Goal: Task Accomplishment & Management: Use online tool/utility

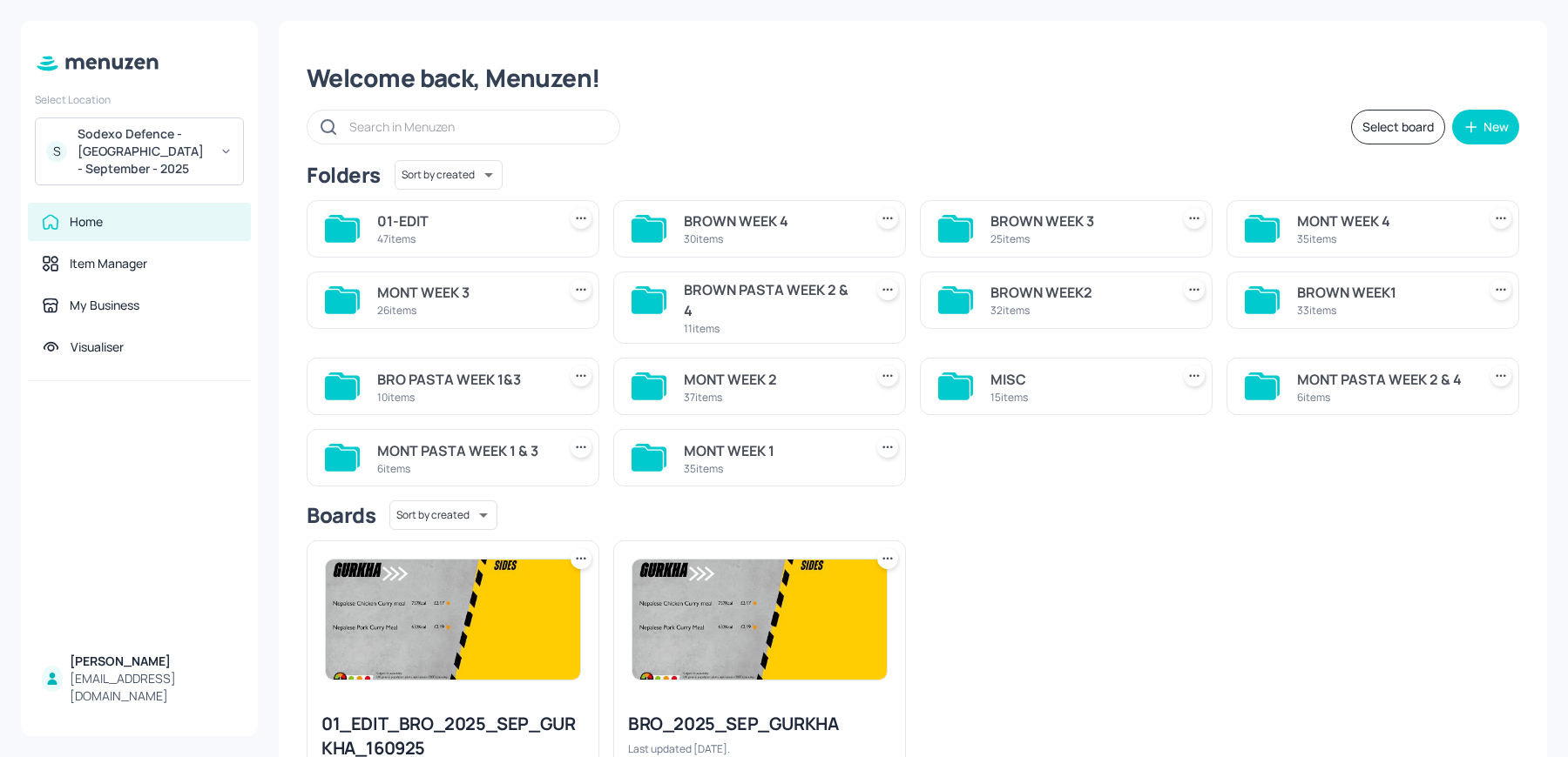
click at [1086, 219] on div "BROWN WEEK 3" at bounding box center [1076, 221] width 172 height 20
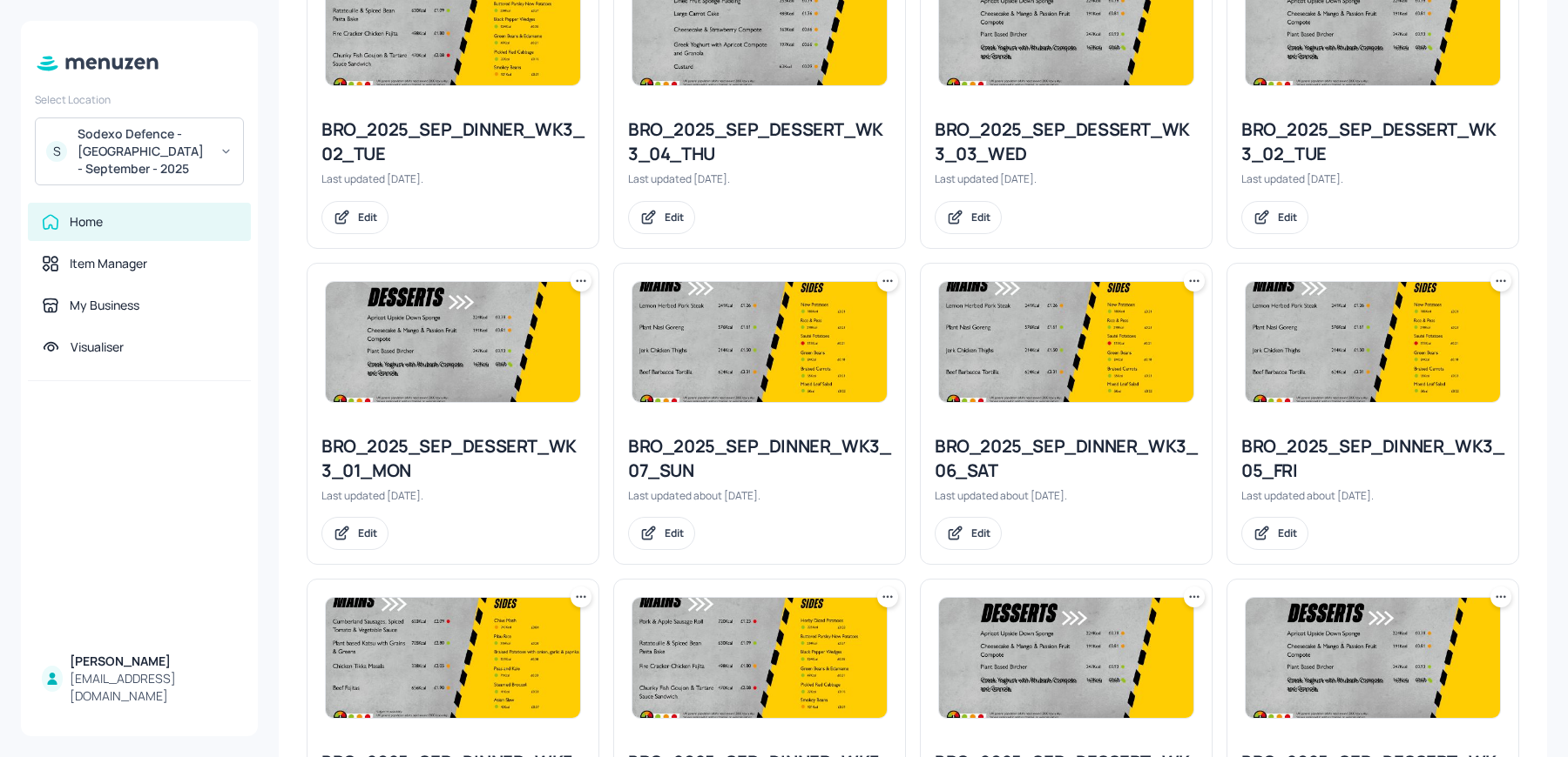
scroll to position [1698, 0]
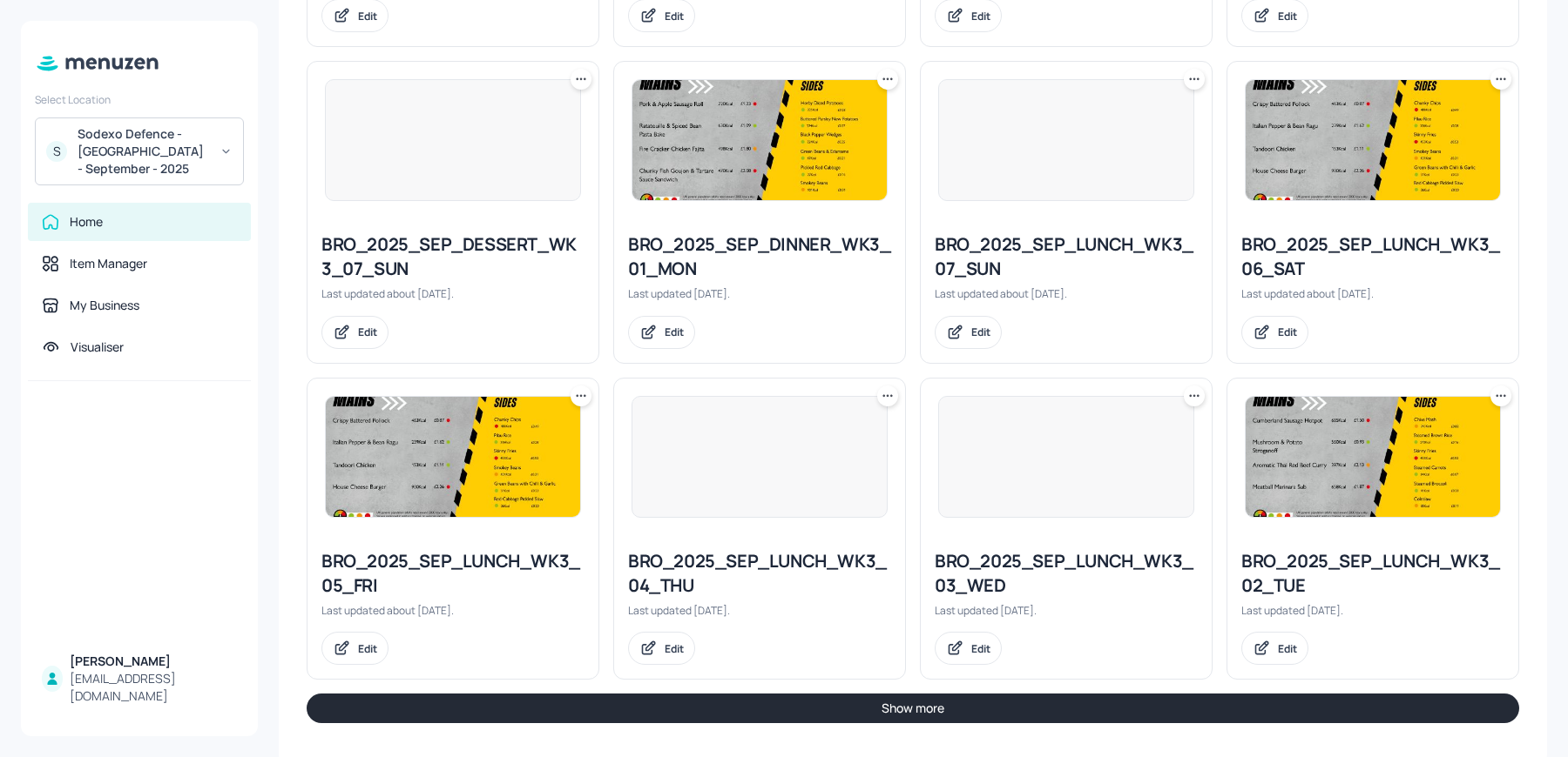
click at [912, 697] on button "Show more" at bounding box center [912, 709] width 1212 height 30
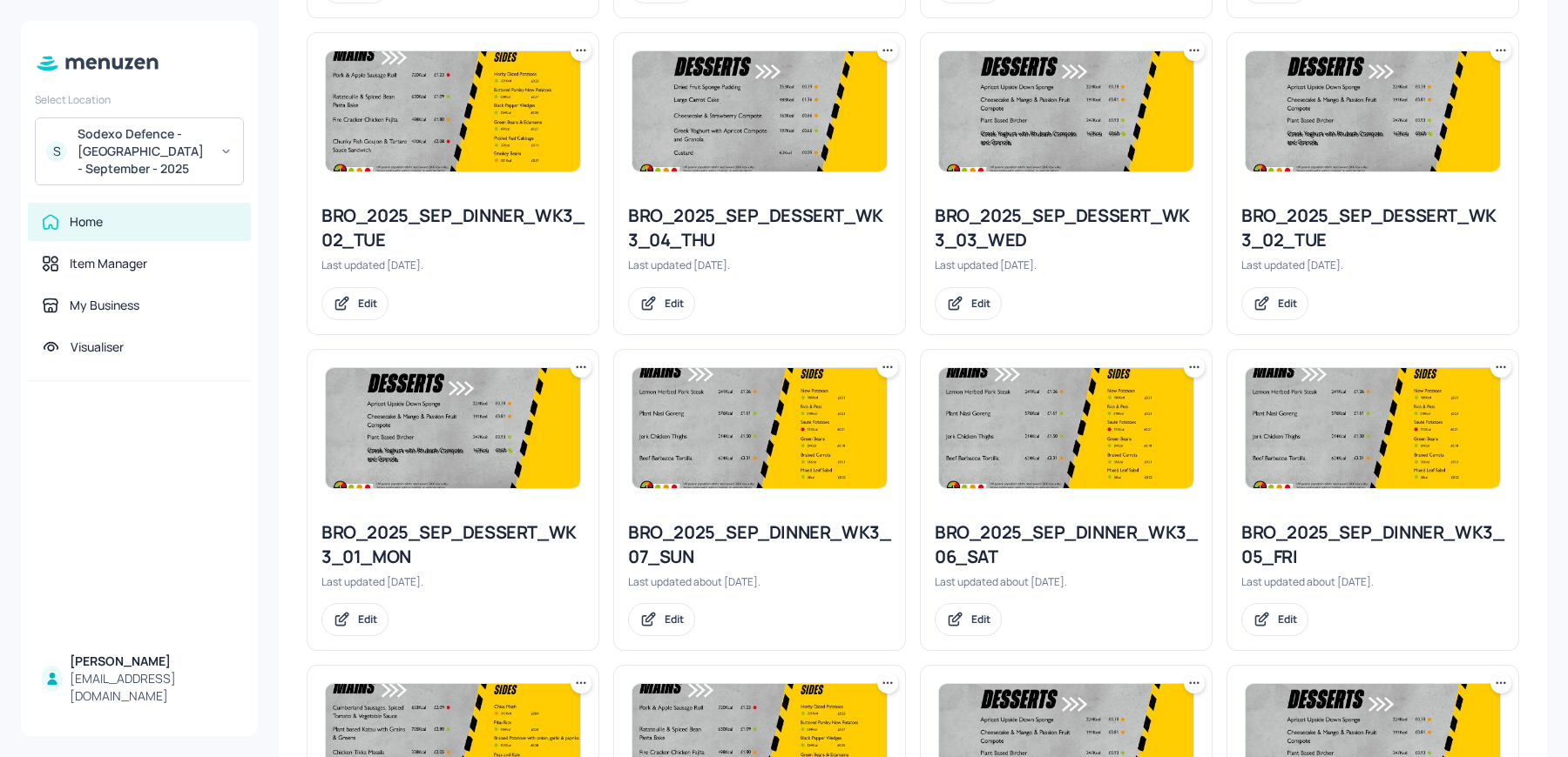
scroll to position [777, 0]
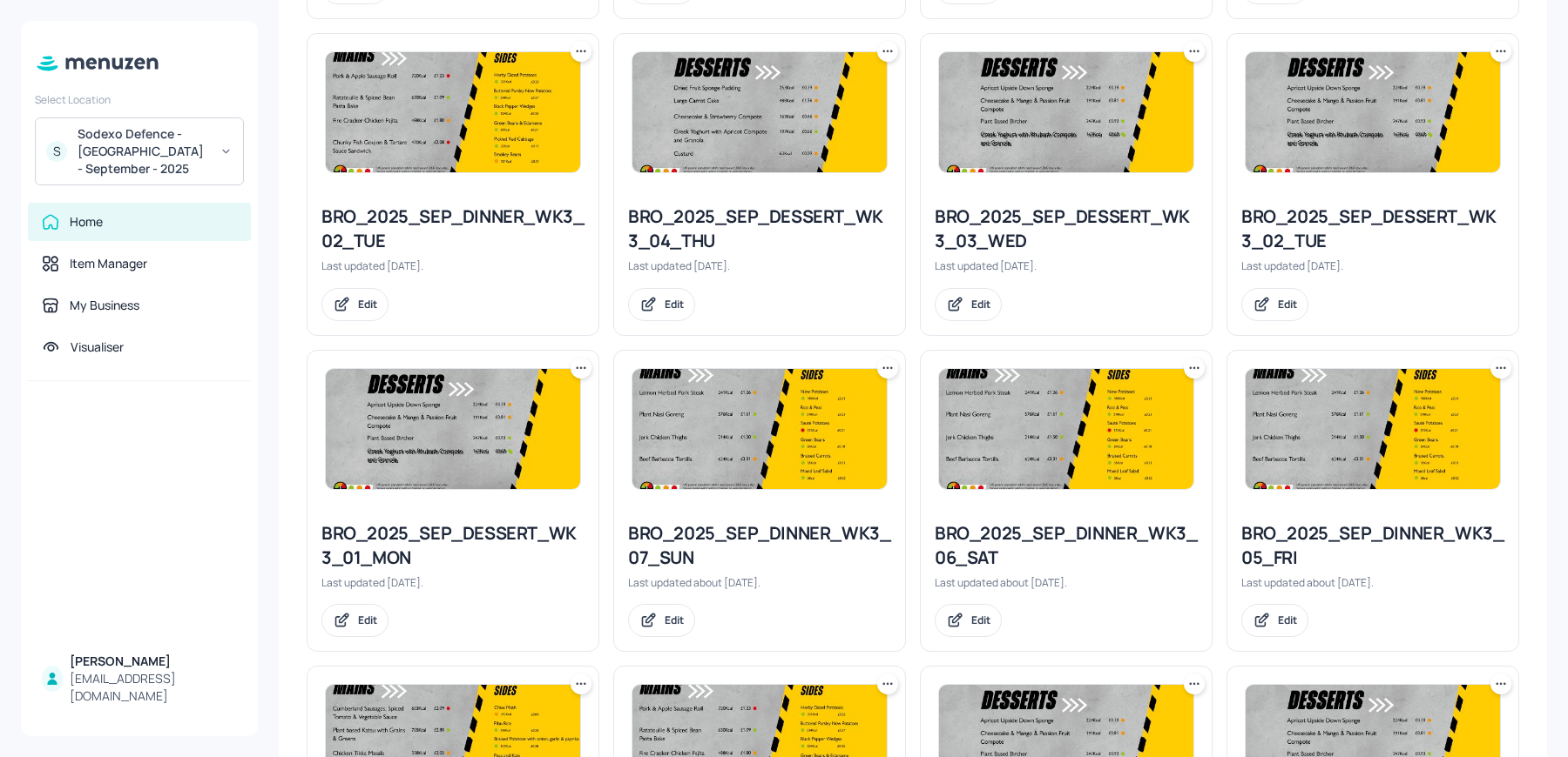
click at [580, 52] on icon at bounding box center [580, 51] width 18 height 18
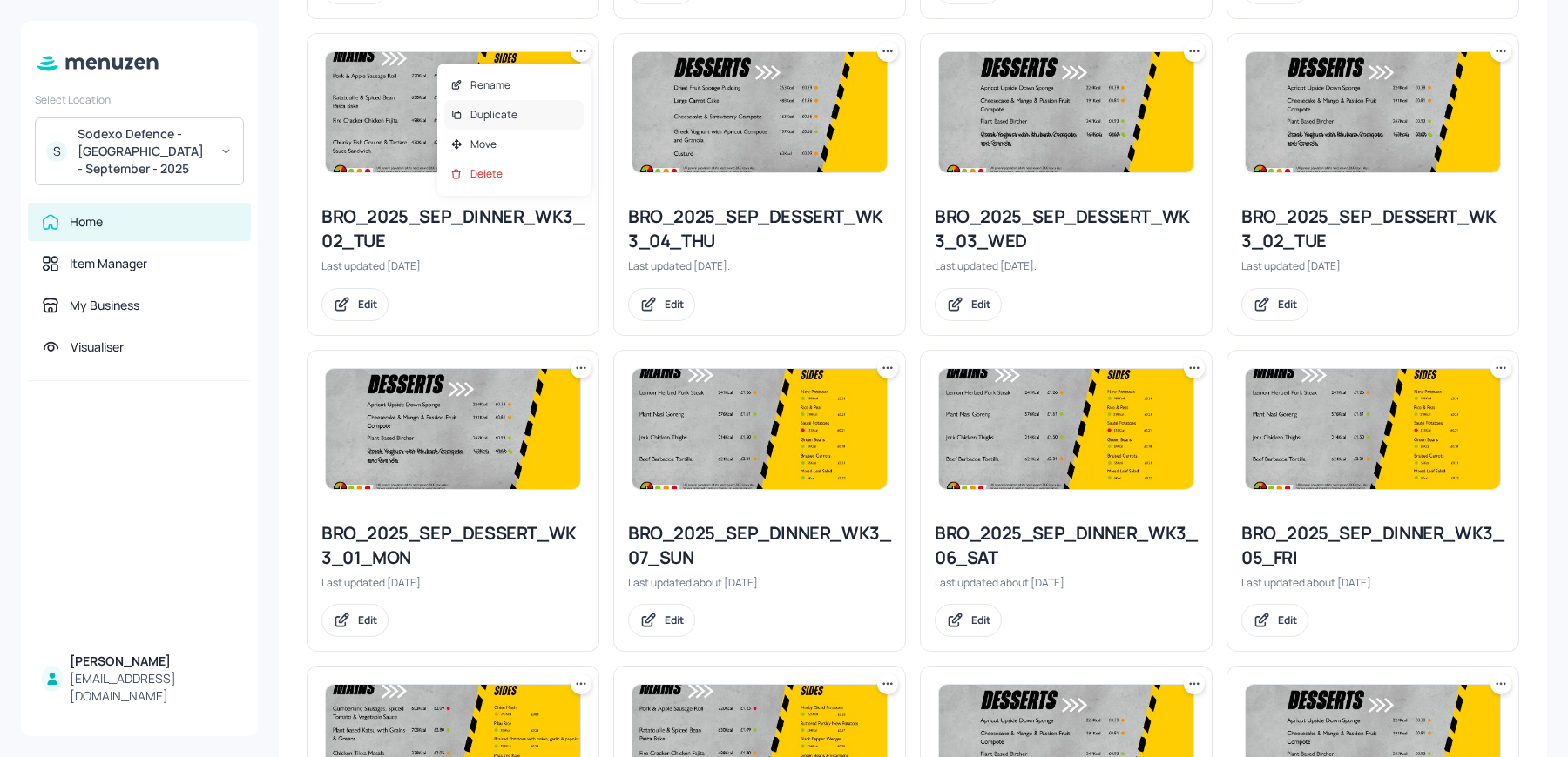
click at [522, 104] on div "Duplicate" at bounding box center [514, 115] width 140 height 30
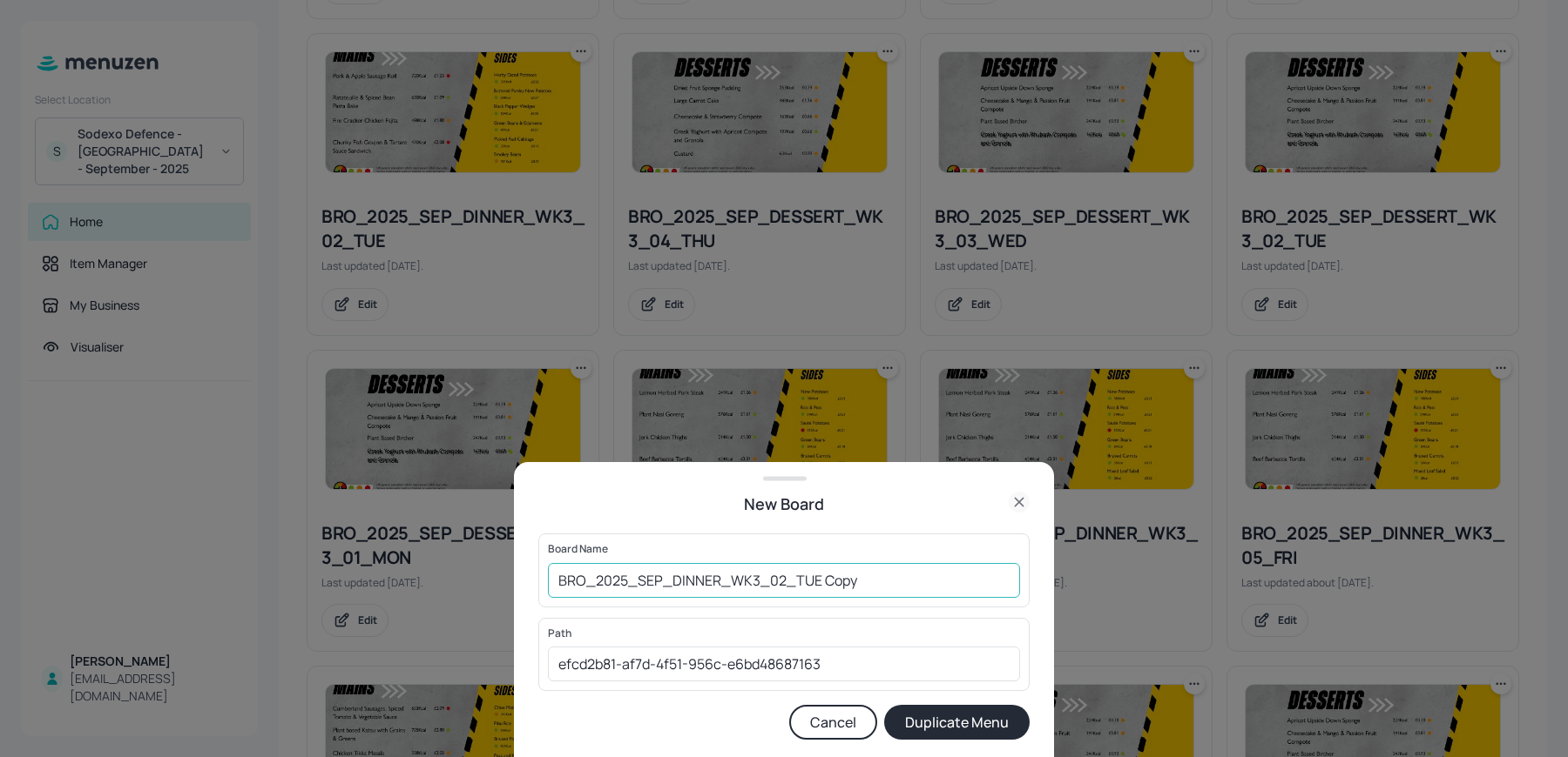
click at [558, 588] on input "BRO_2025_SEP_DINNER_WK3_02_TUE Copy" at bounding box center [784, 580] width 472 height 34
drag, startPoint x: 858, startPoint y: 582, endPoint x: 940, endPoint y: 588, distance: 82.2
click at [940, 588] on input "01ed-BRO_2025_SEP_DINNER_WK3_02_TUE Copy" at bounding box center [784, 580] width 472 height 34
type input "01ed-BRO_2025_SEP_DINNER_WK3_02_TUE 230925"
click at [884, 705] on button "Duplicate Menu" at bounding box center [957, 722] width 145 height 34
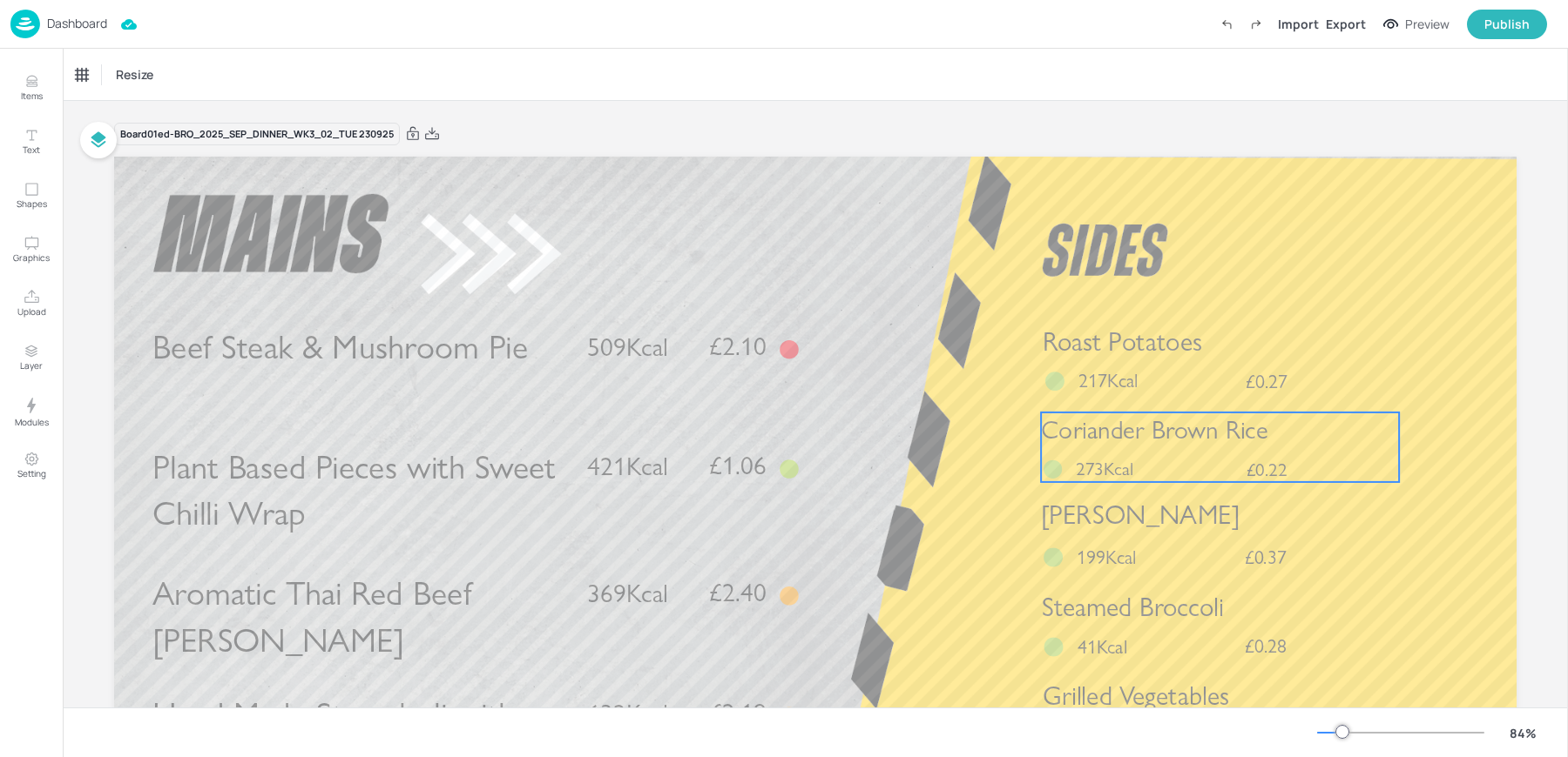
click at [1132, 453] on div "Coriander Brown Rice £0.22 273Kcal" at bounding box center [1220, 447] width 358 height 70
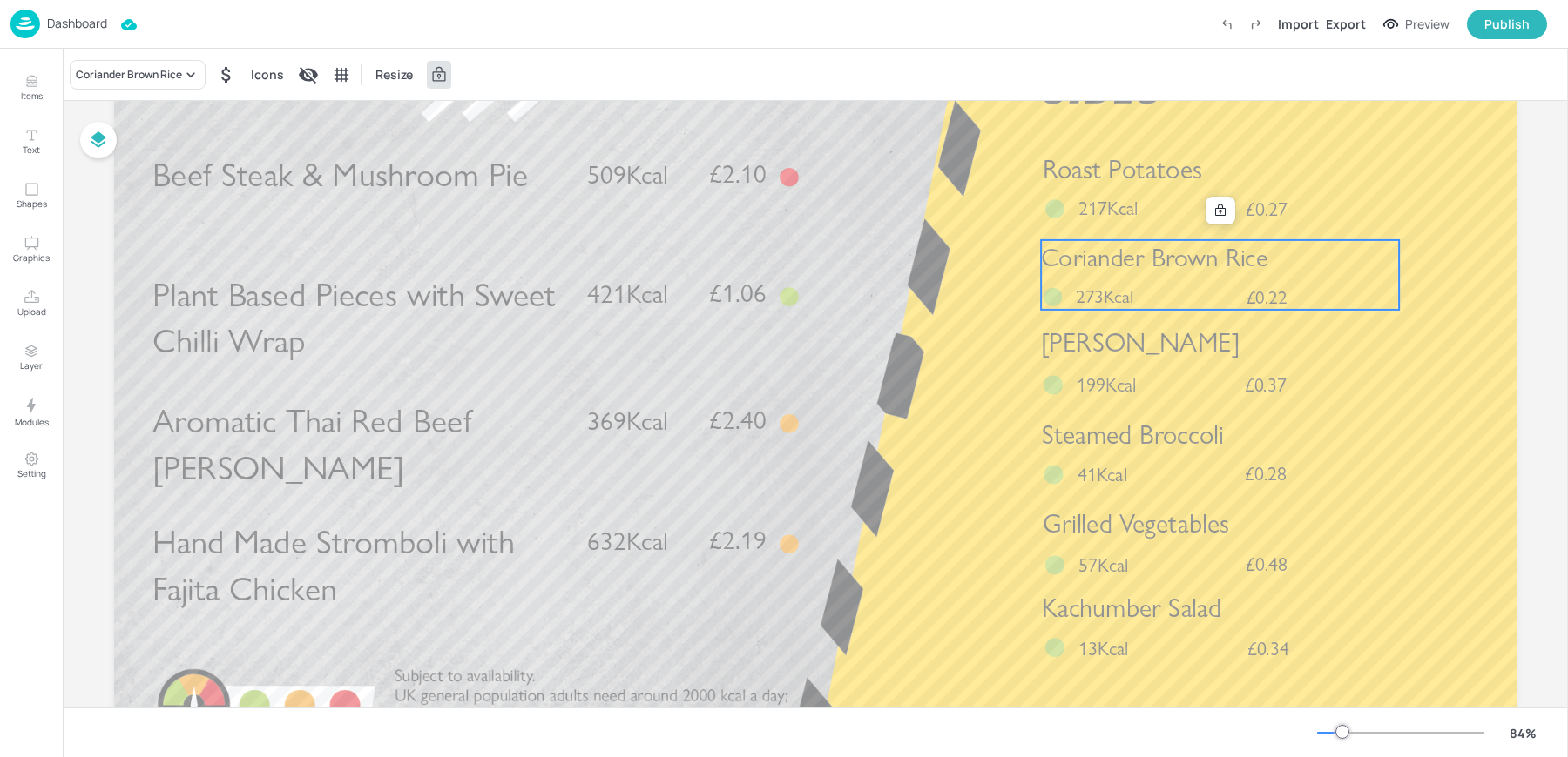
scroll to position [214, 0]
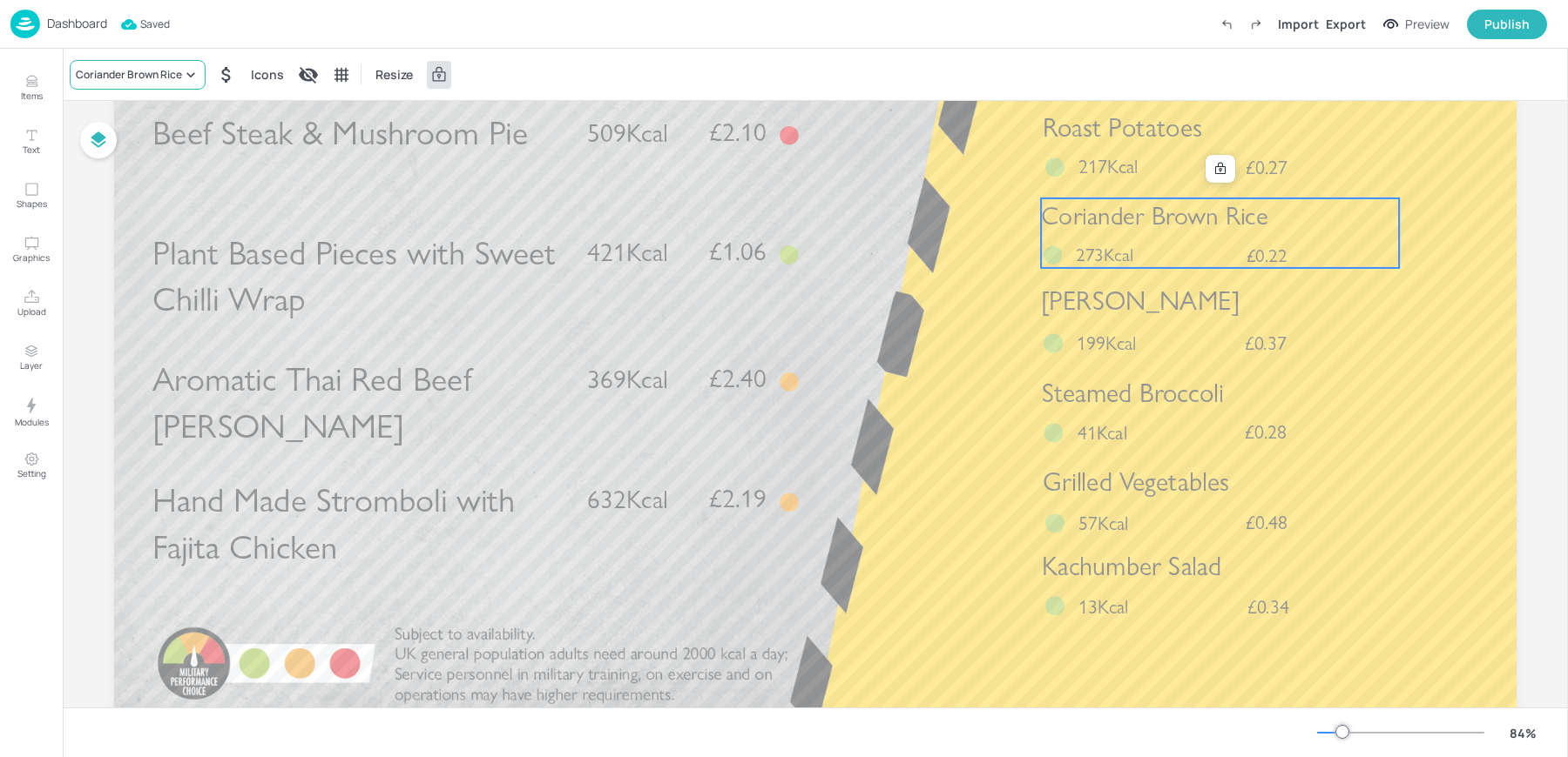
click at [137, 65] on div "Coriander Brown Rice" at bounding box center [138, 75] width 136 height 30
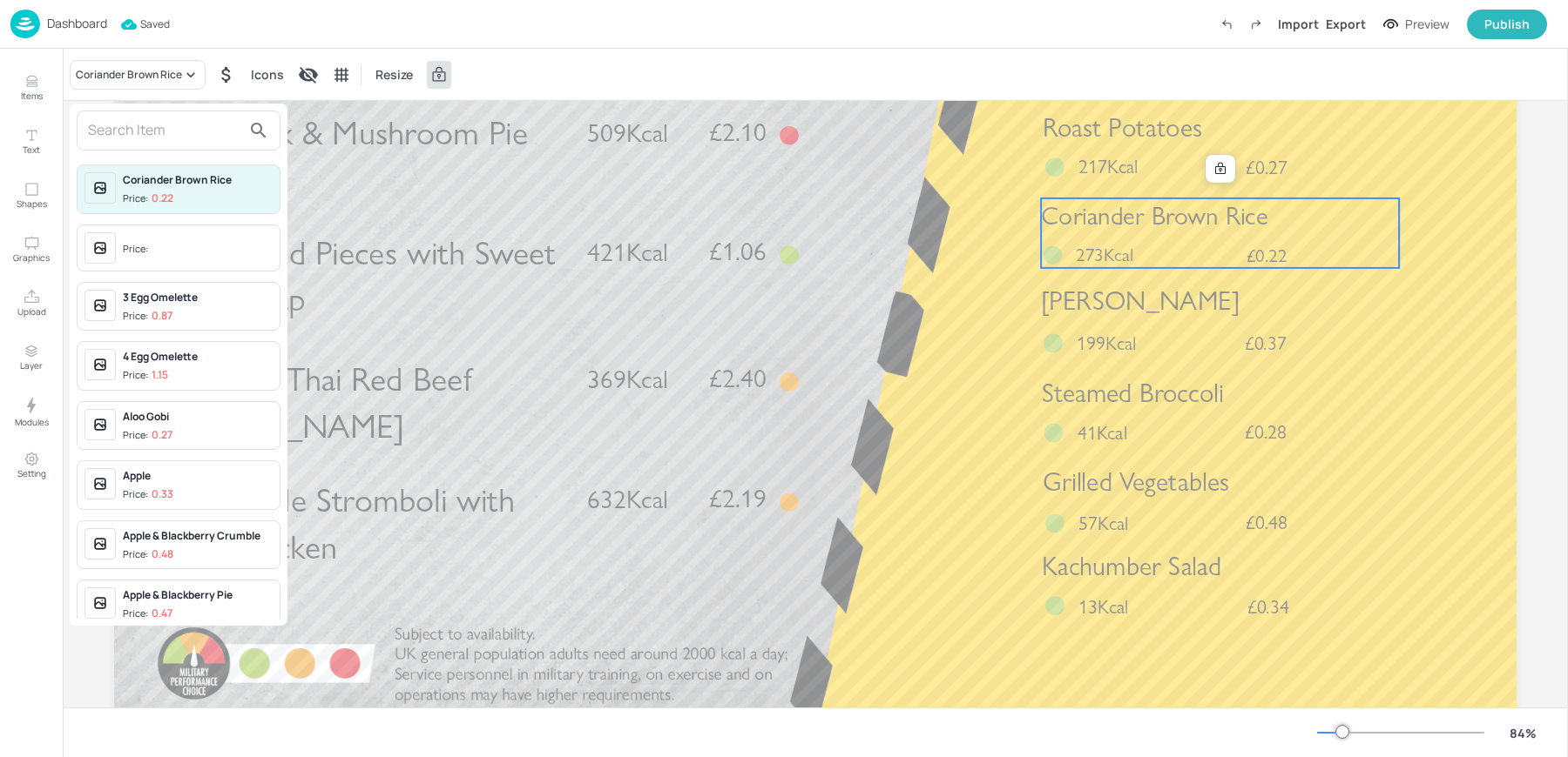
click at [170, 236] on span "Price:" at bounding box center [198, 250] width 150 height 28
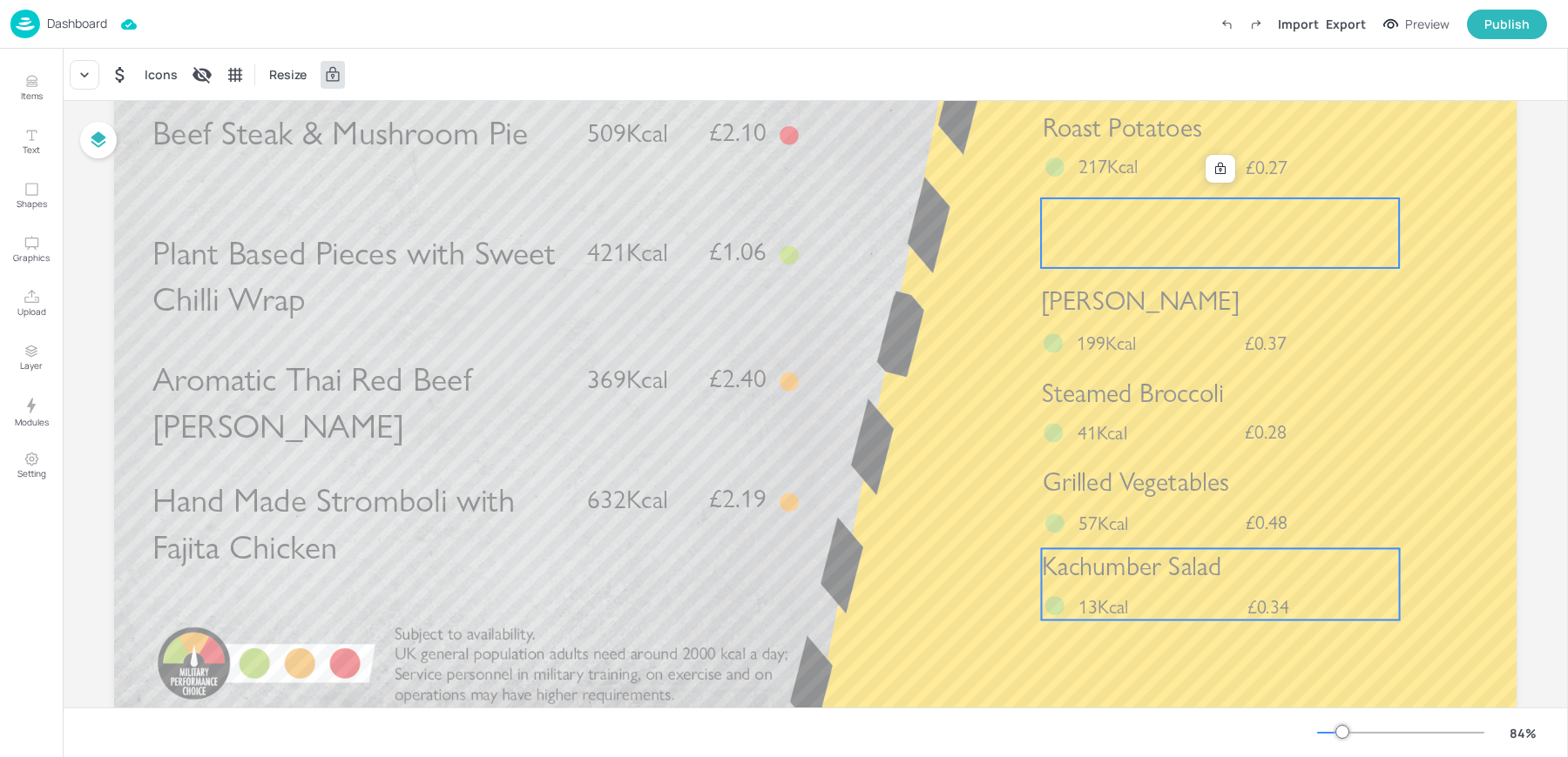
click at [1119, 576] on span "Kachumber Salad" at bounding box center [1131, 567] width 180 height 32
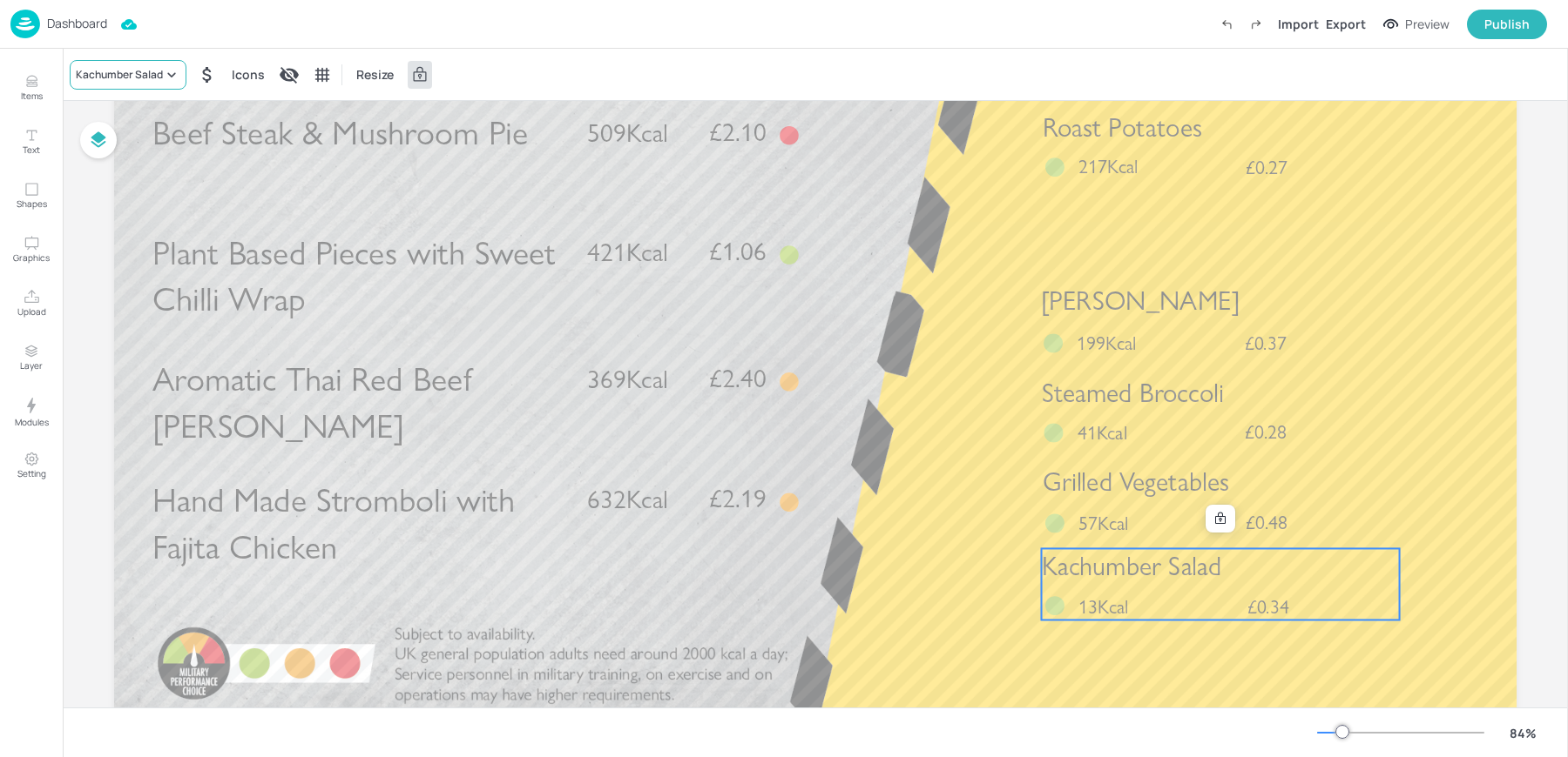
click at [103, 77] on div "Kachumber Salad" at bounding box center [118, 74] width 87 height 16
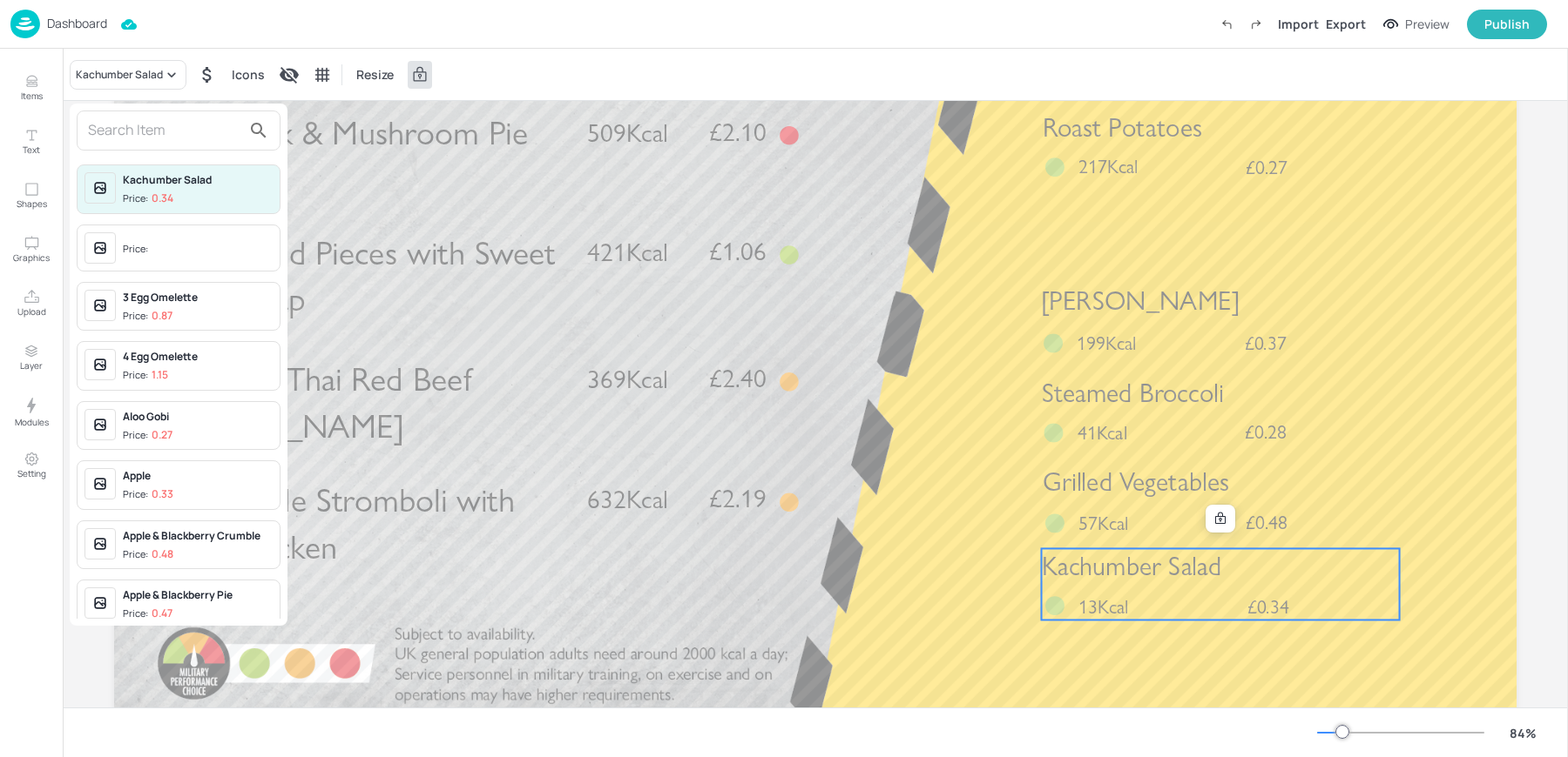
click at [131, 264] on div "Price:" at bounding box center [178, 248] width 204 height 47
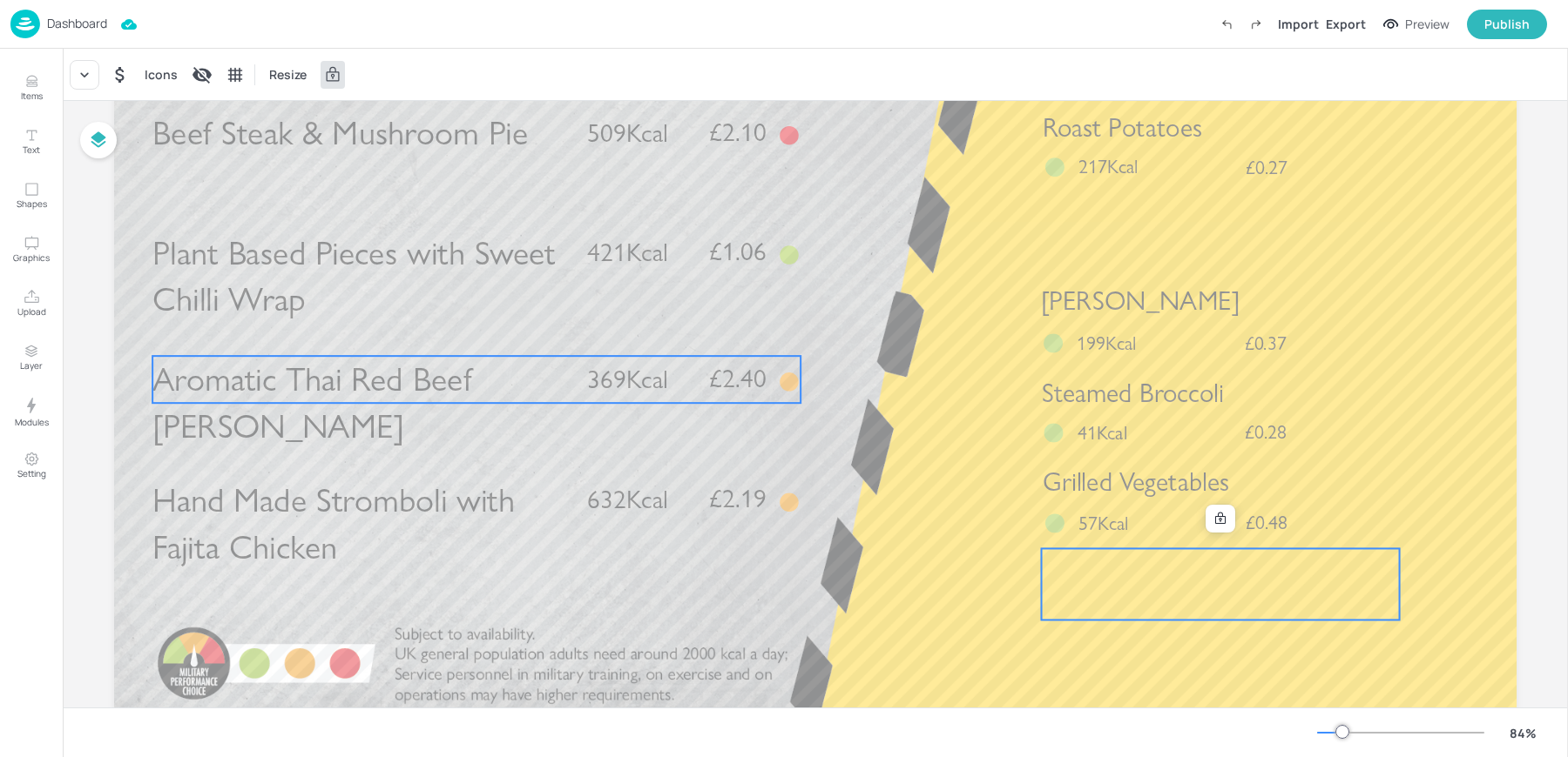
click at [419, 394] on span "Aromatic Thai Red Beef Curry" at bounding box center [312, 403] width 319 height 88
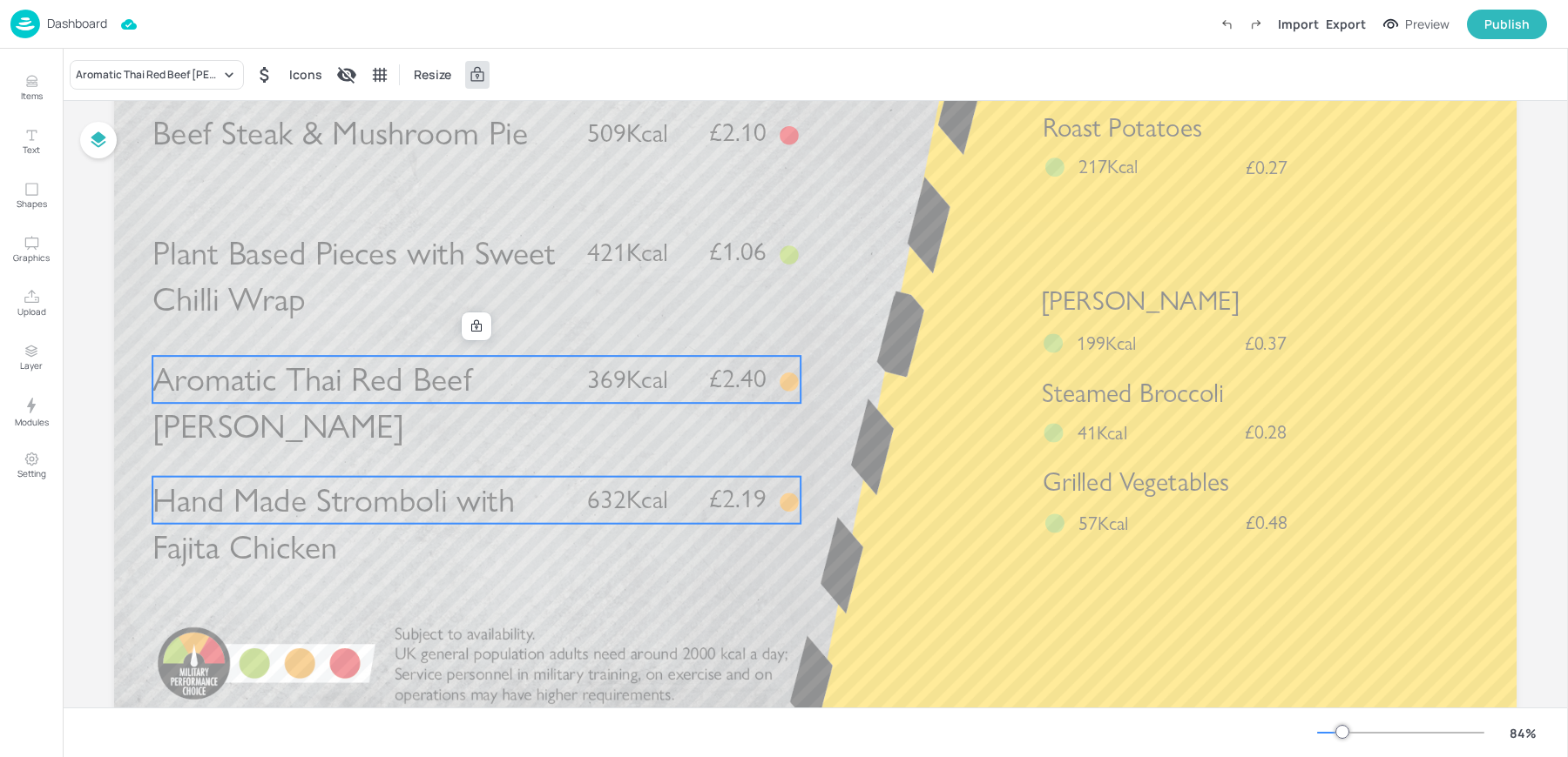
click at [311, 520] on span "Hand Made Stromboli with Fajita Chicken" at bounding box center [334, 523] width 362 height 88
click at [152, 74] on div "Aromatic Thai Red Beef Curry" at bounding box center [147, 74] width 144 height 16
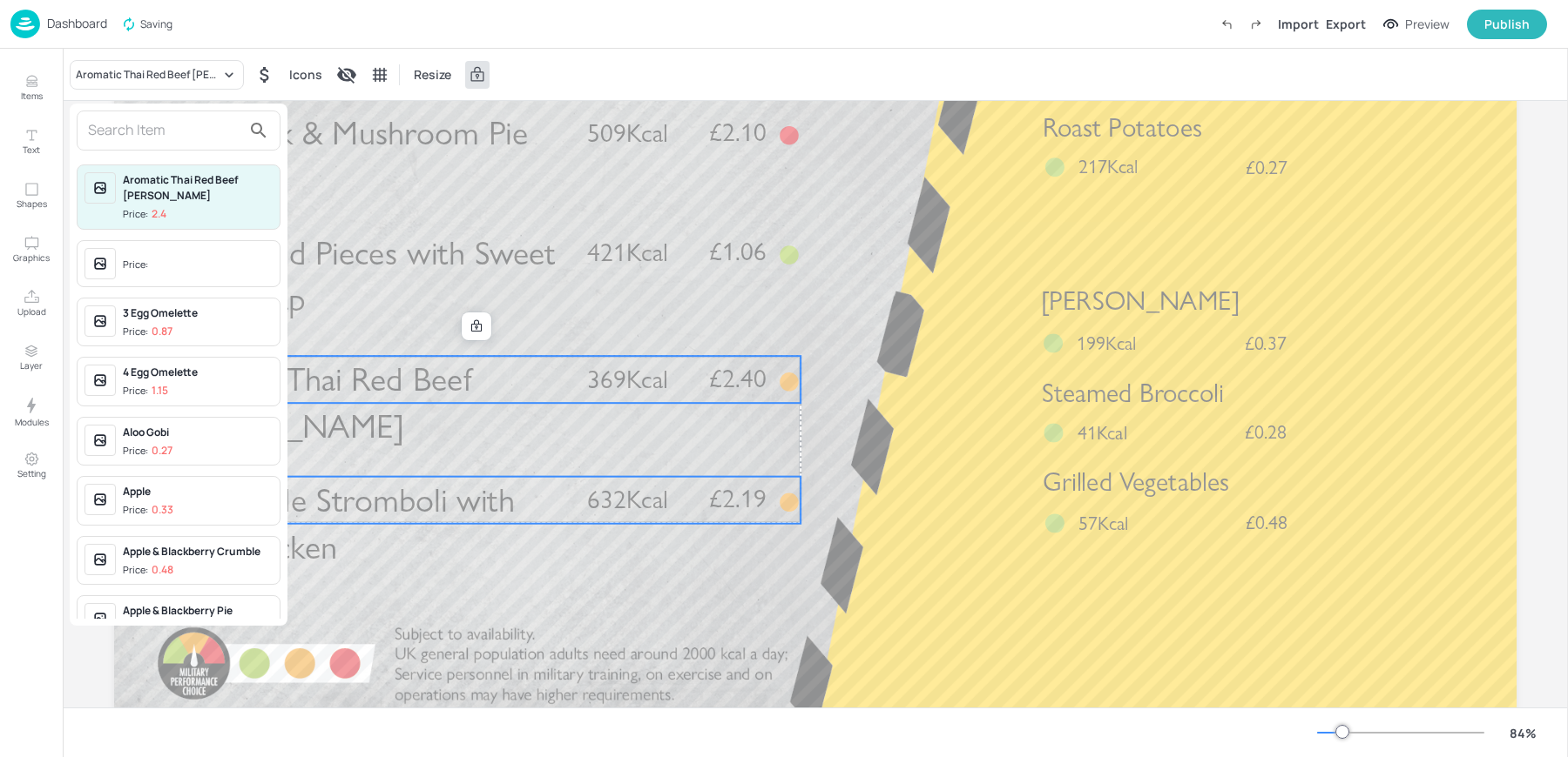
click at [143, 258] on div "Price:" at bounding box center [137, 265] width 29 height 15
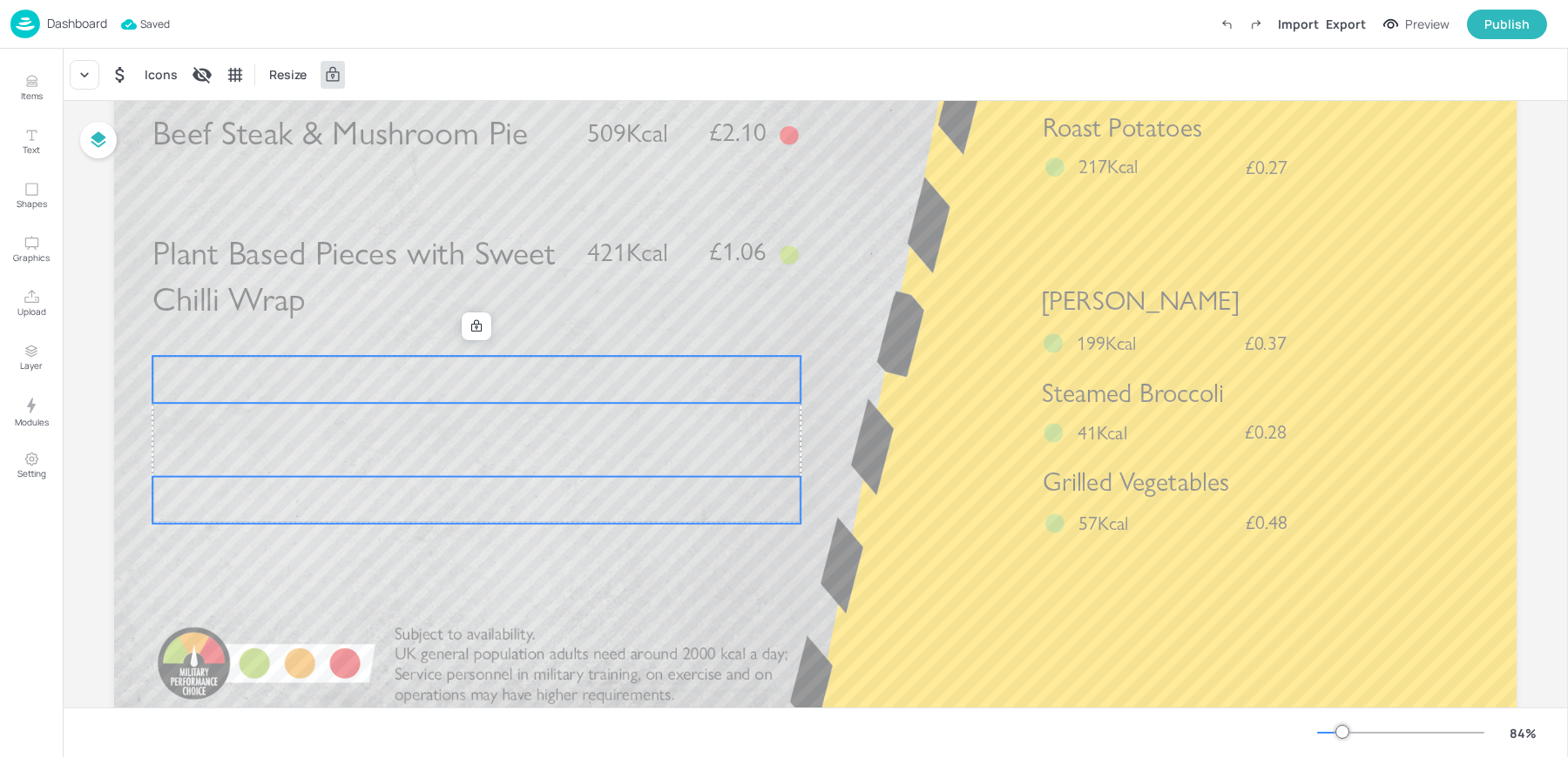
scroll to position [0, 0]
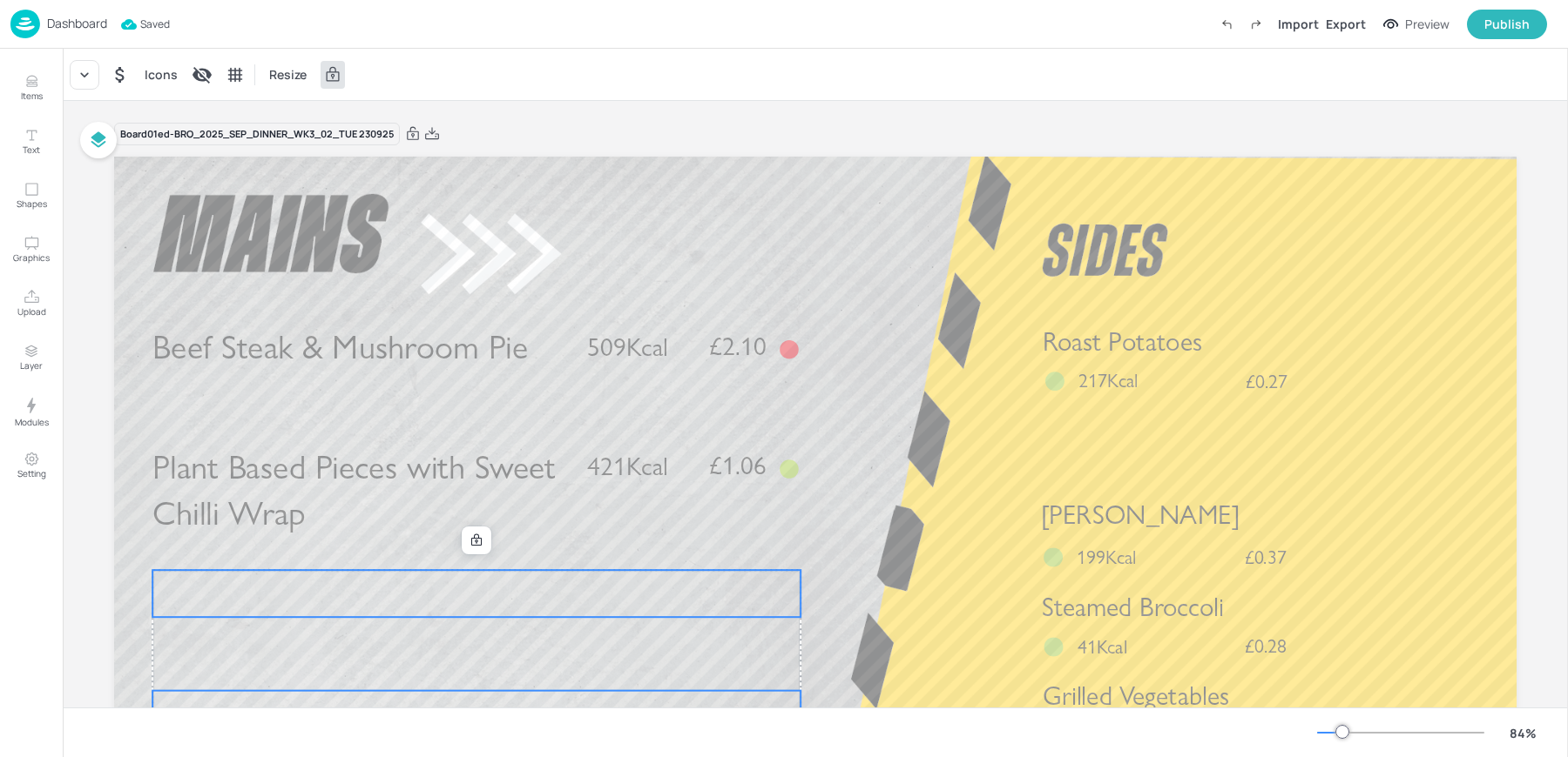
click at [602, 80] on div "Icons Resize" at bounding box center [814, 74] width 1505 height 51
click at [1343, 20] on div "Export" at bounding box center [1345, 24] width 40 height 19
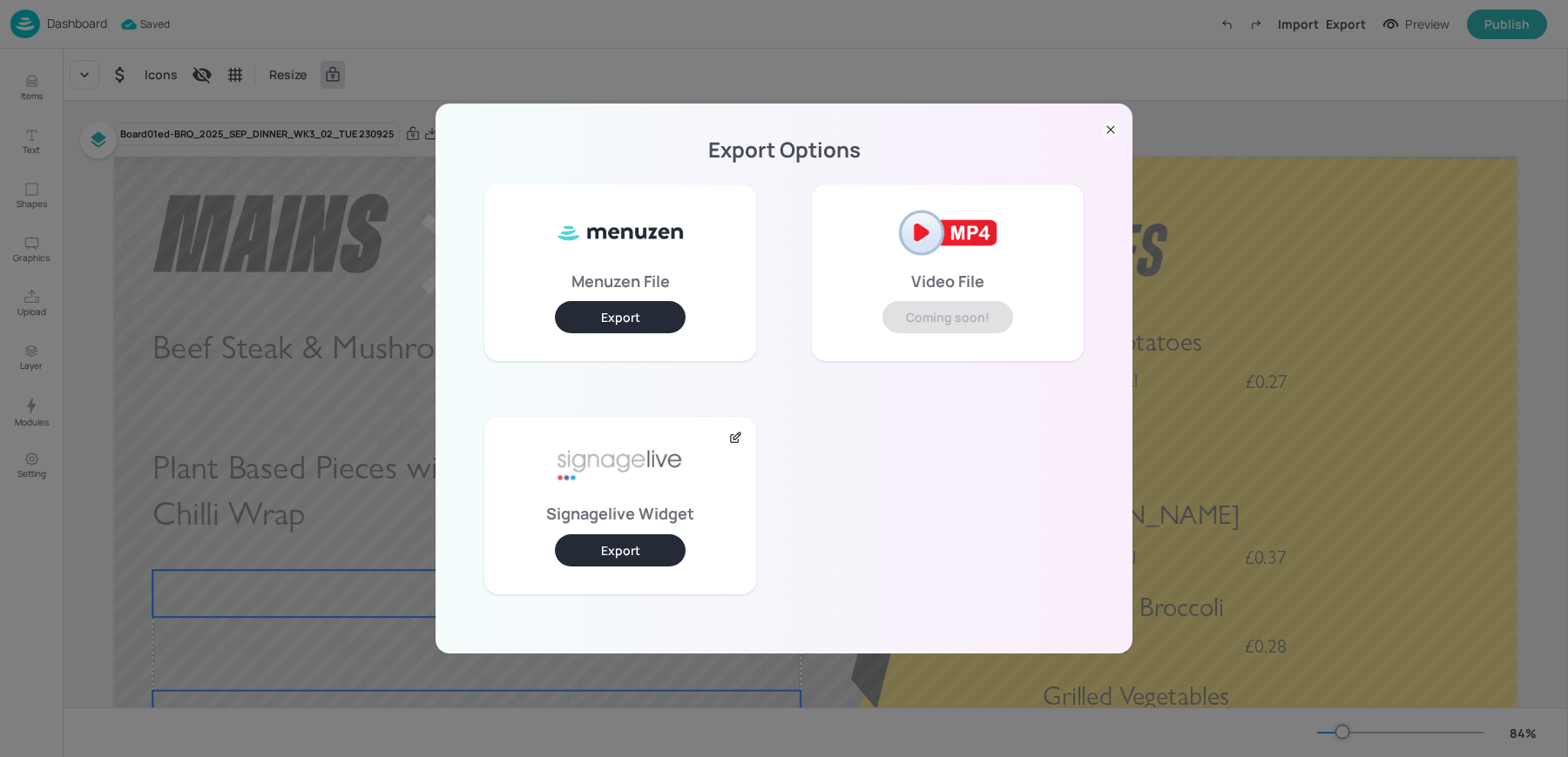
click at [615, 552] on button "Export" at bounding box center [620, 550] width 130 height 33
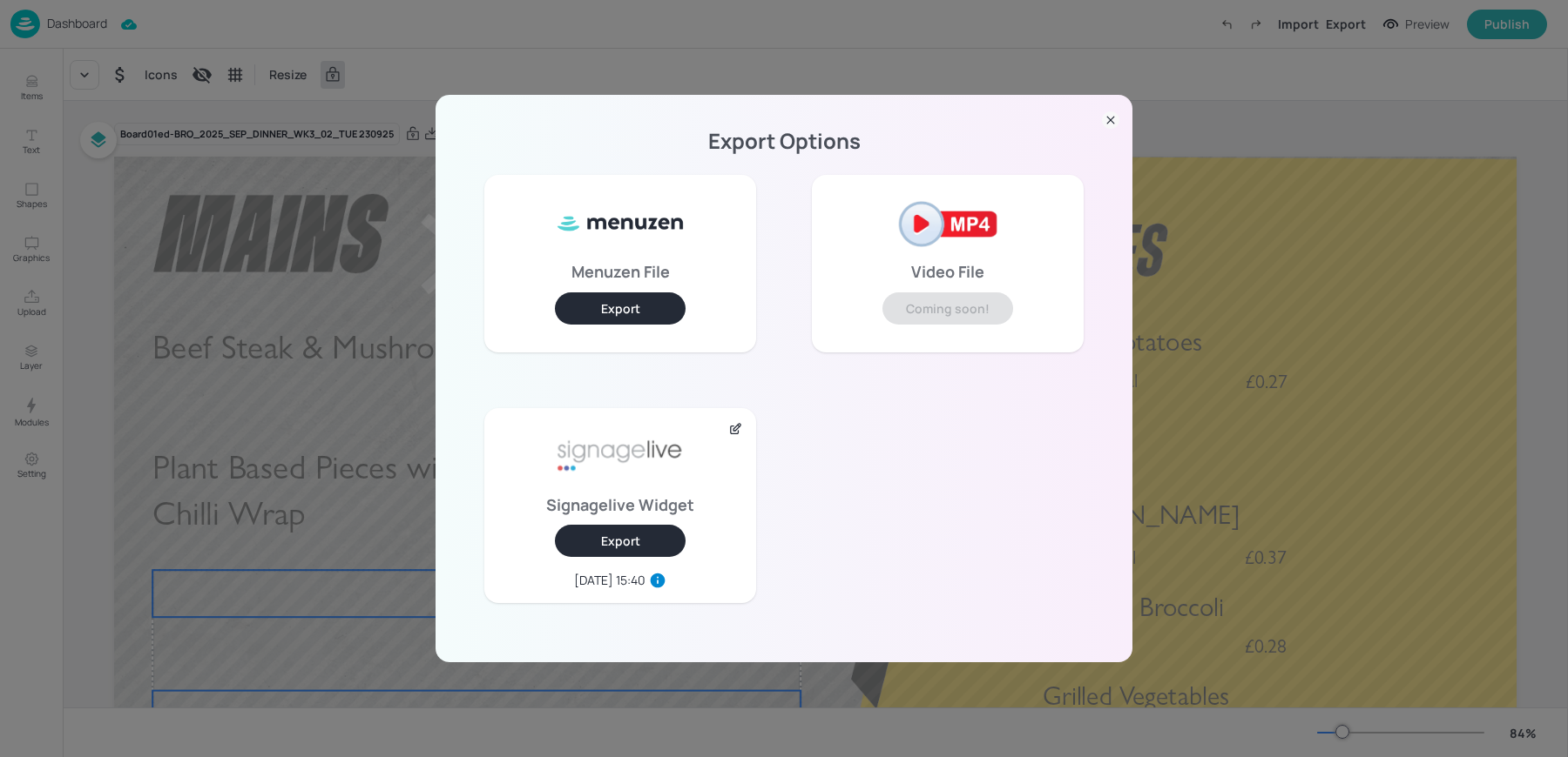
click at [273, 57] on div "Export Options Menuzen File Export Video File Coming soon! Signagelive Widget E…" at bounding box center [784, 378] width 1568 height 757
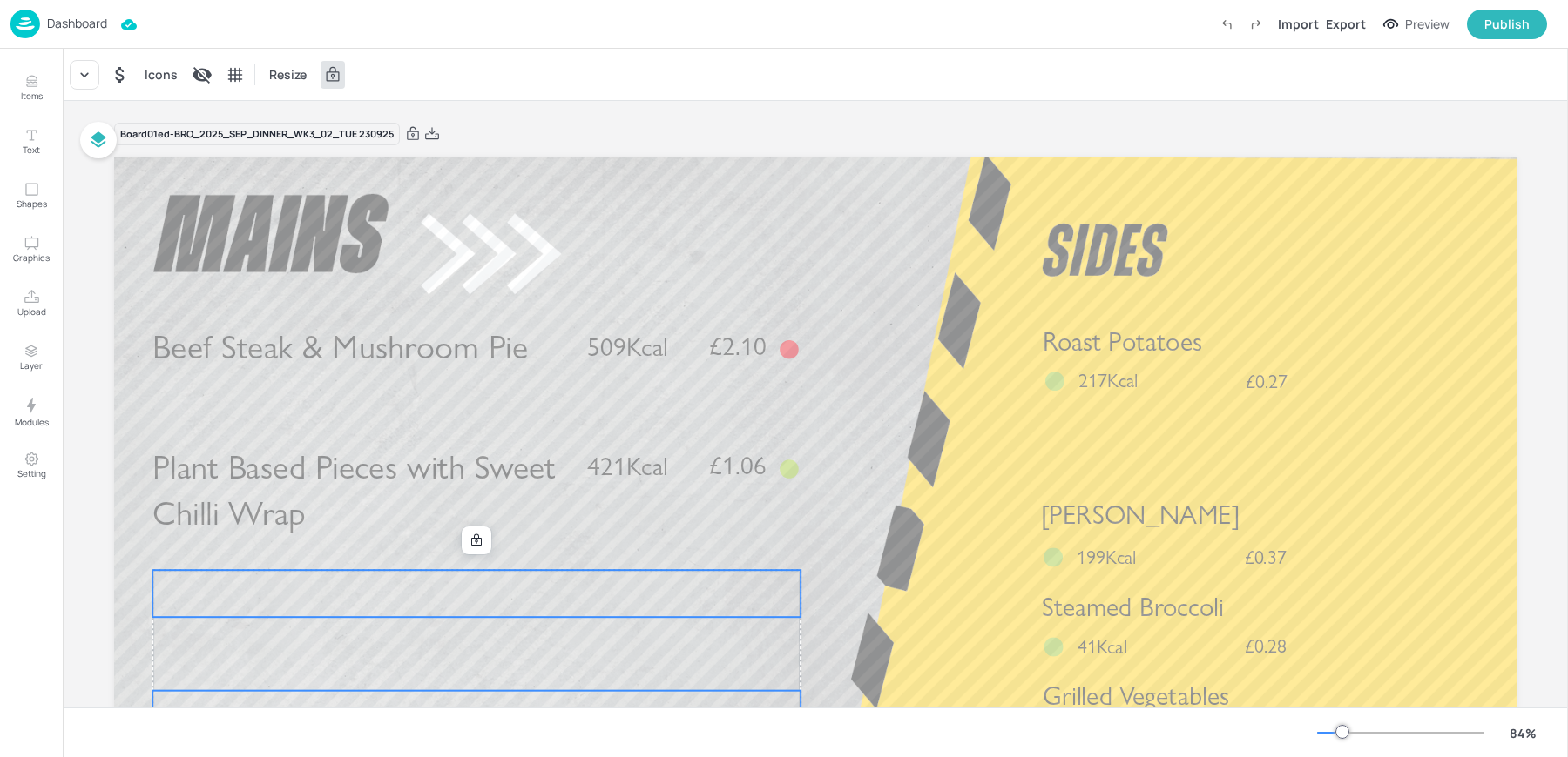
click at [71, 18] on p "Dashboard" at bounding box center [76, 23] width 61 height 12
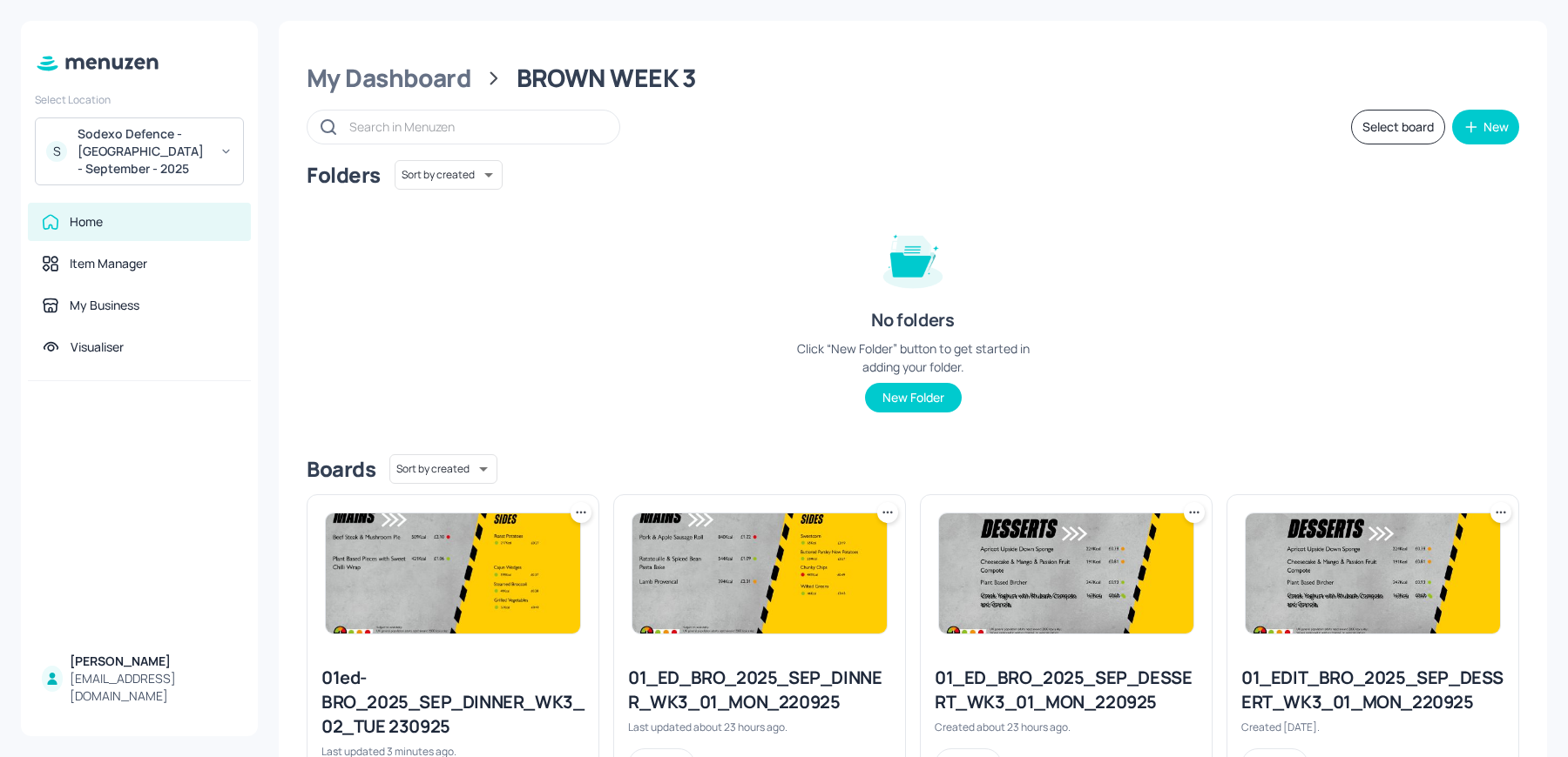
click at [125, 150] on div "Sodexo Defence - Colchester - September - 2025" at bounding box center [143, 152] width 131 height 52
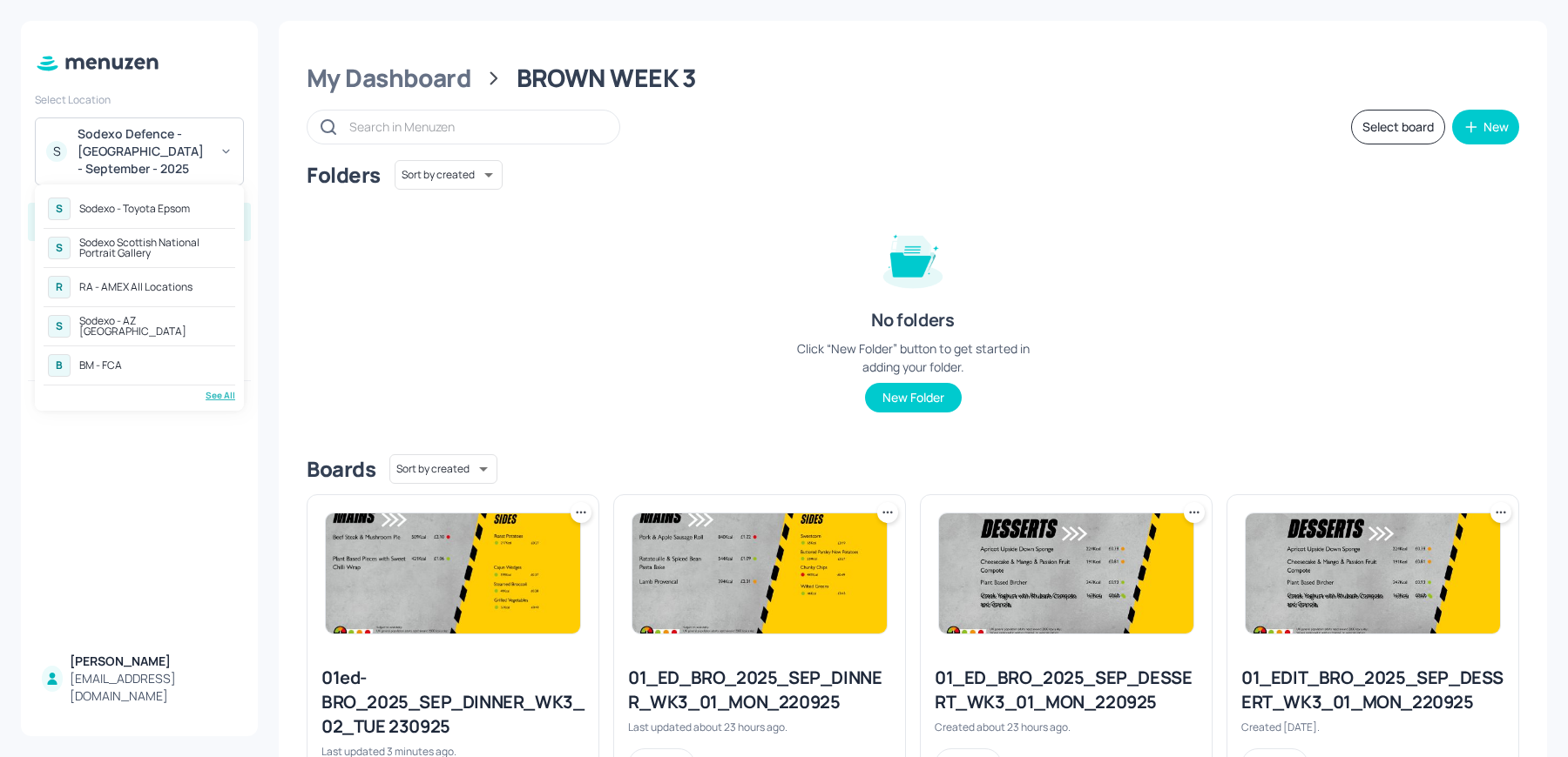
click at [108, 285] on div "RA - AMEX All Locations" at bounding box center [136, 287] width 114 height 10
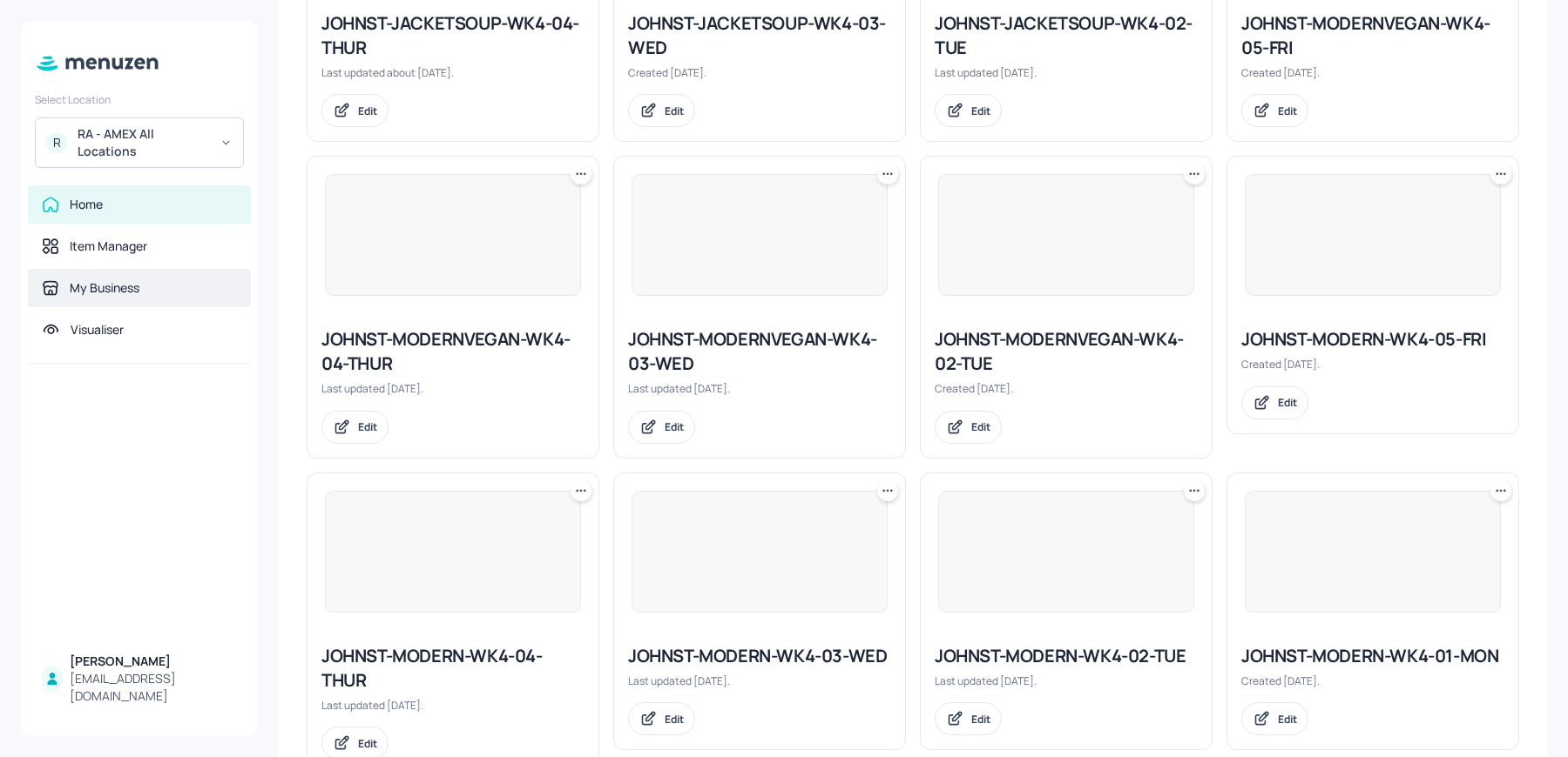
scroll to position [1698, 0]
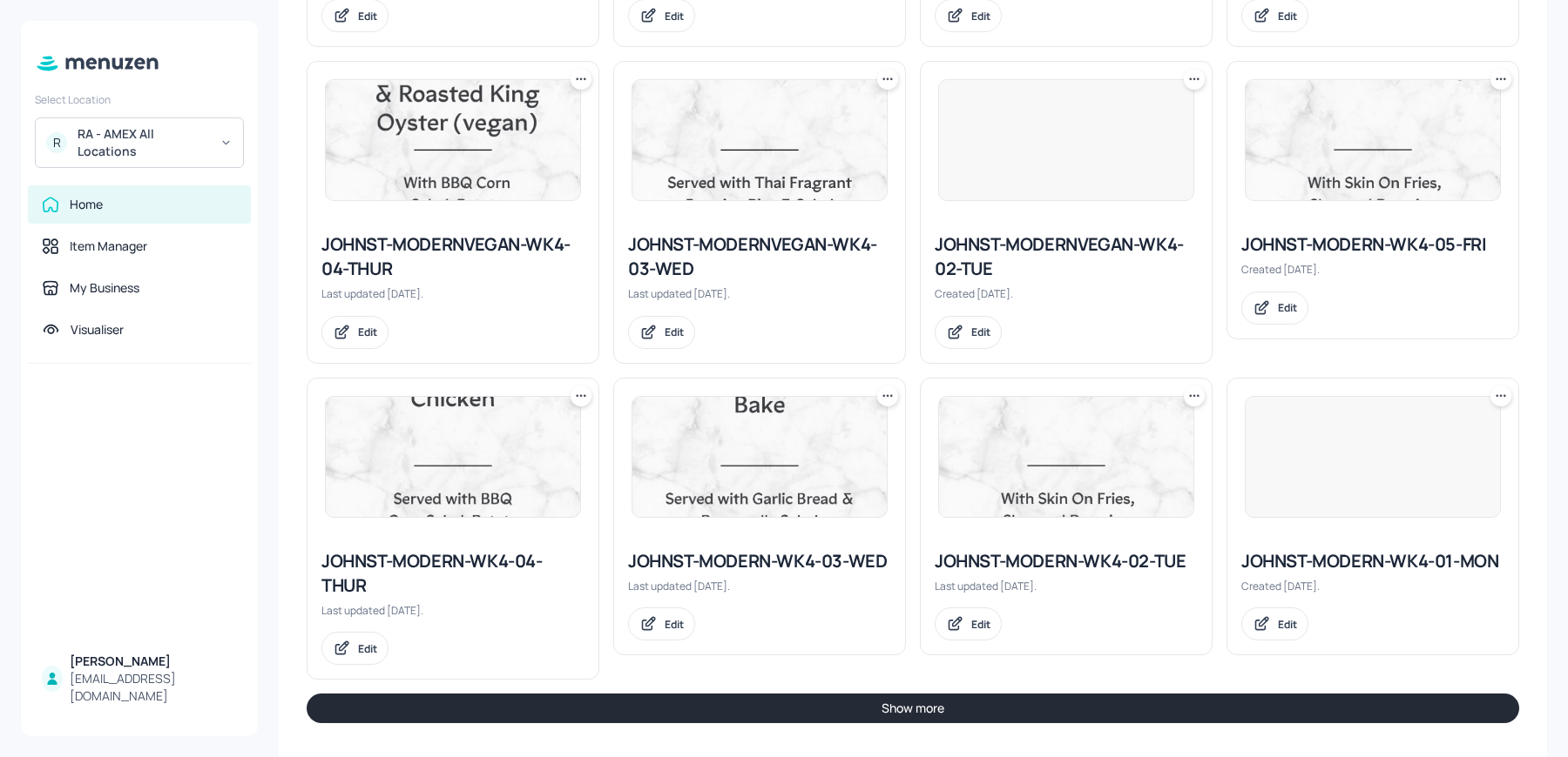
click at [857, 694] on button "Show more" at bounding box center [912, 709] width 1212 height 30
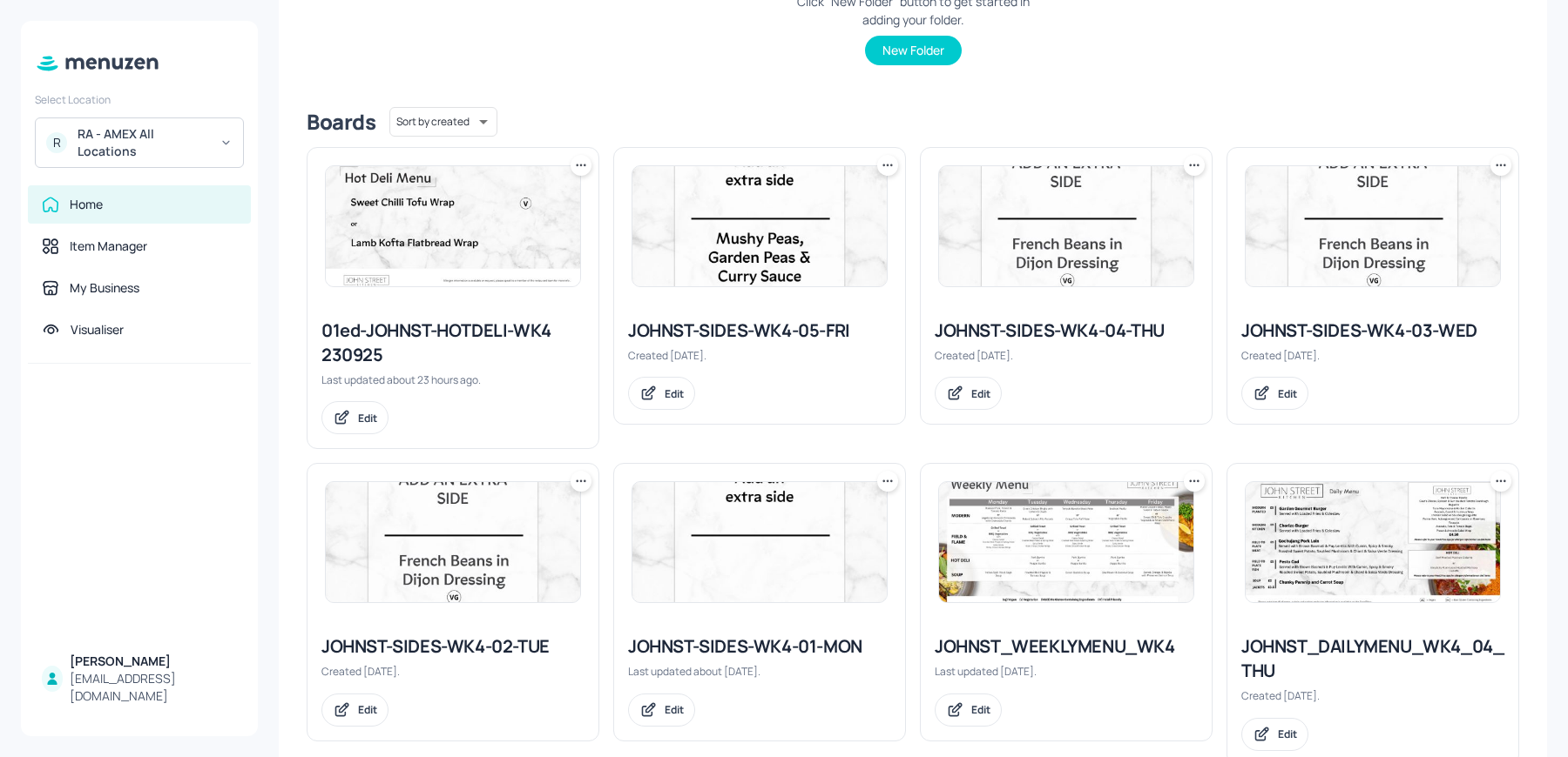
scroll to position [416, 0]
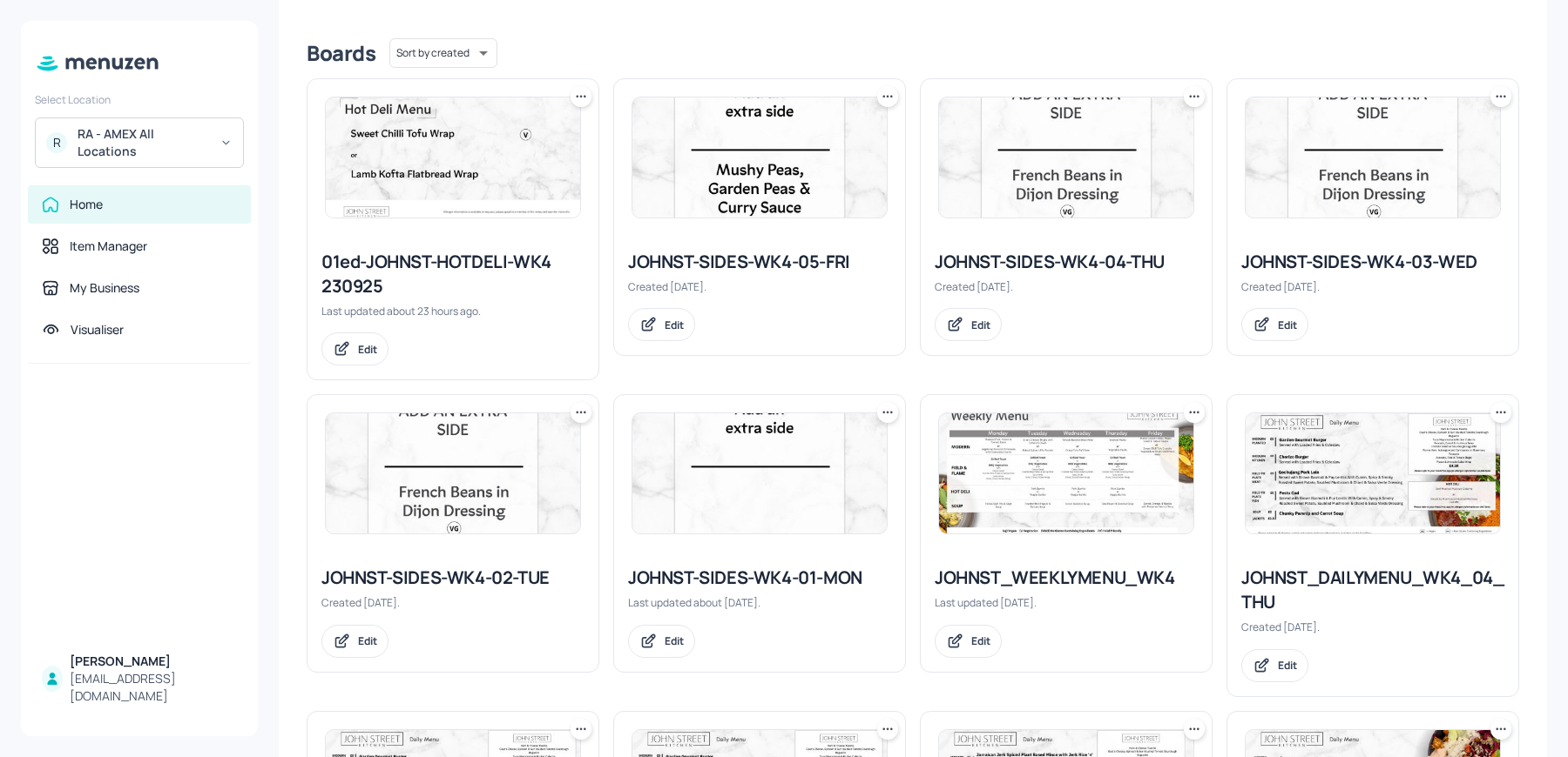
click at [1035, 449] on img at bounding box center [1066, 473] width 254 height 120
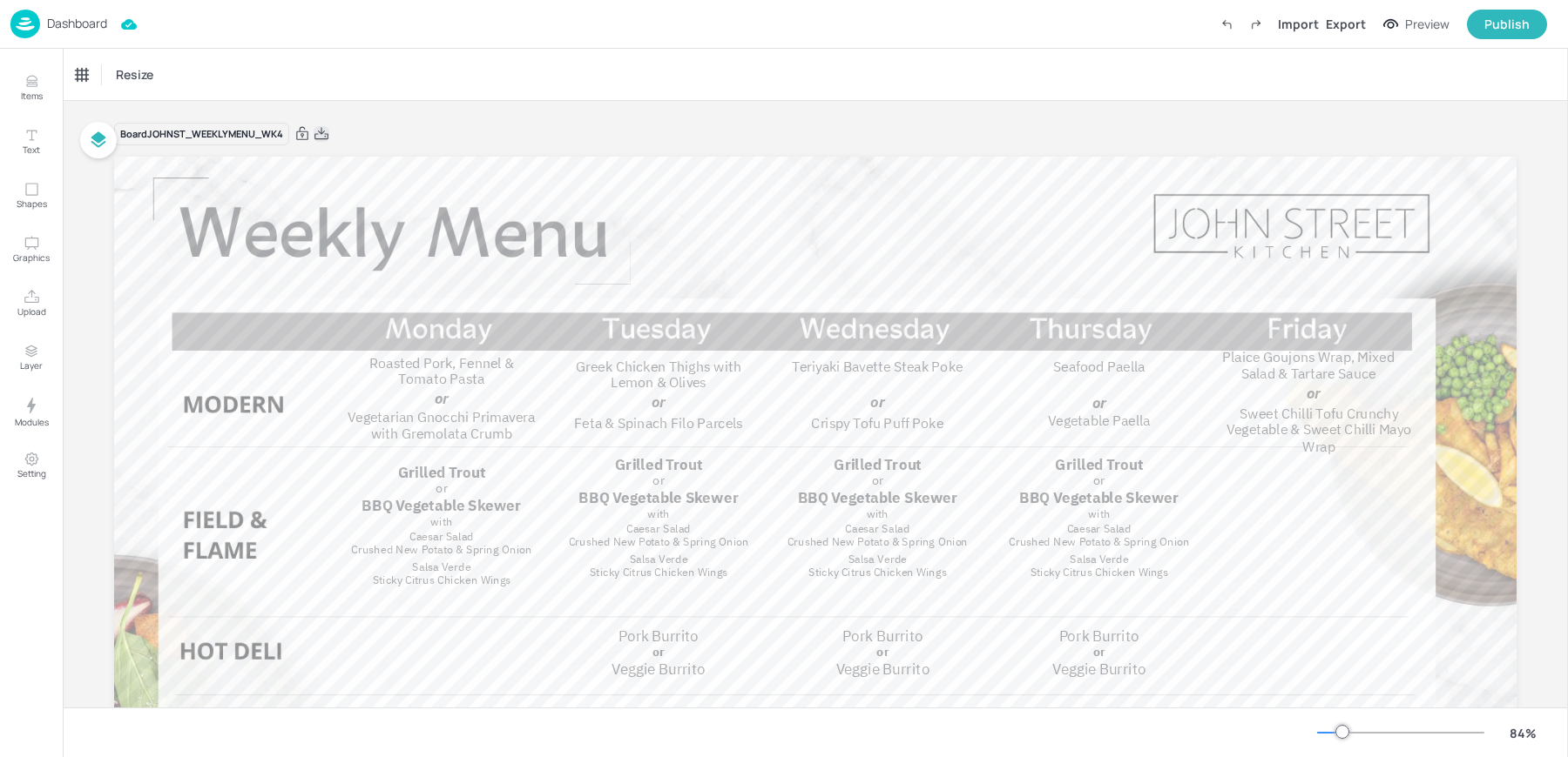
click at [320, 132] on icon at bounding box center [320, 132] width 14 height 12
click at [552, 66] on div "Resize" at bounding box center [814, 74] width 1505 height 51
click at [100, 21] on p "Dashboard" at bounding box center [76, 23] width 61 height 12
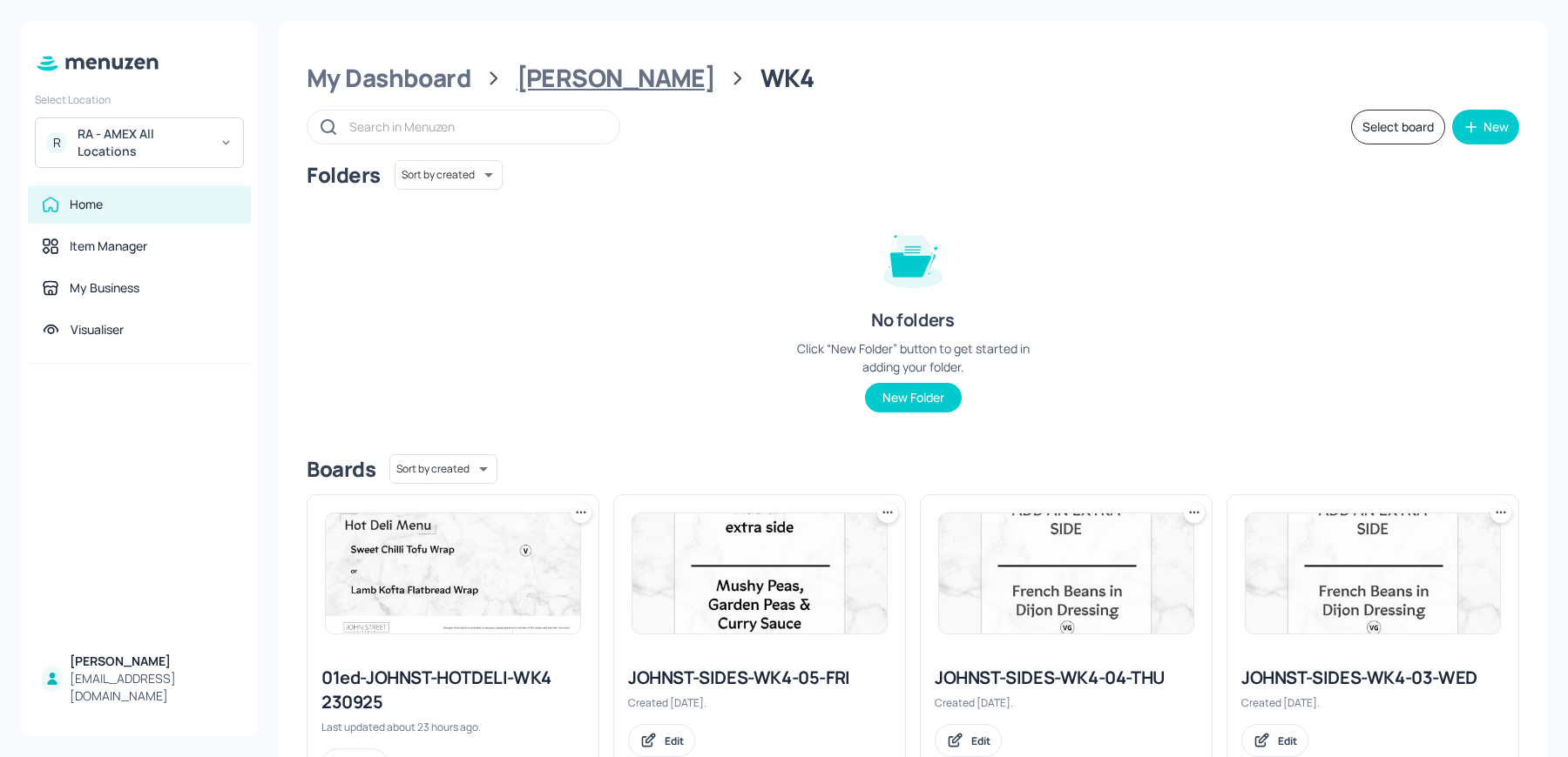
click at [532, 77] on div "John St" at bounding box center [616, 78] width 199 height 32
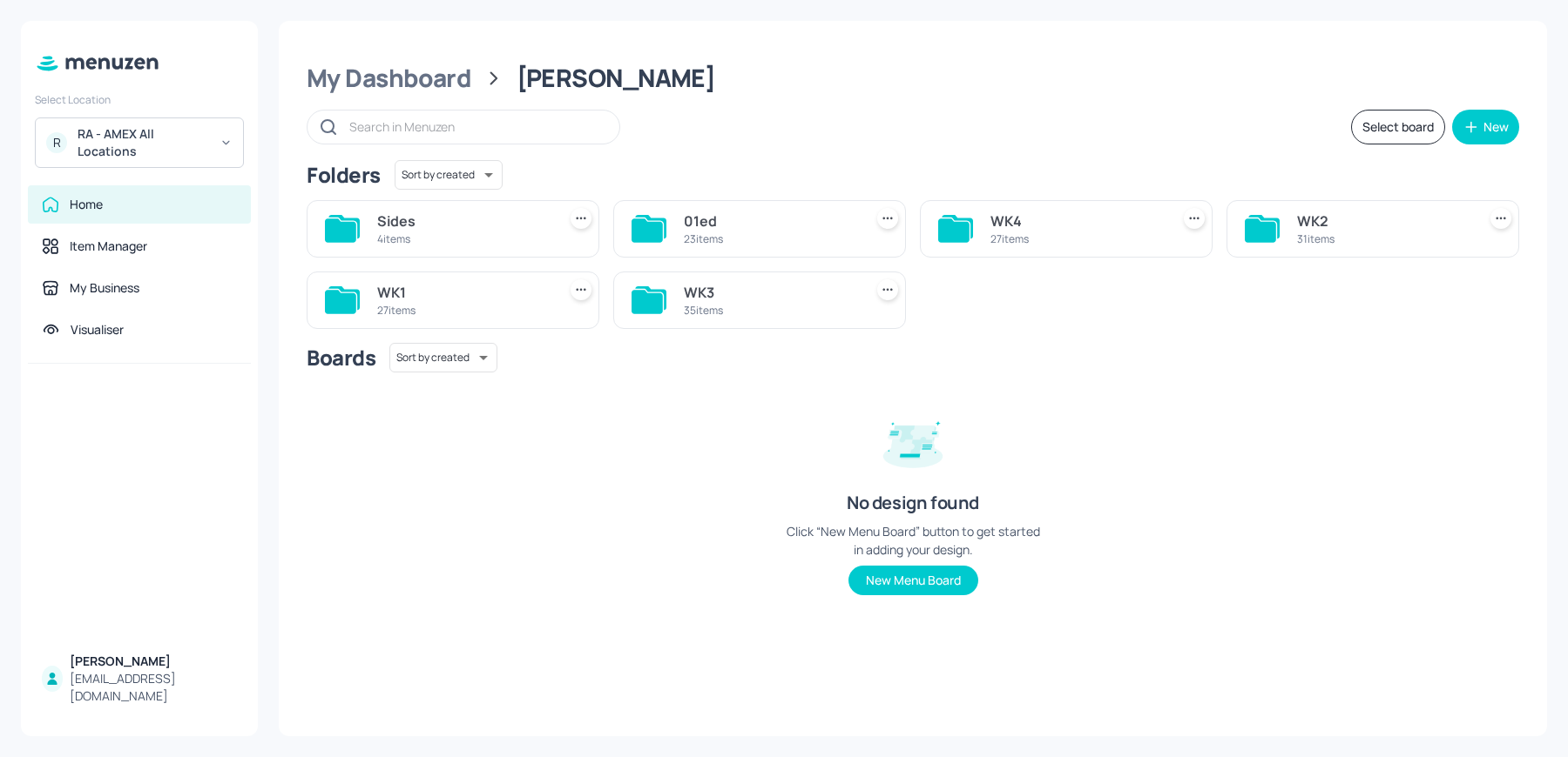
click at [686, 282] on div "WK3" at bounding box center [770, 292] width 172 height 20
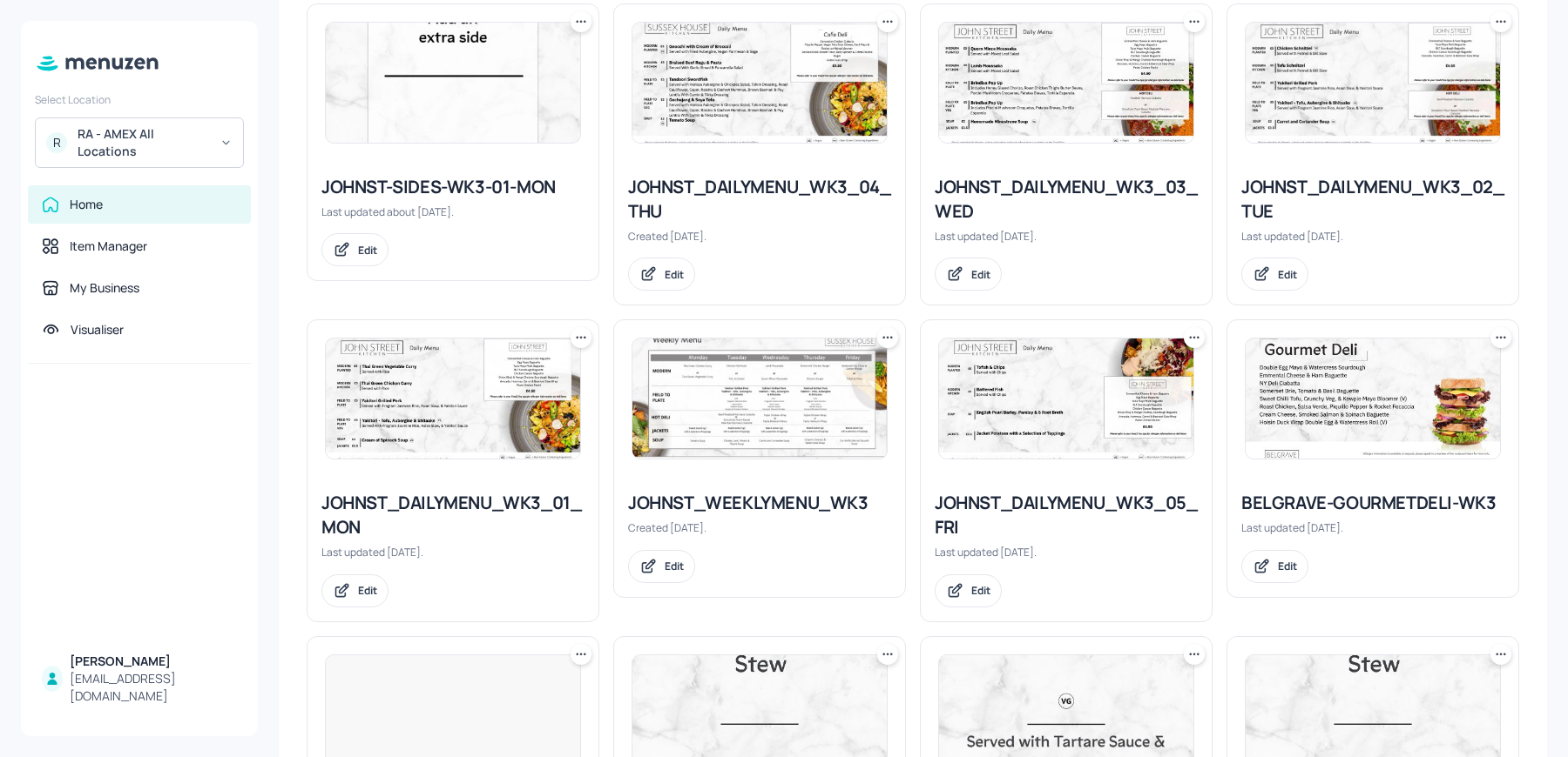
scroll to position [1491, 0]
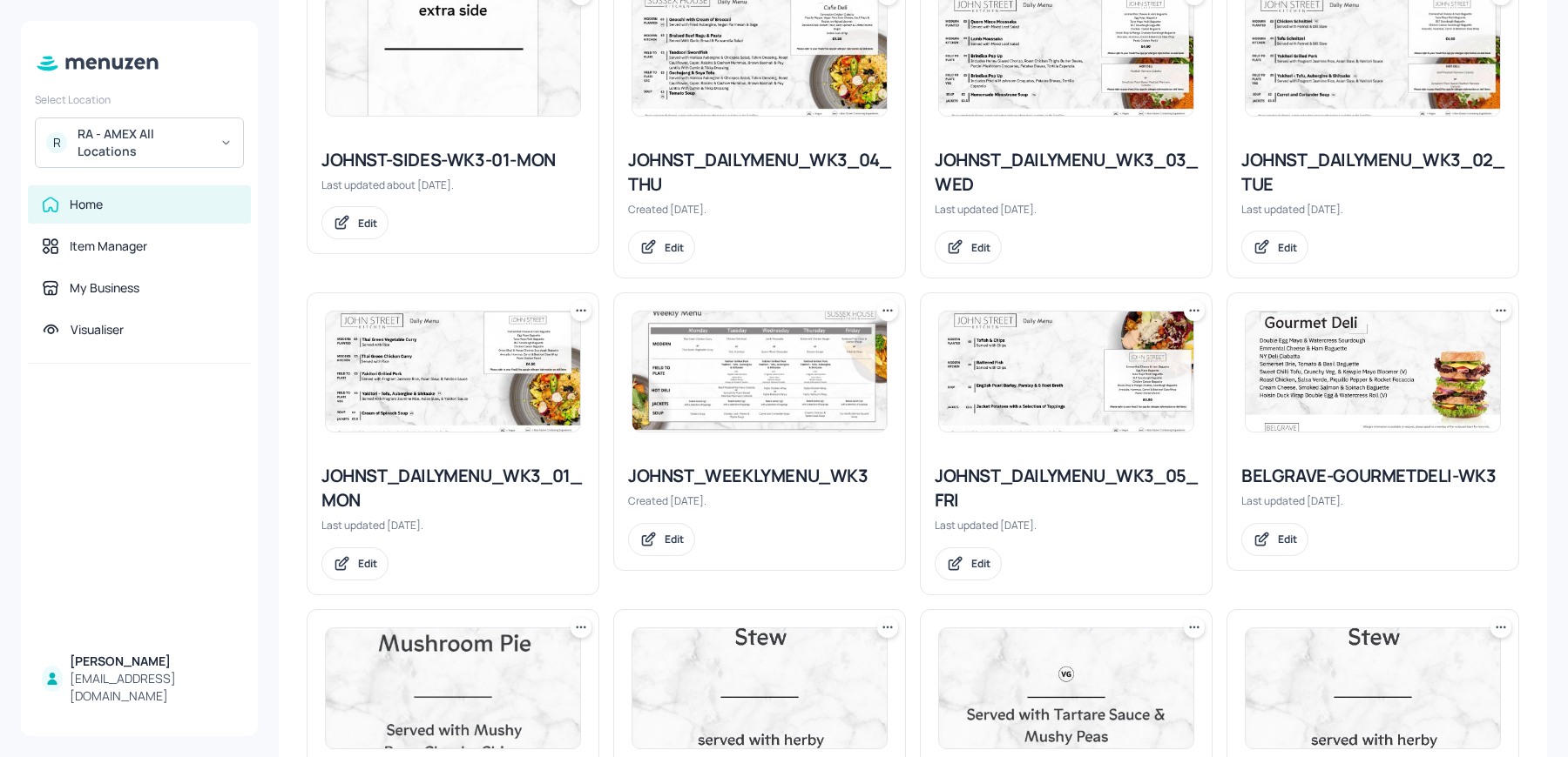
click at [784, 370] on img at bounding box center [759, 372] width 254 height 120
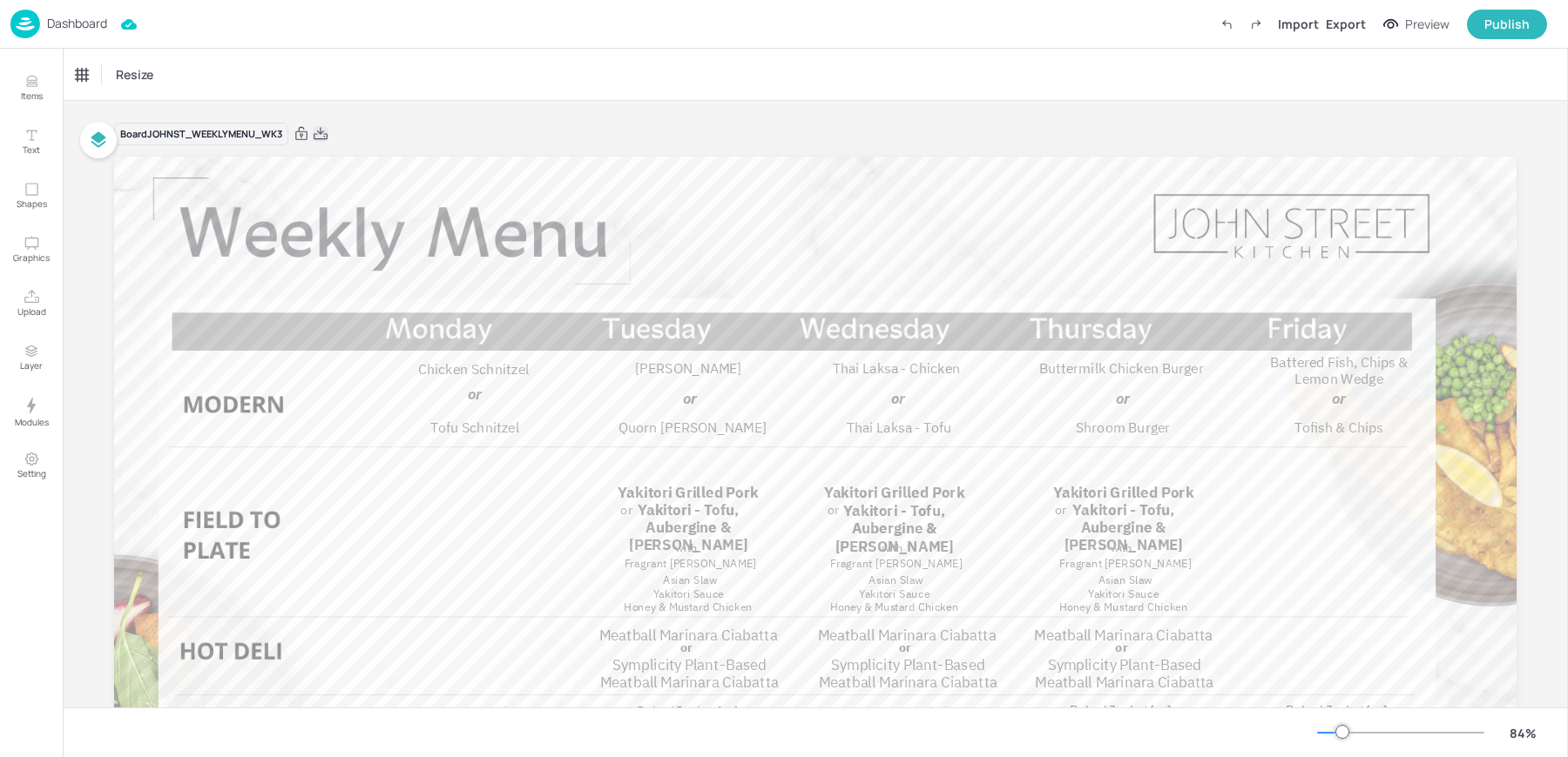
click at [324, 134] on icon at bounding box center [320, 134] width 16 height 18
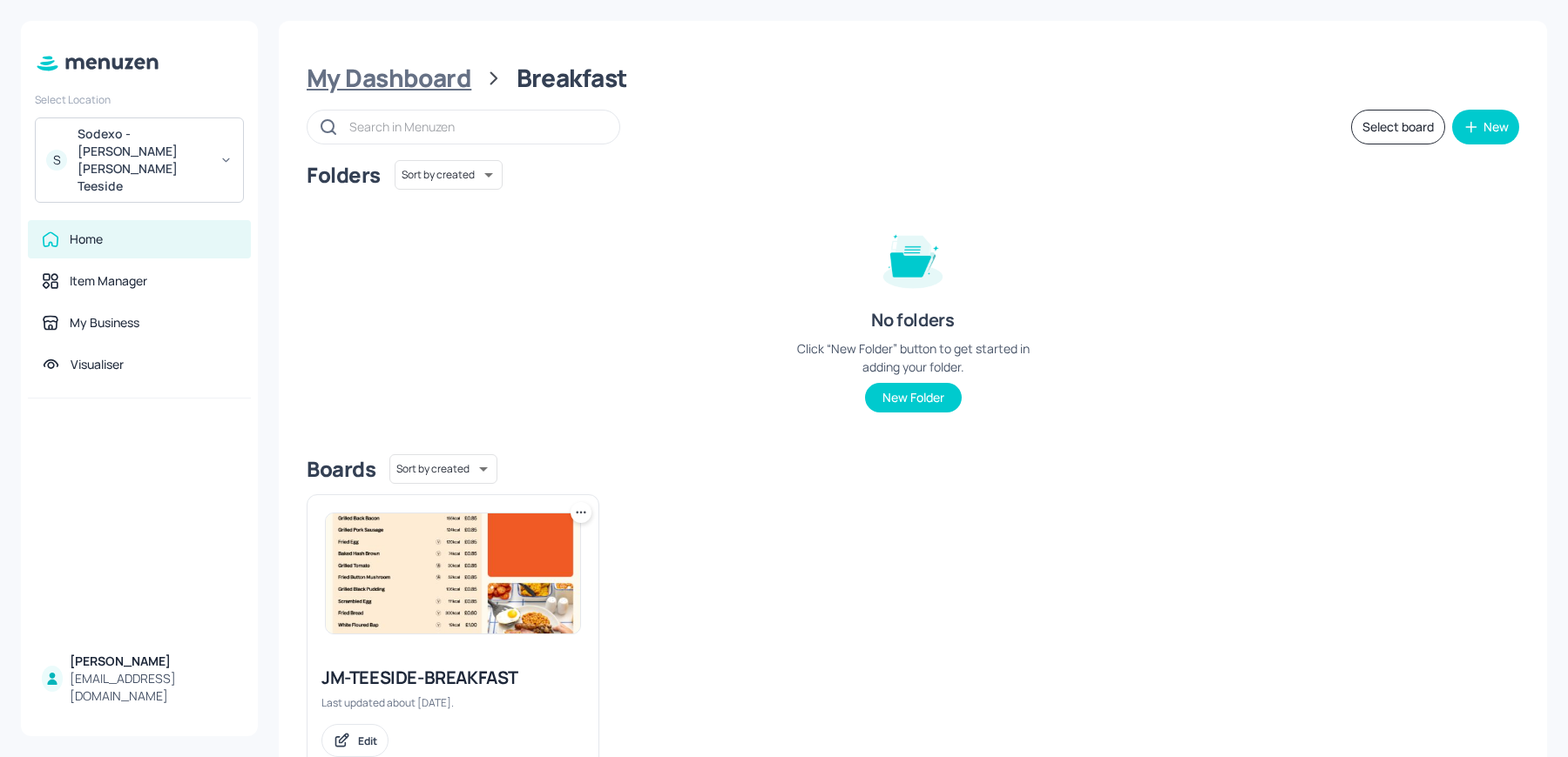
click at [400, 74] on div "My Dashboard" at bounding box center [389, 78] width 165 height 32
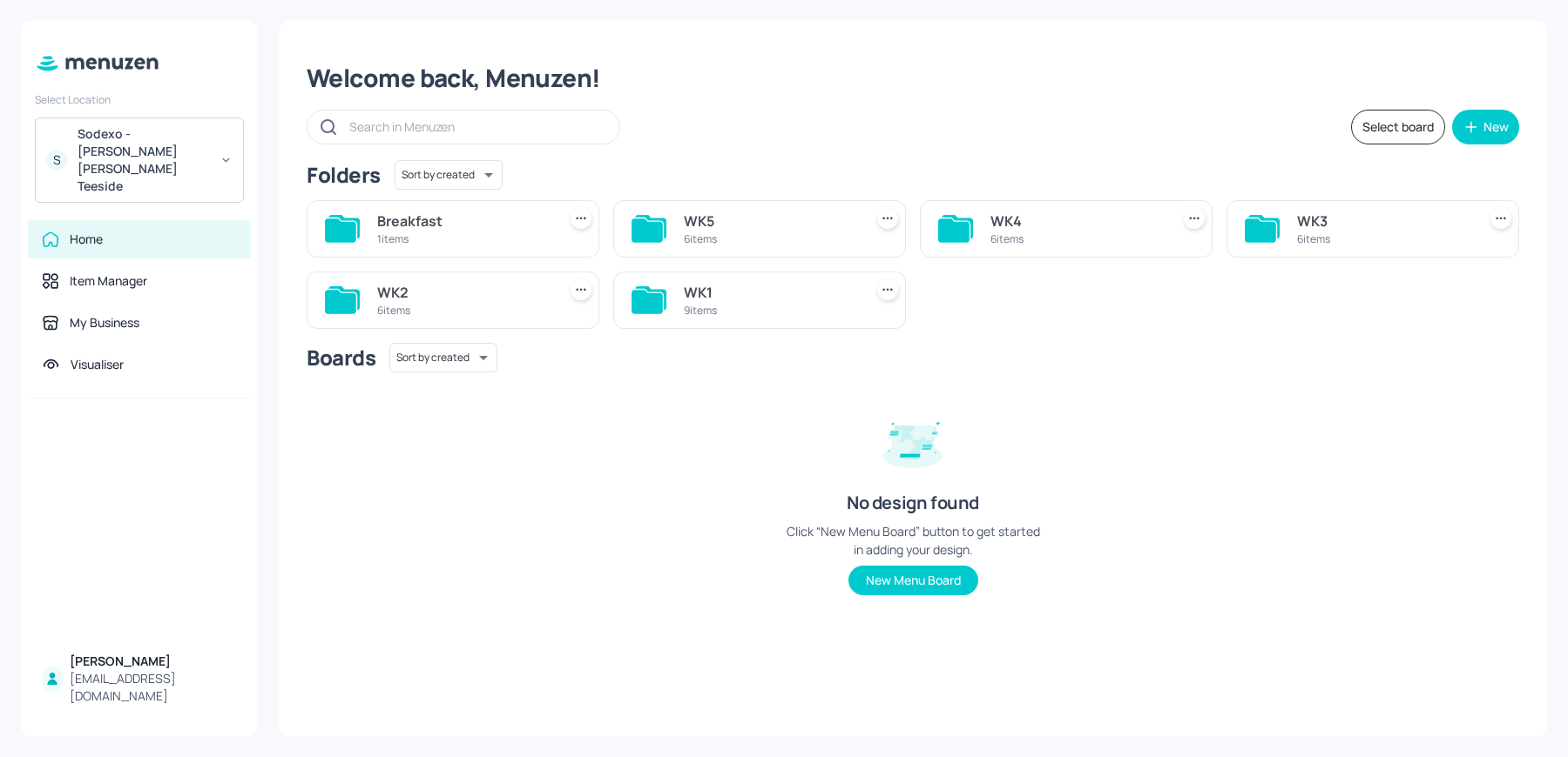
click at [443, 293] on div "WK2" at bounding box center [463, 292] width 172 height 20
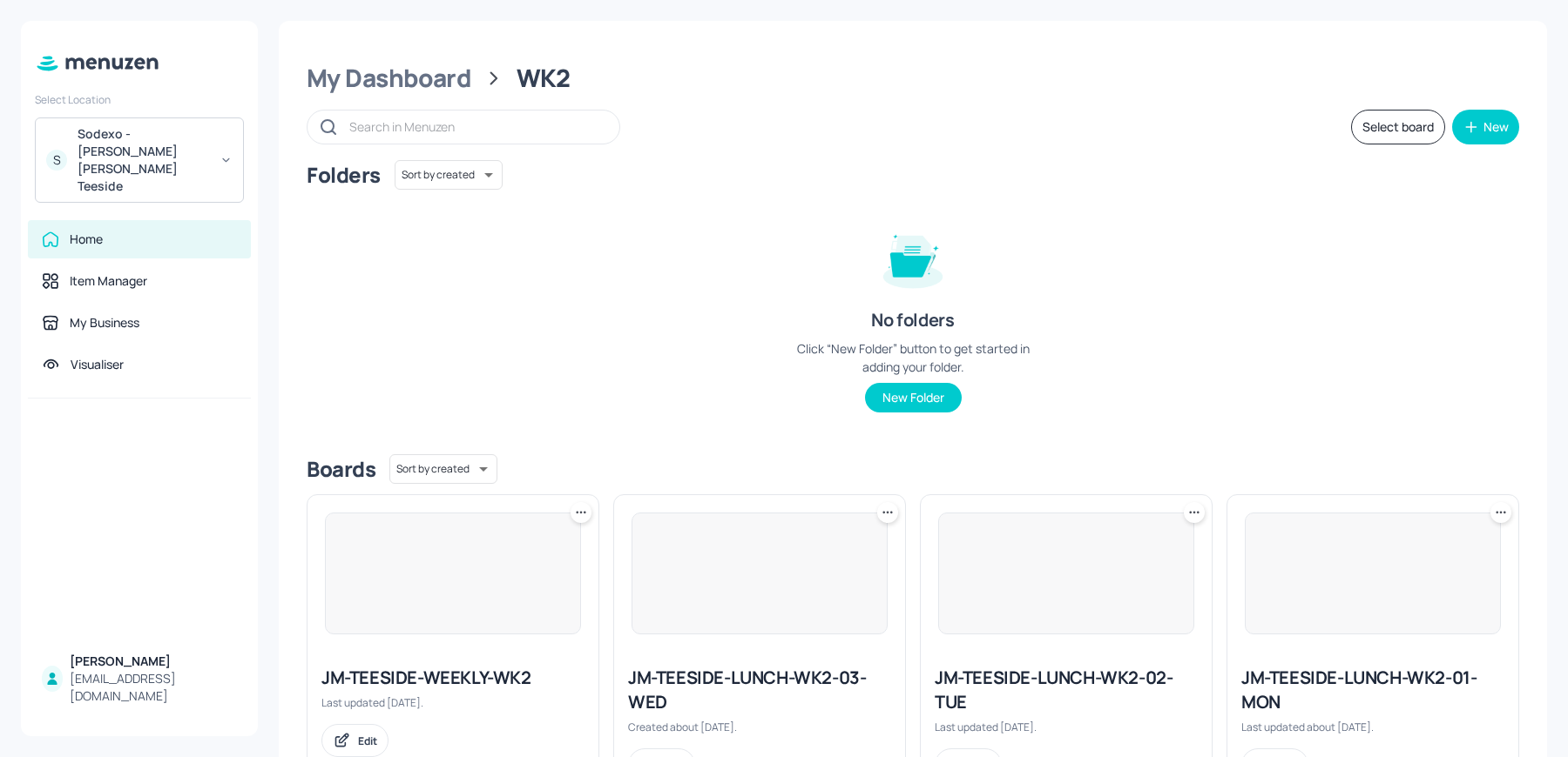
scroll to position [394, 0]
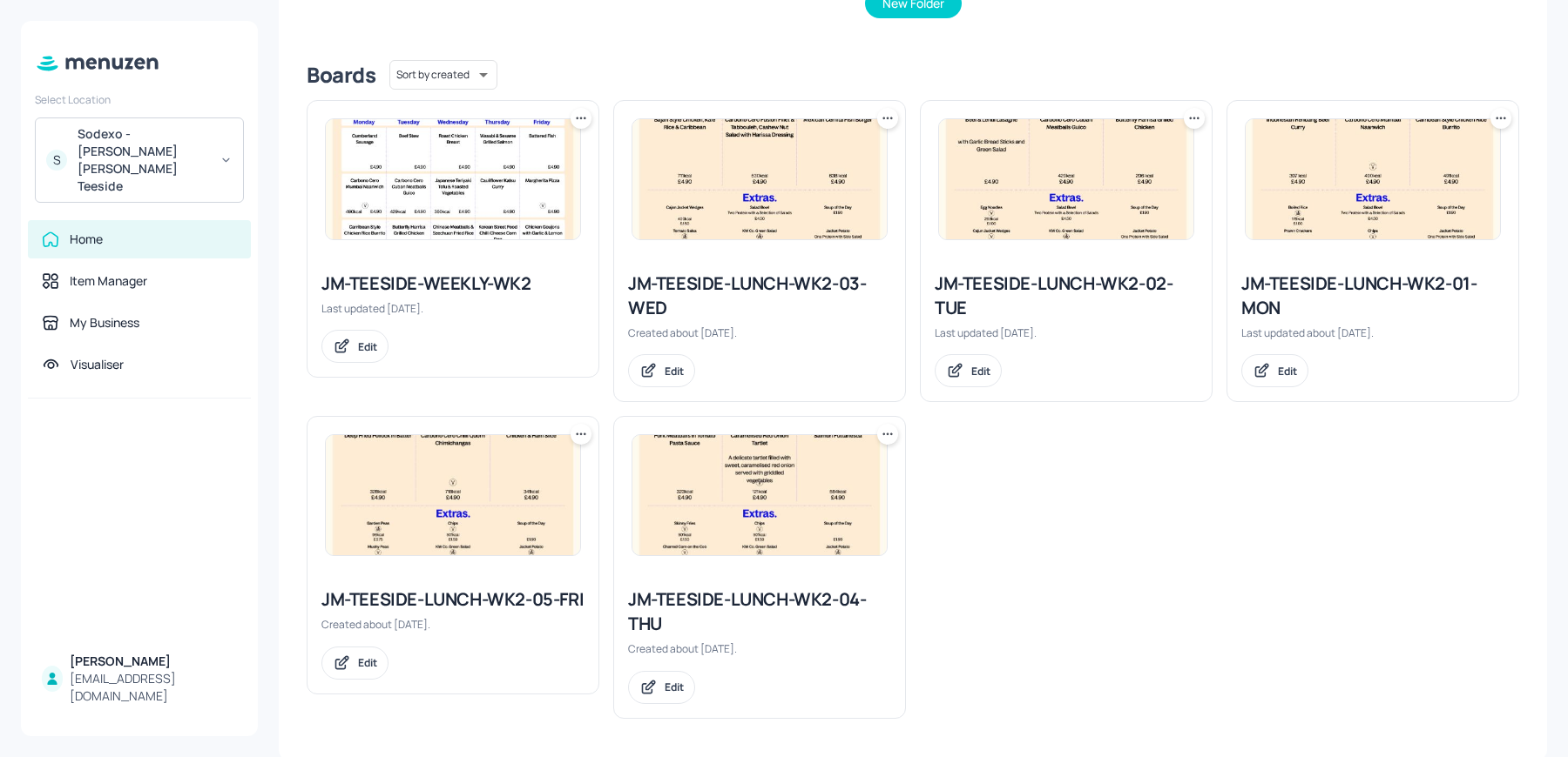
click at [584, 119] on icon at bounding box center [580, 118] width 18 height 18
click at [538, 176] on div "Duplicate" at bounding box center [514, 182] width 140 height 30
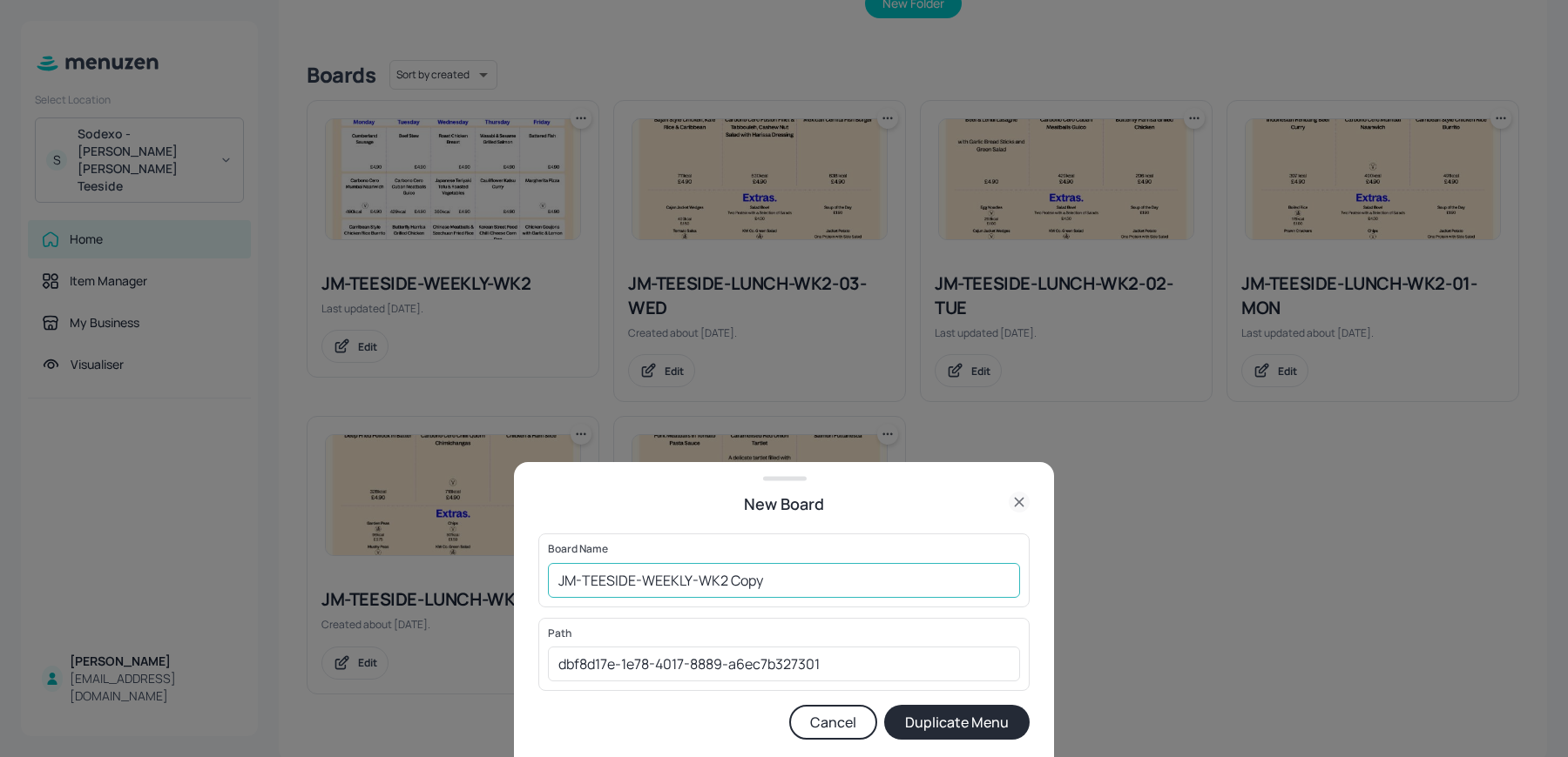
click at [555, 589] on input "JM-TEESIDE-WEEKLY-WK2 Copy" at bounding box center [784, 580] width 472 height 34
drag, startPoint x: 768, startPoint y: 581, endPoint x: 911, endPoint y: 587, distance: 143.1
click at [908, 585] on input "01ed-JM-TEESIDE-WEEKLY-WK2 Copy" at bounding box center [784, 580] width 472 height 34
type input "01ed-JM-TEESIDE-WEEKLY-WK2 230925"
click at [884, 705] on button "Duplicate Menu" at bounding box center [957, 722] width 145 height 34
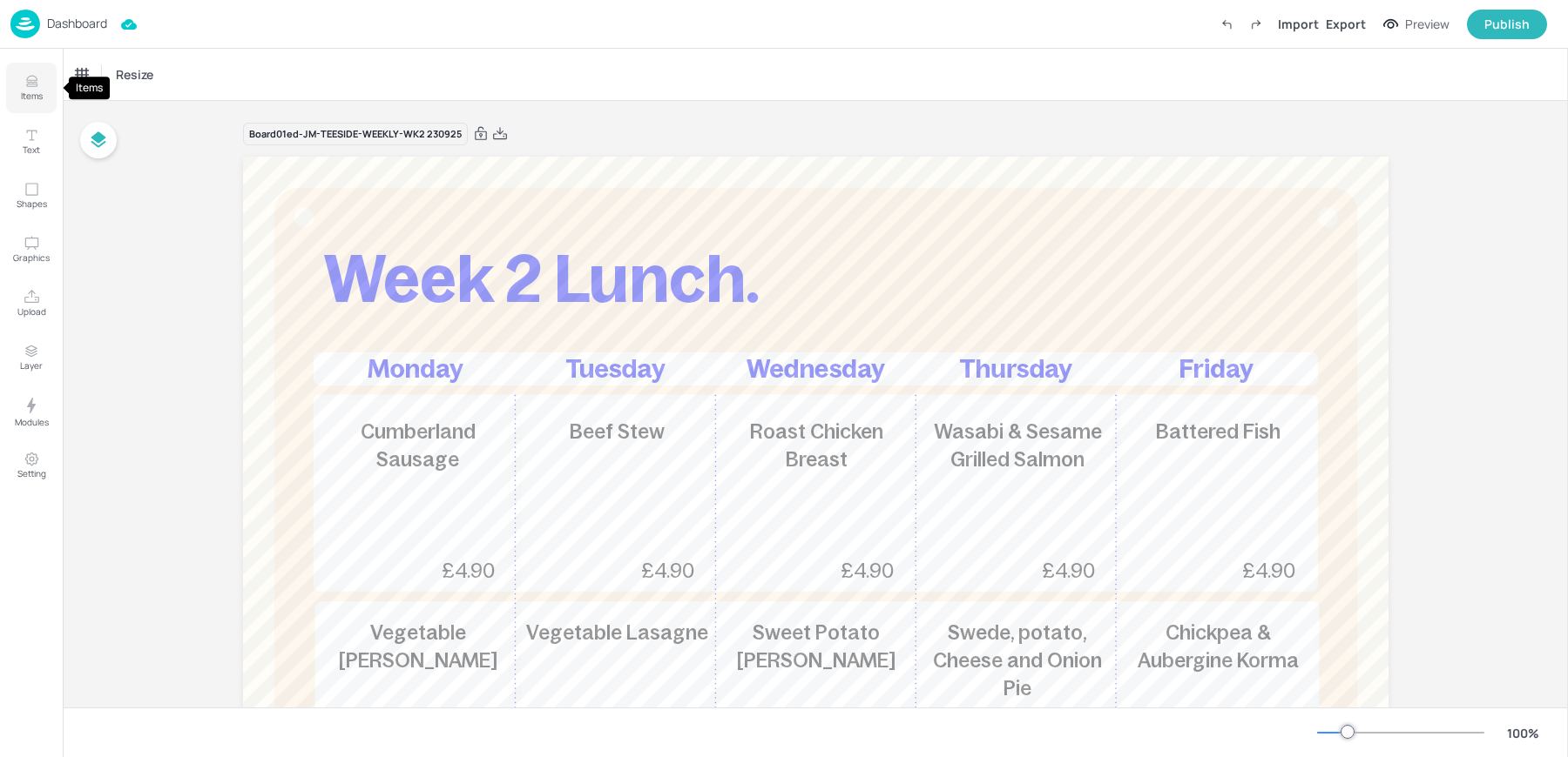
click at [21, 86] on button "Items" at bounding box center [32, 88] width 50 height 50
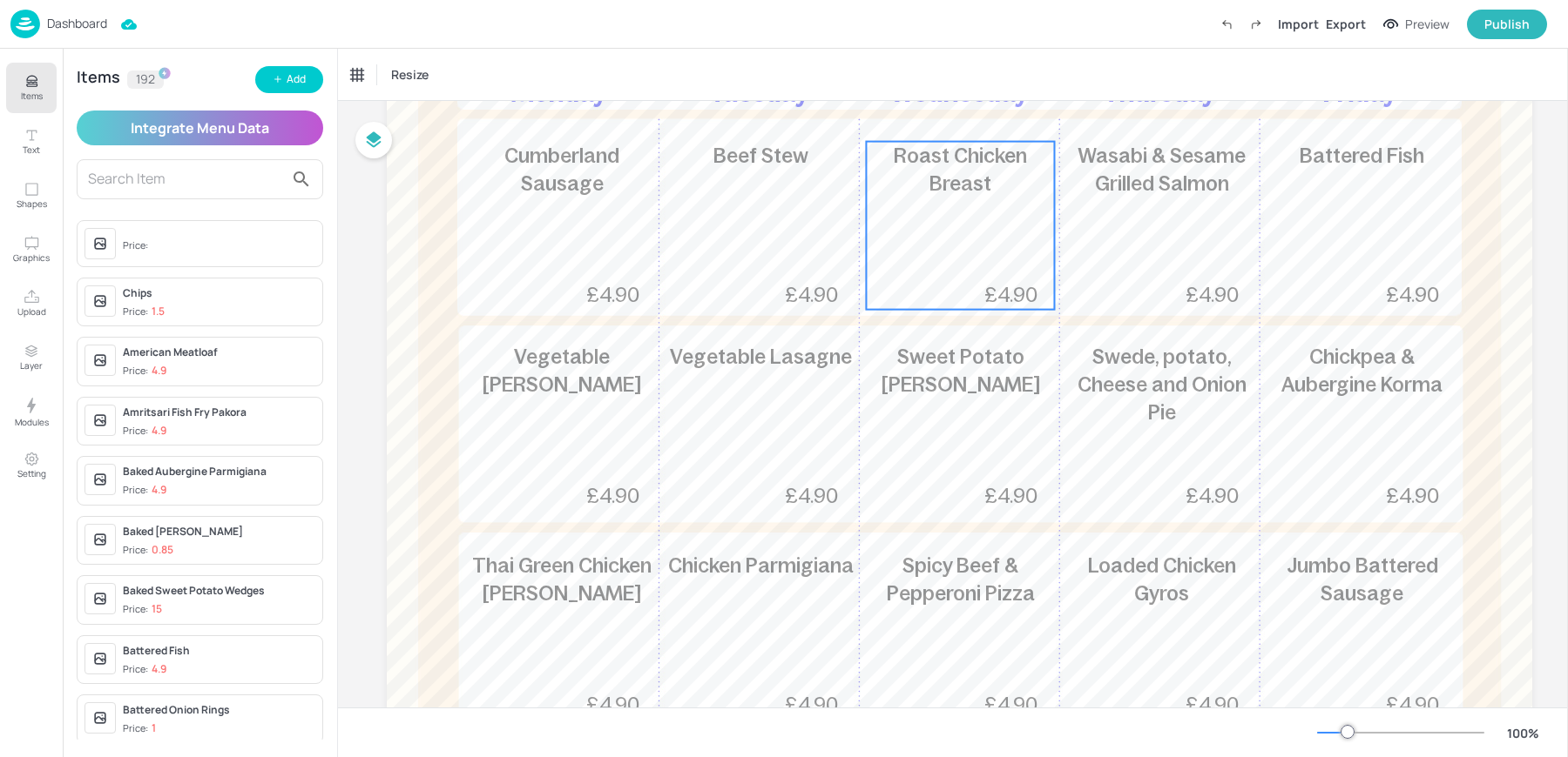
scroll to position [318, 0]
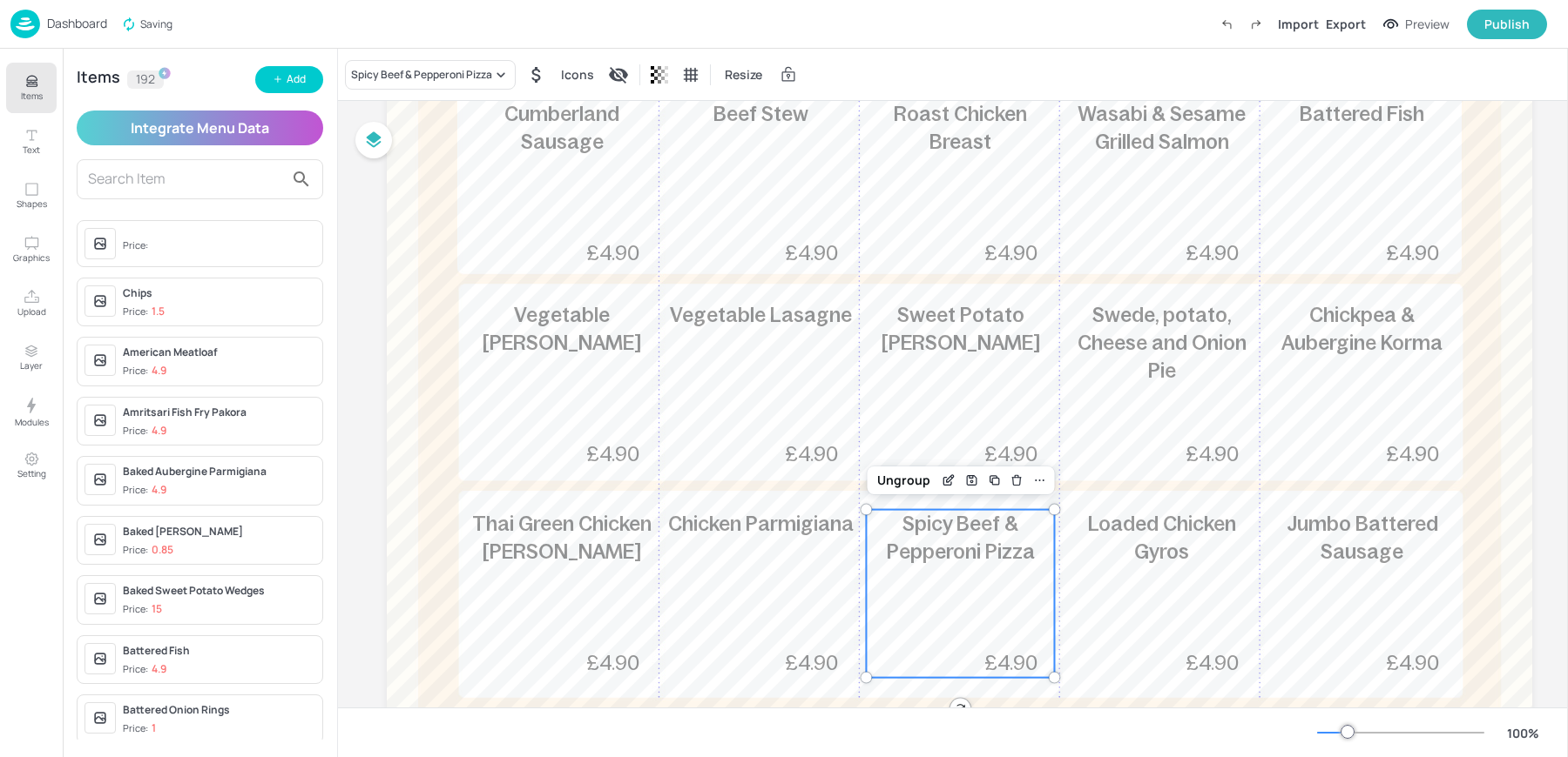
click at [937, 565] on p "Spicy Beef & Pepperoni Pizza" at bounding box center [960, 538] width 188 height 56
click at [383, 73] on div "Spicy Beef & Pepperoni Pizza" at bounding box center [421, 74] width 141 height 16
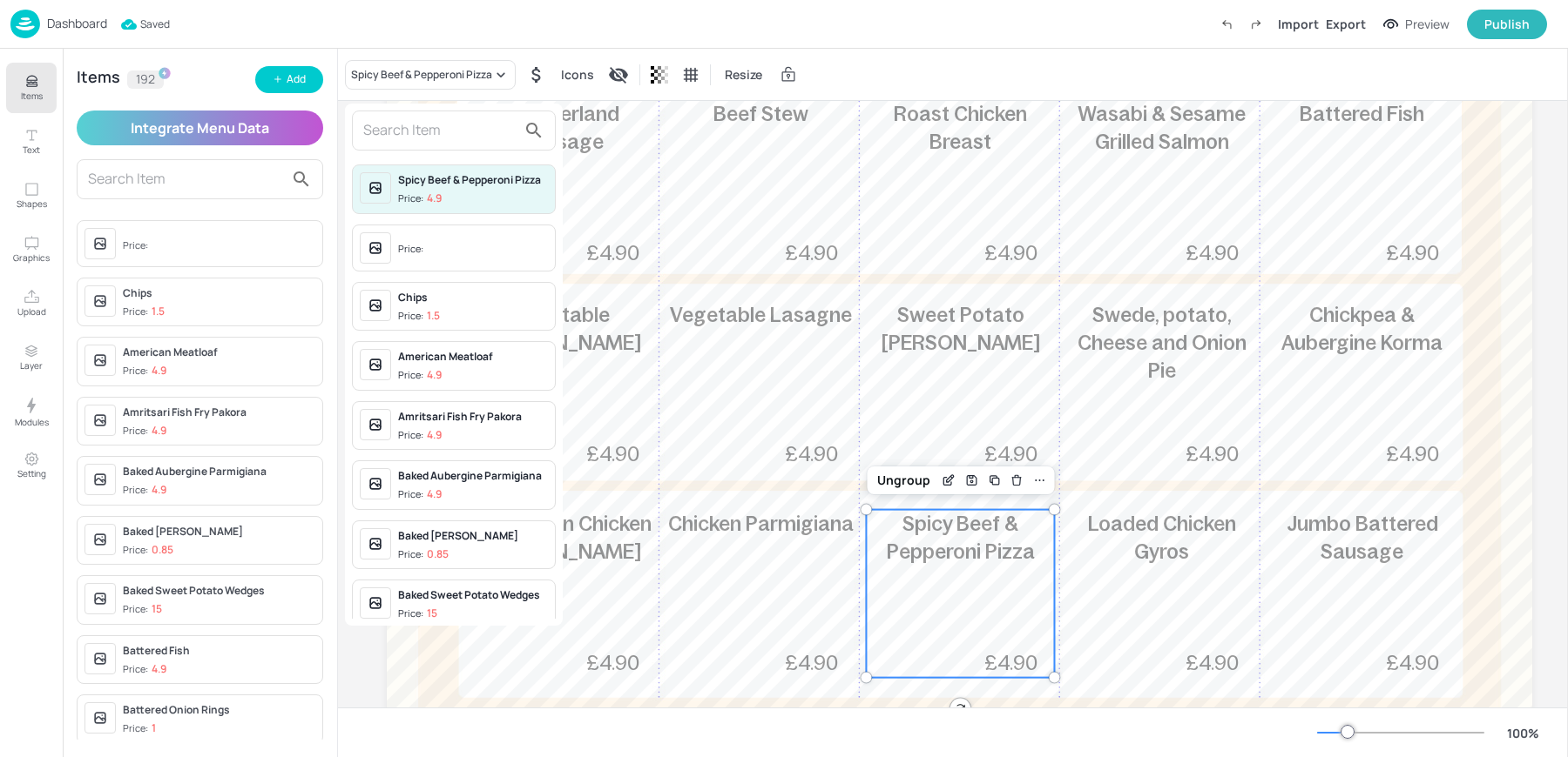
click at [417, 124] on input "text" at bounding box center [440, 130] width 154 height 28
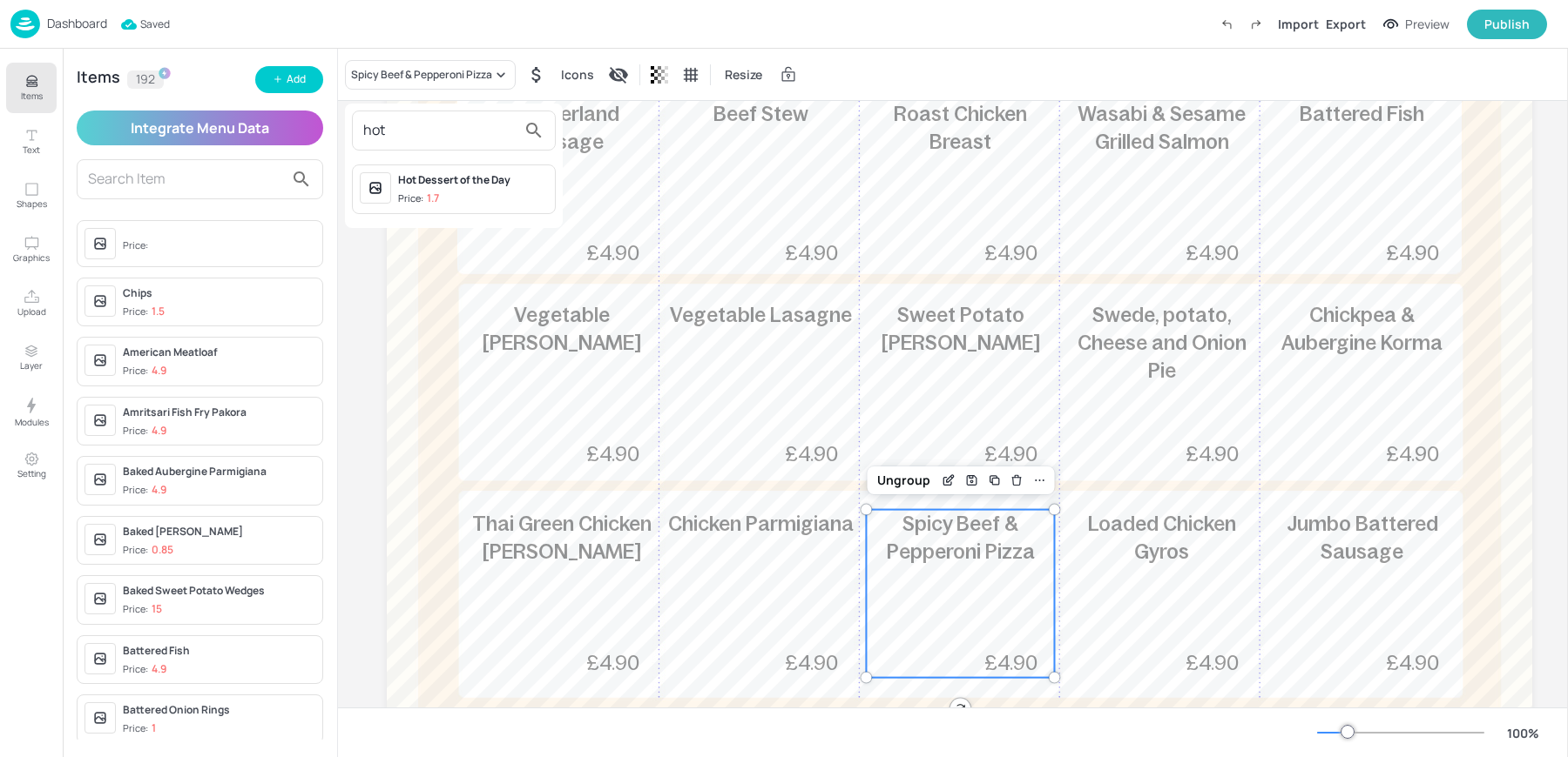
type input "hot"
click at [307, 85] on div at bounding box center [784, 378] width 1568 height 757
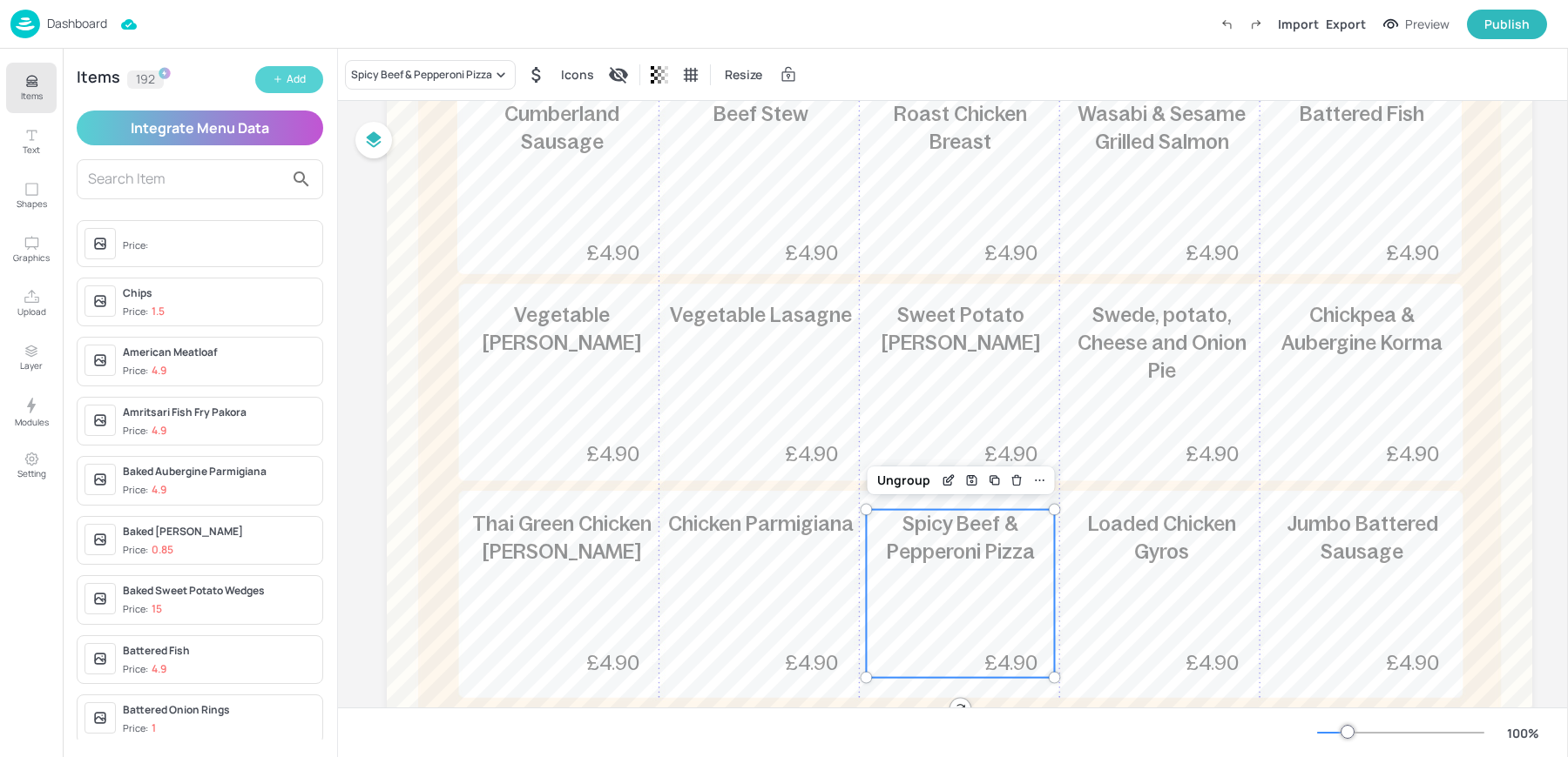
click at [274, 74] on icon "button" at bounding box center [278, 78] width 10 height 10
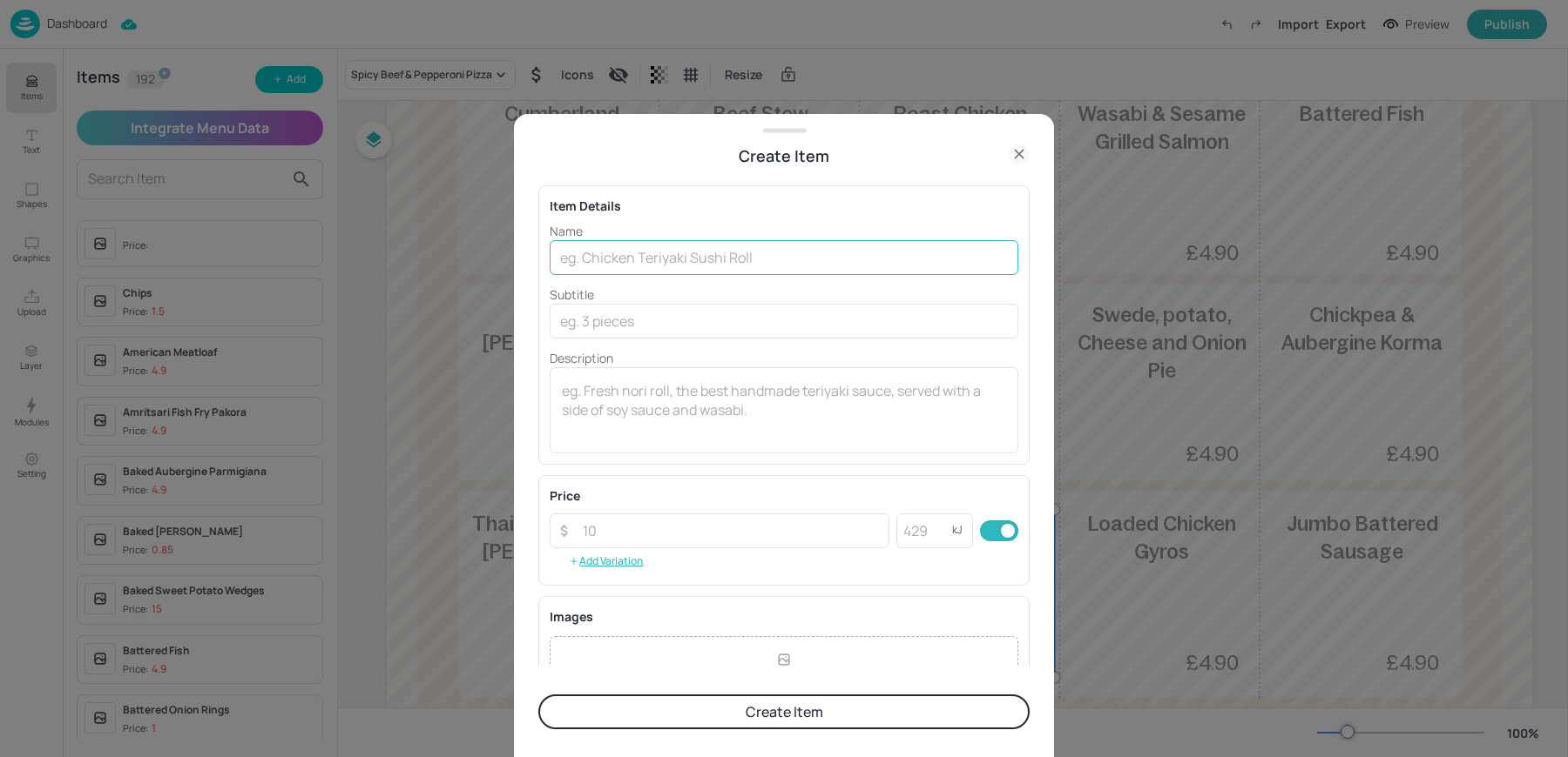
click at [607, 246] on input "text" at bounding box center [784, 257] width 469 height 34
paste input "Shucos Guatamalan Hot Dog"
type input "Shucos Guatamalan Hot Dog"
click at [647, 509] on div "Price ​ ​ kJ ​ Add Variation" at bounding box center [784, 531] width 469 height 88
click at [628, 515] on input "number" at bounding box center [730, 531] width 317 height 34
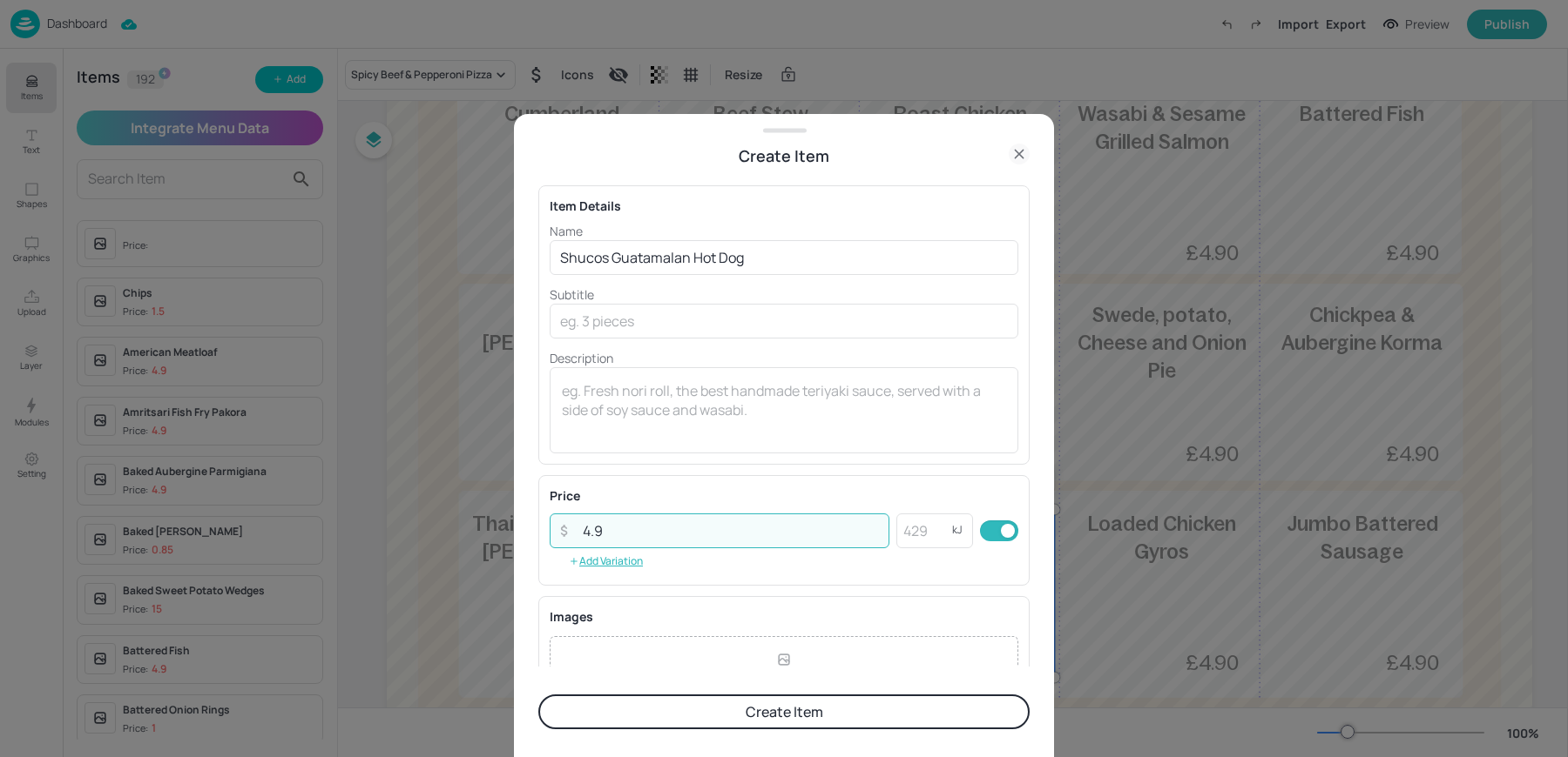
type input "4.9"
click at [539, 695] on button "Create Item" at bounding box center [784, 711] width 491 height 34
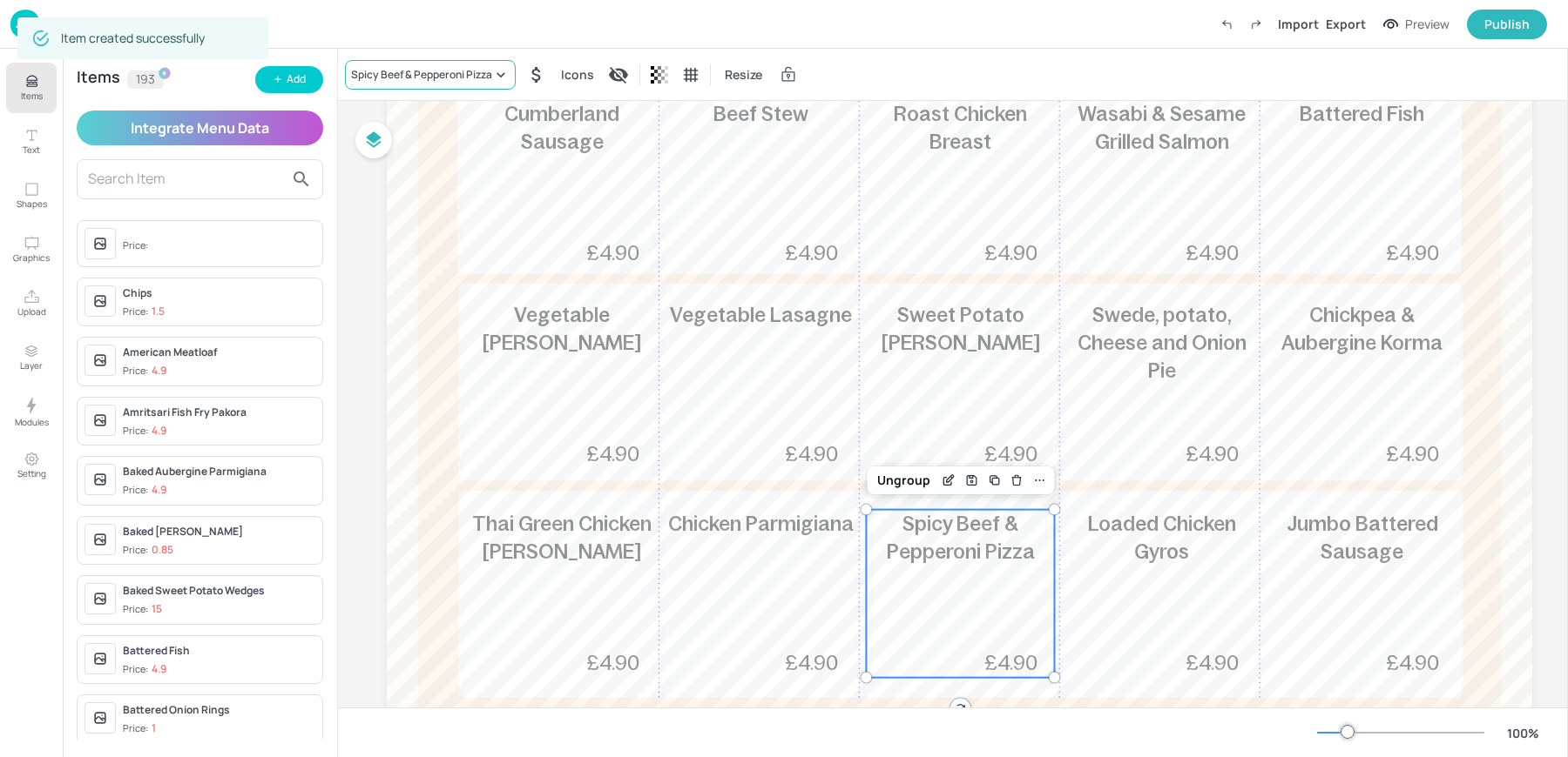
click at [410, 80] on div "Spicy Beef & Pepperoni Pizza" at bounding box center [421, 74] width 141 height 16
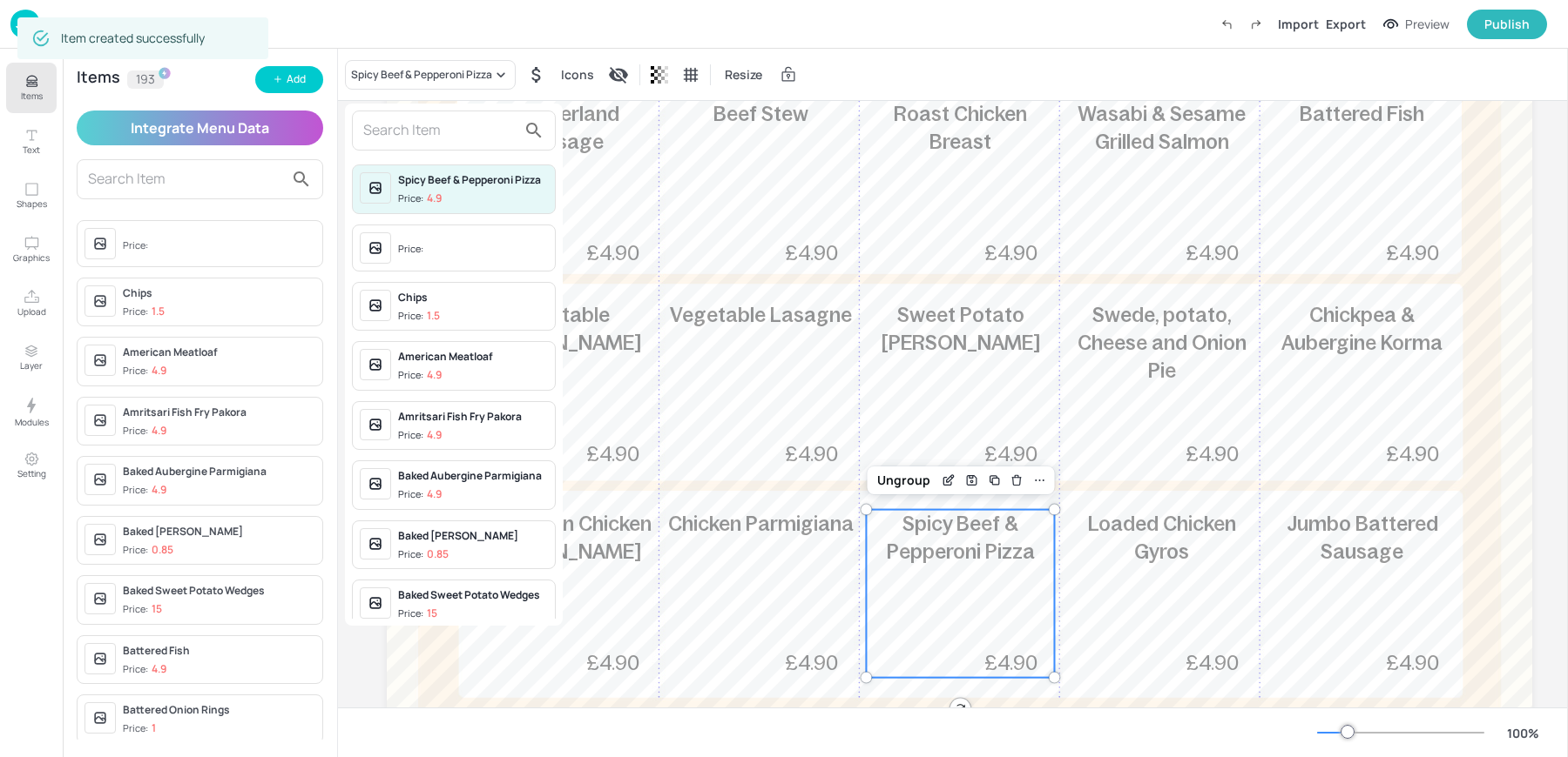
click at [411, 129] on input "text" at bounding box center [440, 130] width 154 height 28
paste input "Shucos Guatamalan Hot Dog"
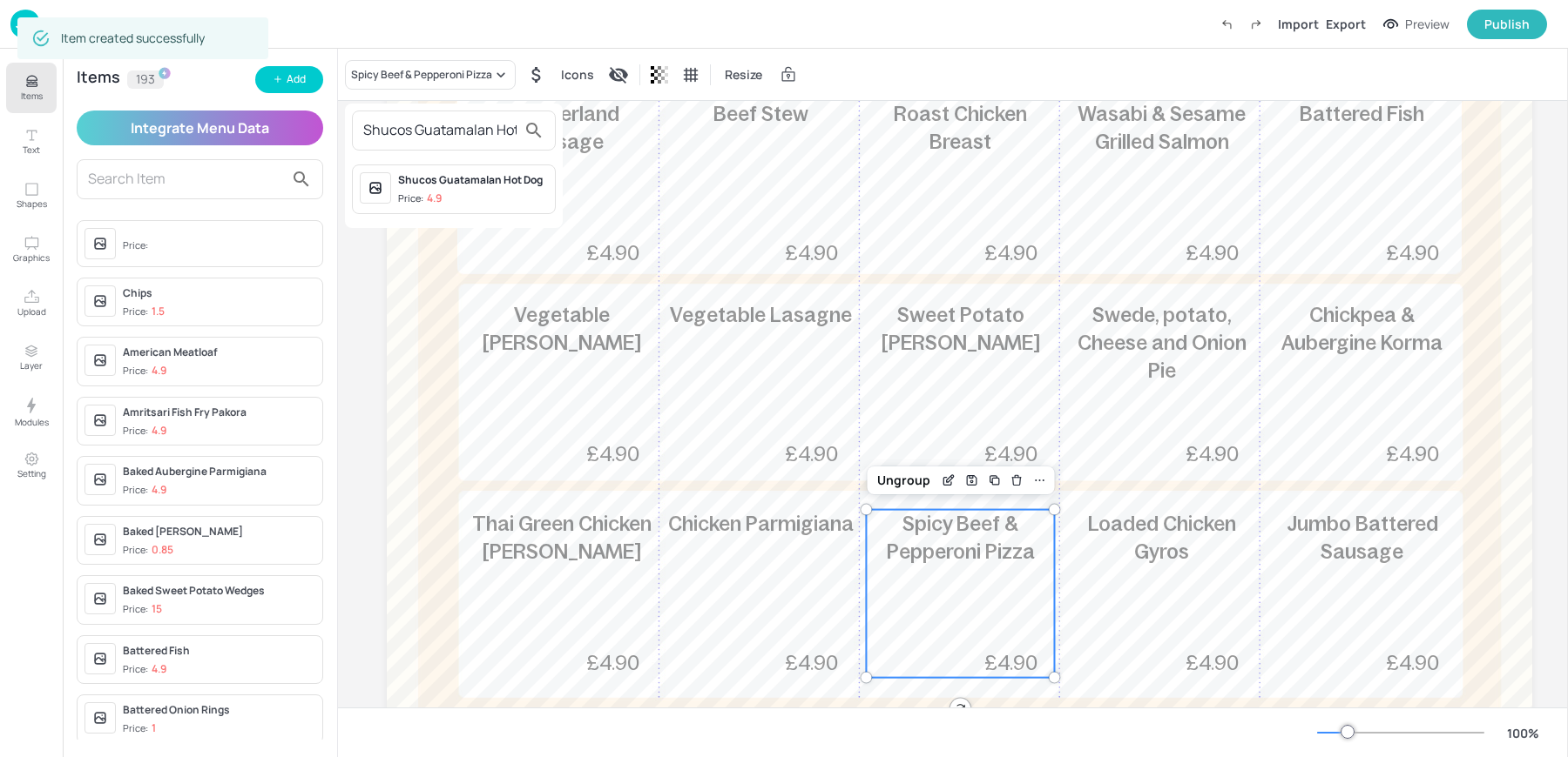
scroll to position [0, 30]
type input "Shucos Guatamalan Hot Dog"
click at [463, 192] on span "Price: 4.9" at bounding box center [472, 199] width 150 height 15
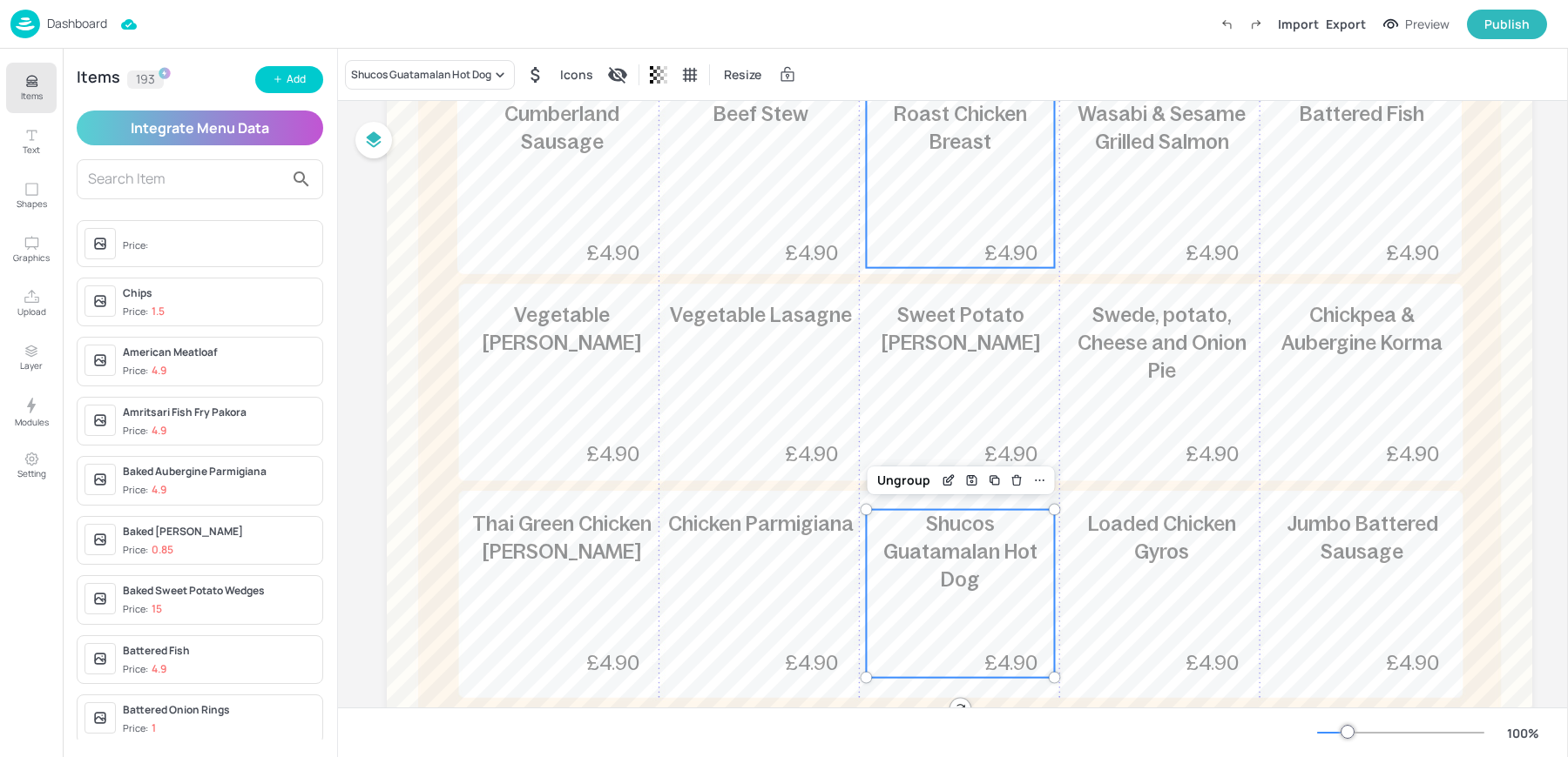
scroll to position [0, 0]
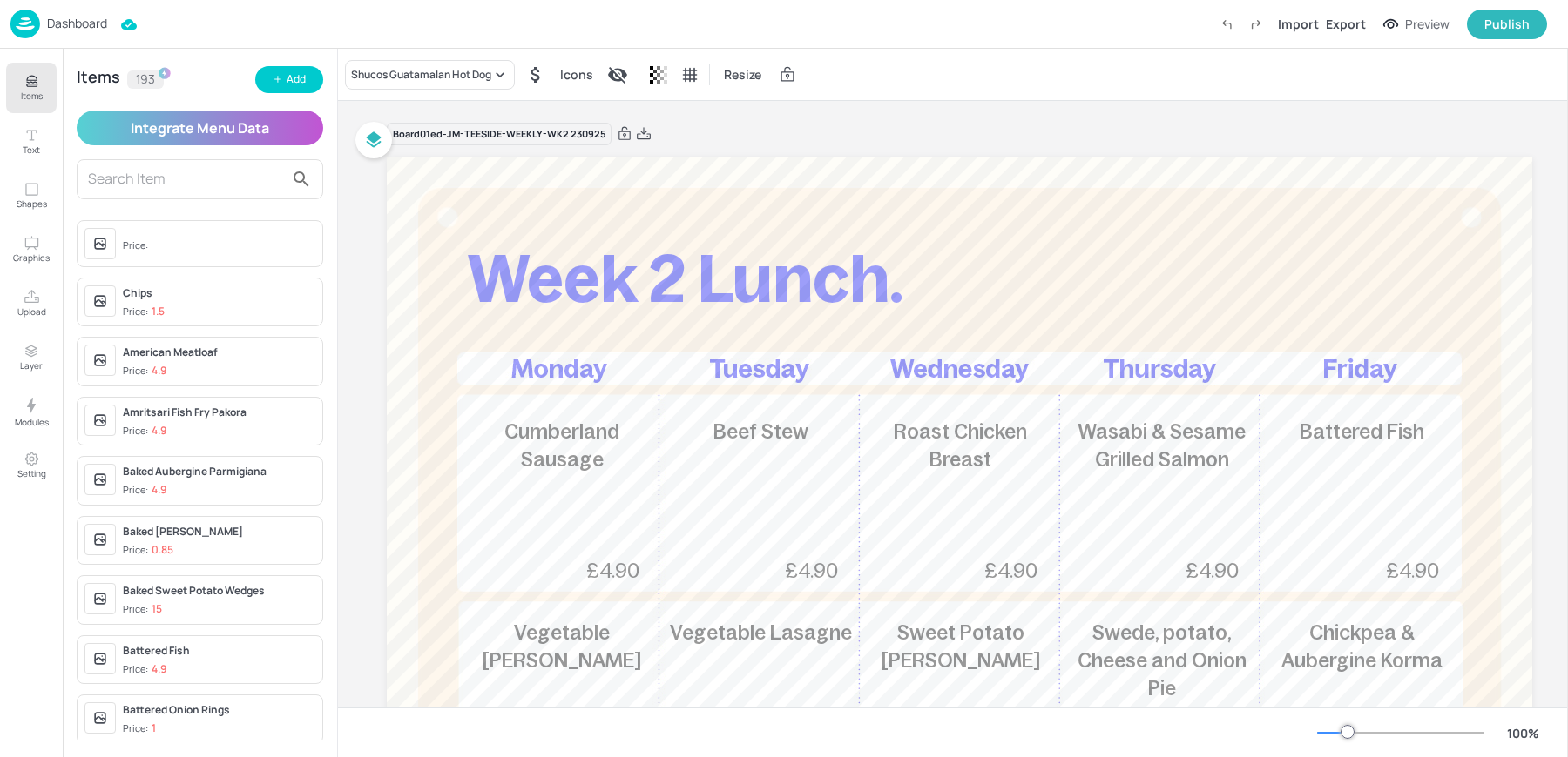
click at [1341, 20] on div "Export" at bounding box center [1345, 24] width 40 height 19
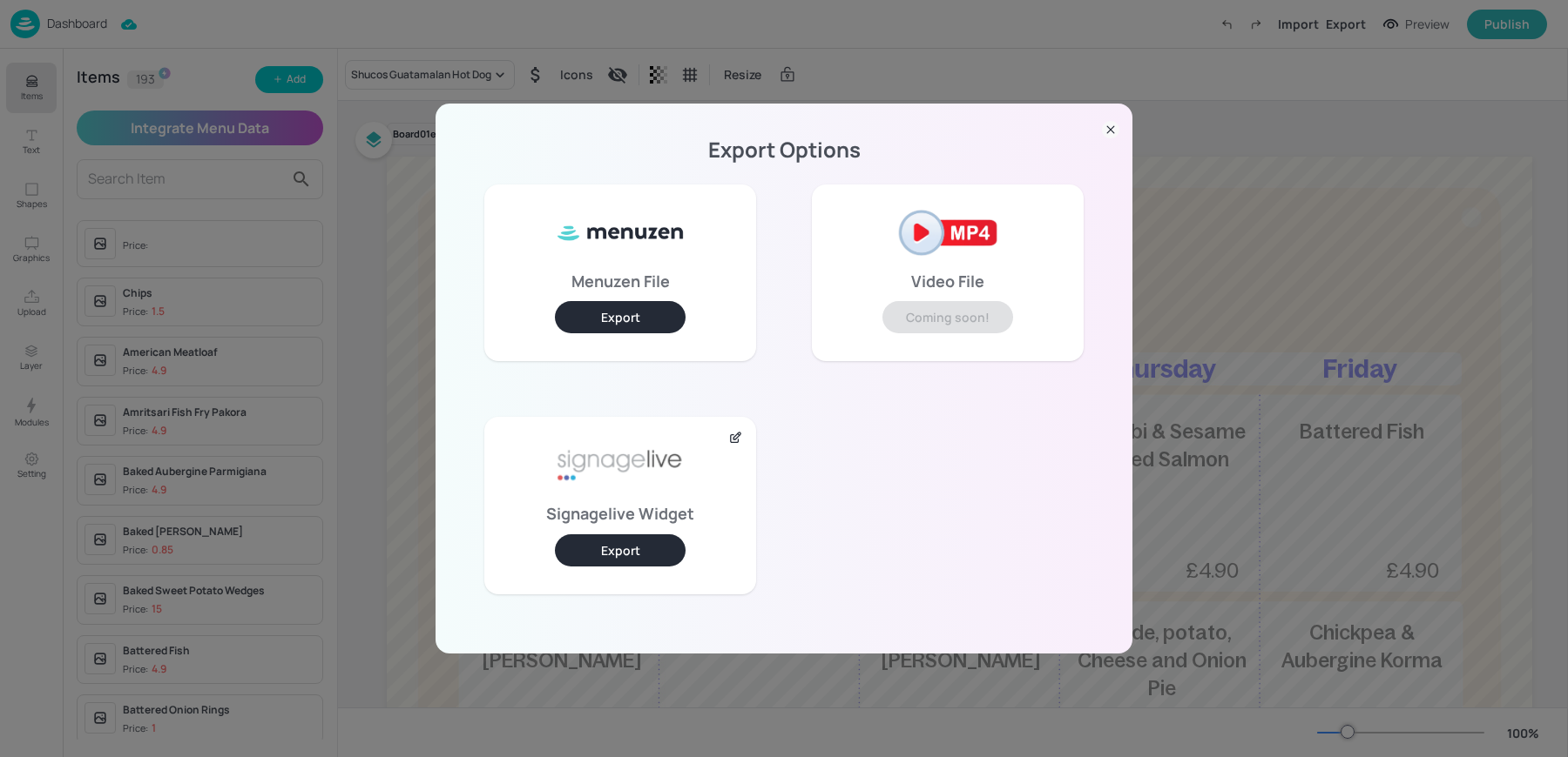
click at [618, 552] on button "Export" at bounding box center [620, 550] width 130 height 33
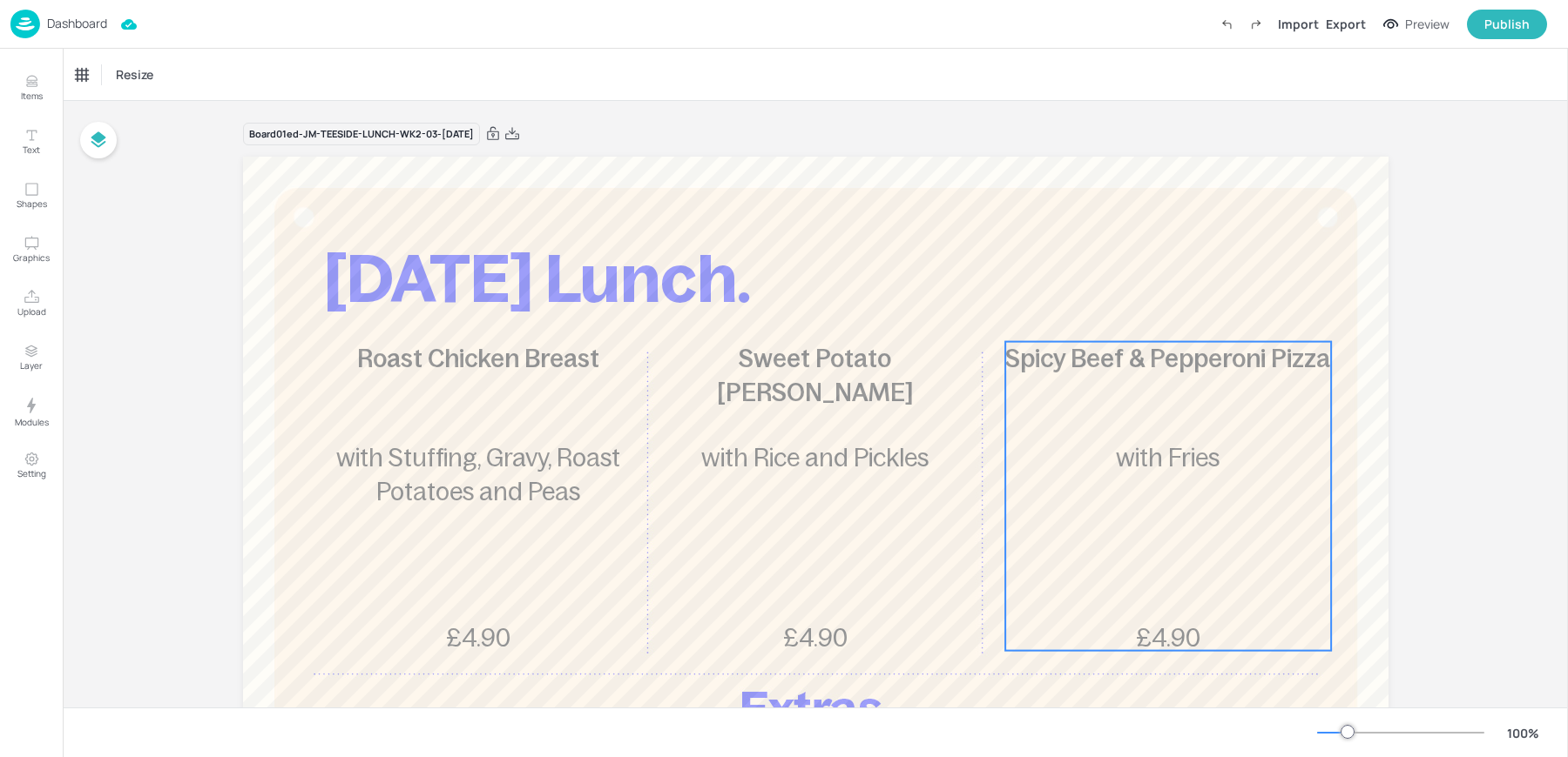
click at [1156, 448] on span "with Fries" at bounding box center [1167, 458] width 103 height 28
click at [154, 56] on div "Spicy Beef & Pepperoni Pizza Icons Resize" at bounding box center [814, 74] width 1505 height 51
click at [126, 86] on div "Spicy Beef & Pepperoni Pizza" at bounding box center [155, 75] width 170 height 30
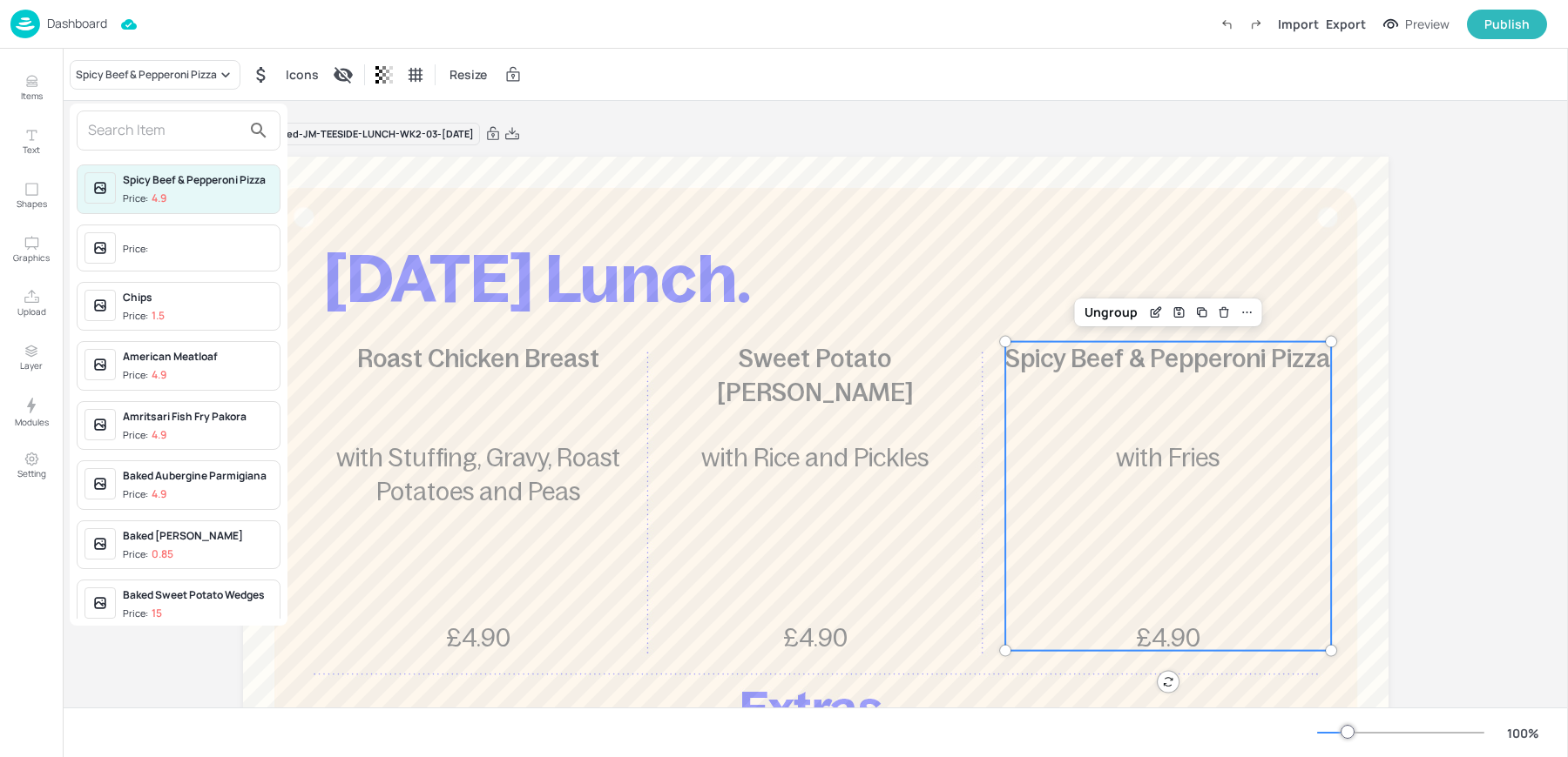
click at [141, 133] on input "text" at bounding box center [164, 130] width 154 height 28
paste input "Shucos Guatamalan Hot Dog"
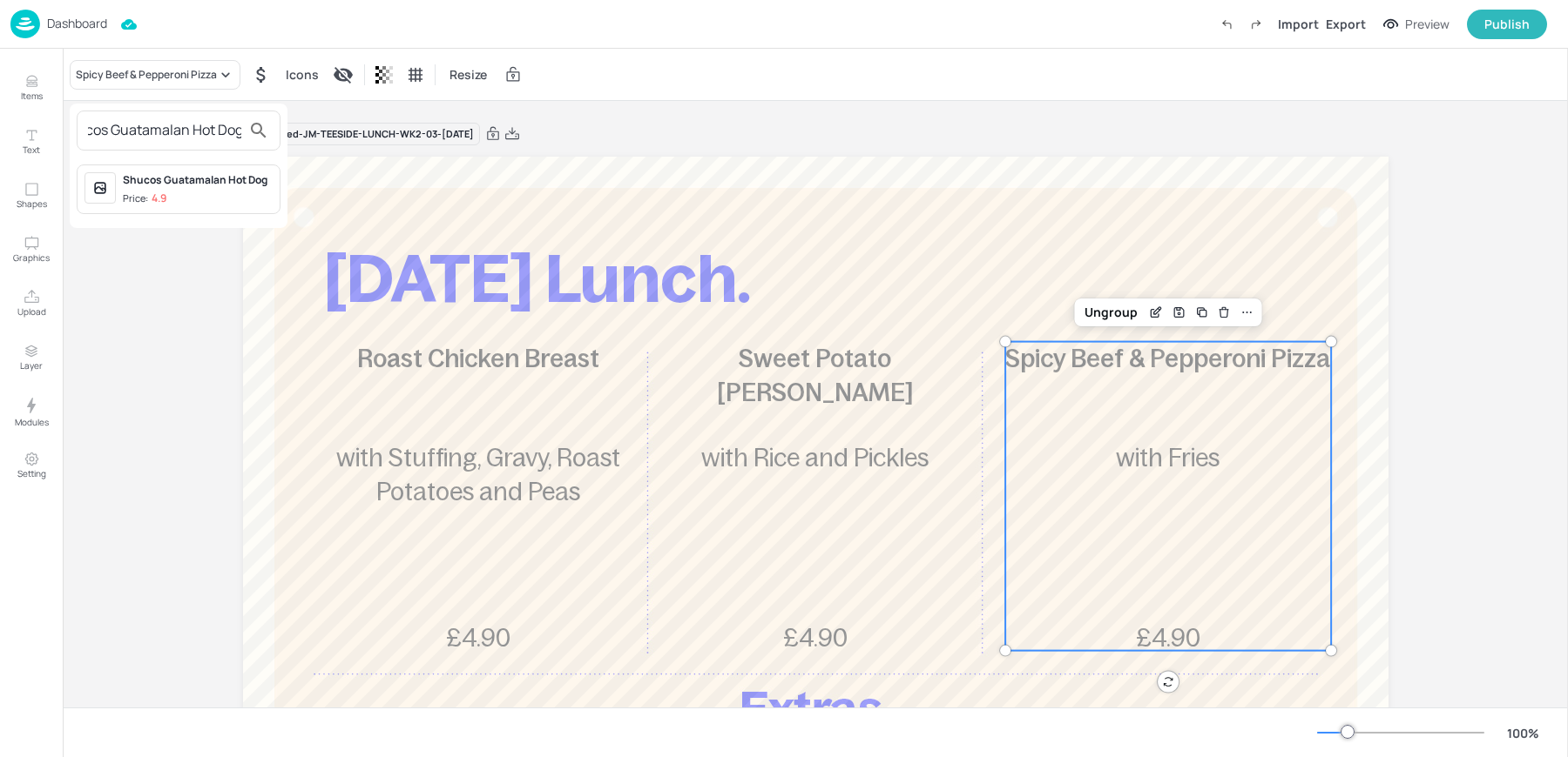
type input "Shucos Guatamalan Hot Dog"
click at [149, 182] on div "Shucos Guatamalan Hot Dog" at bounding box center [198, 180] width 150 height 16
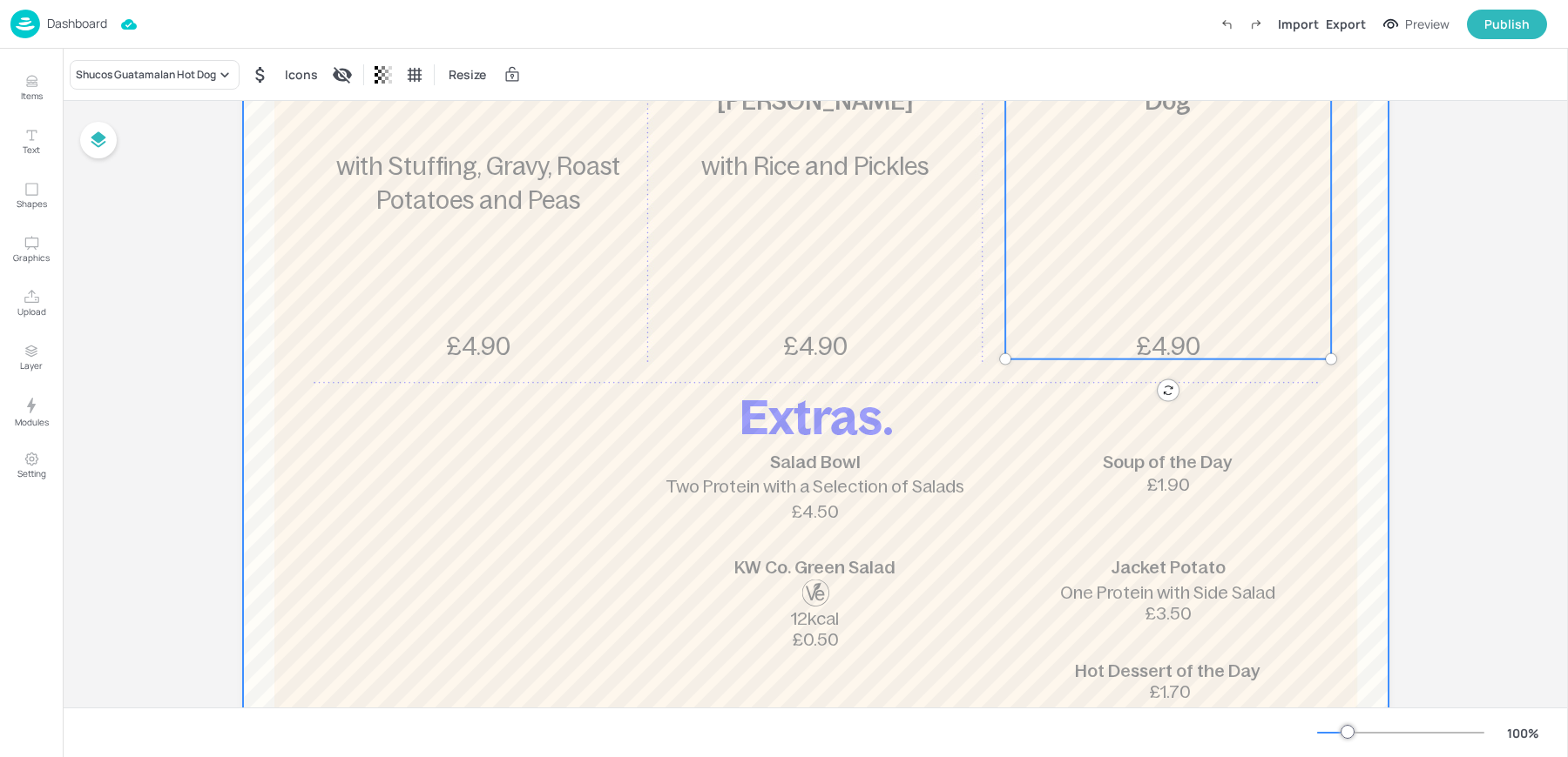
scroll to position [0, 0]
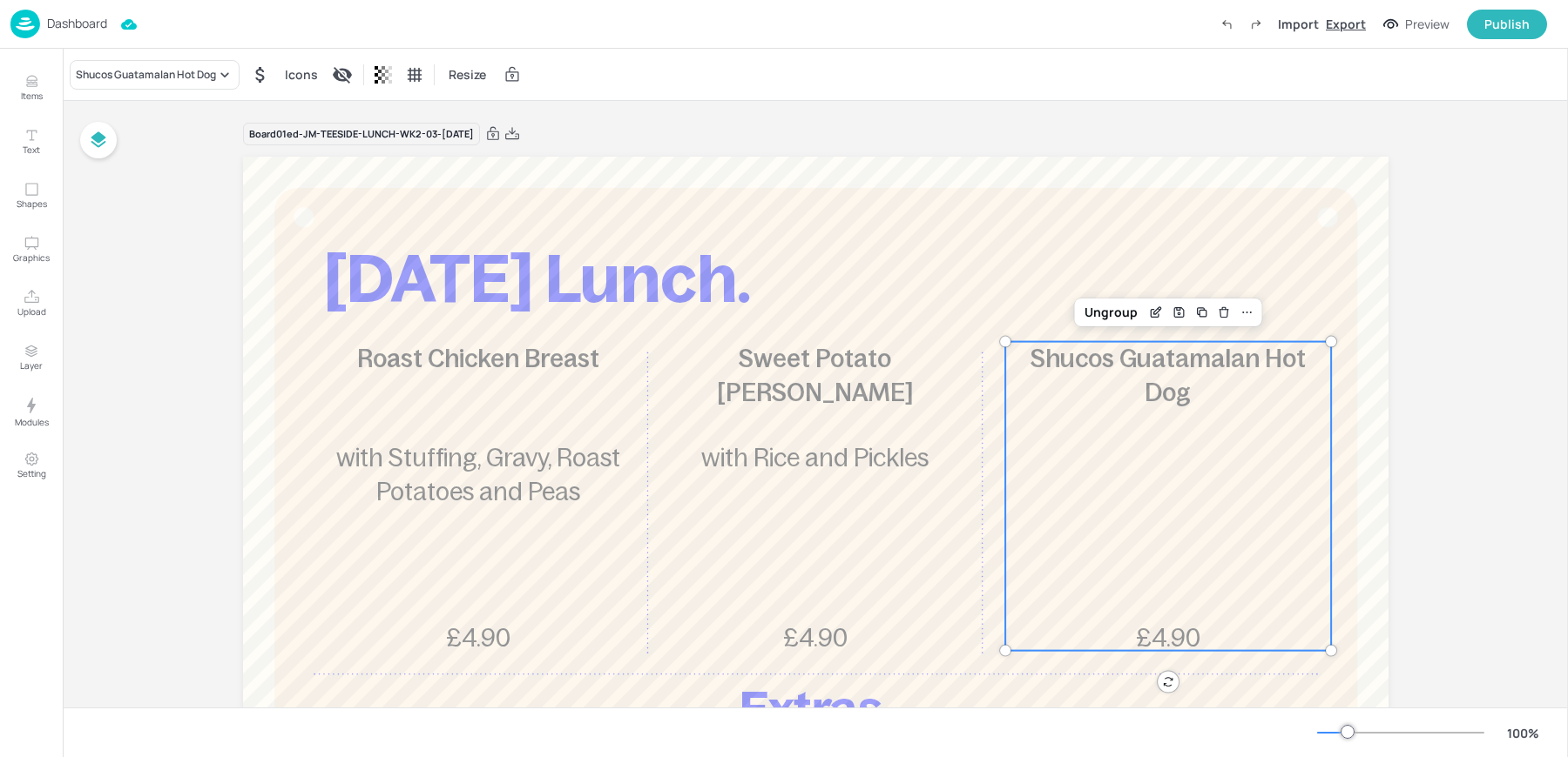
click at [1352, 21] on div "Export" at bounding box center [1345, 24] width 40 height 19
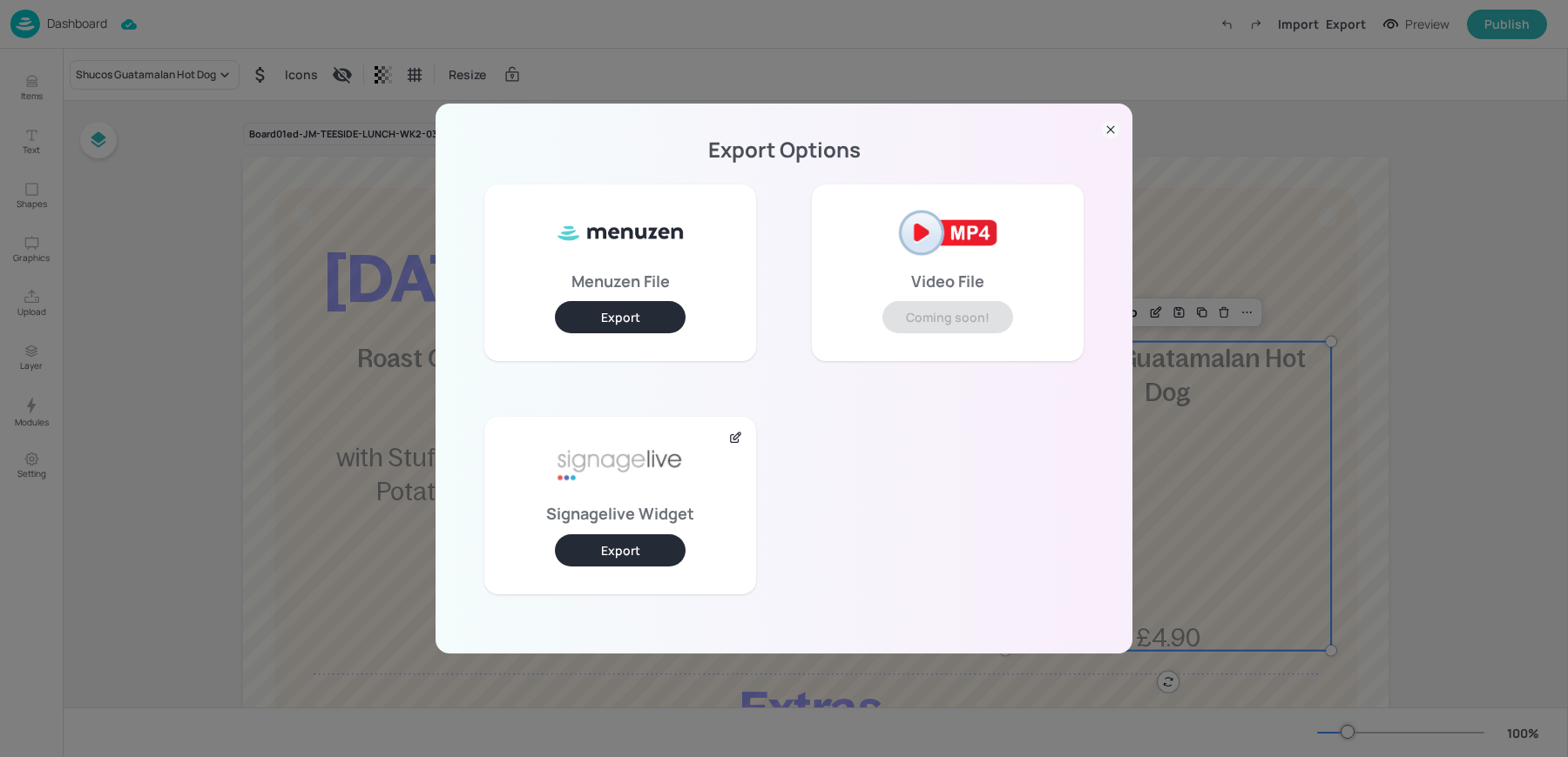
click at [651, 548] on button "Export" at bounding box center [620, 550] width 130 height 33
